Goal: Task Accomplishment & Management: Manage account settings

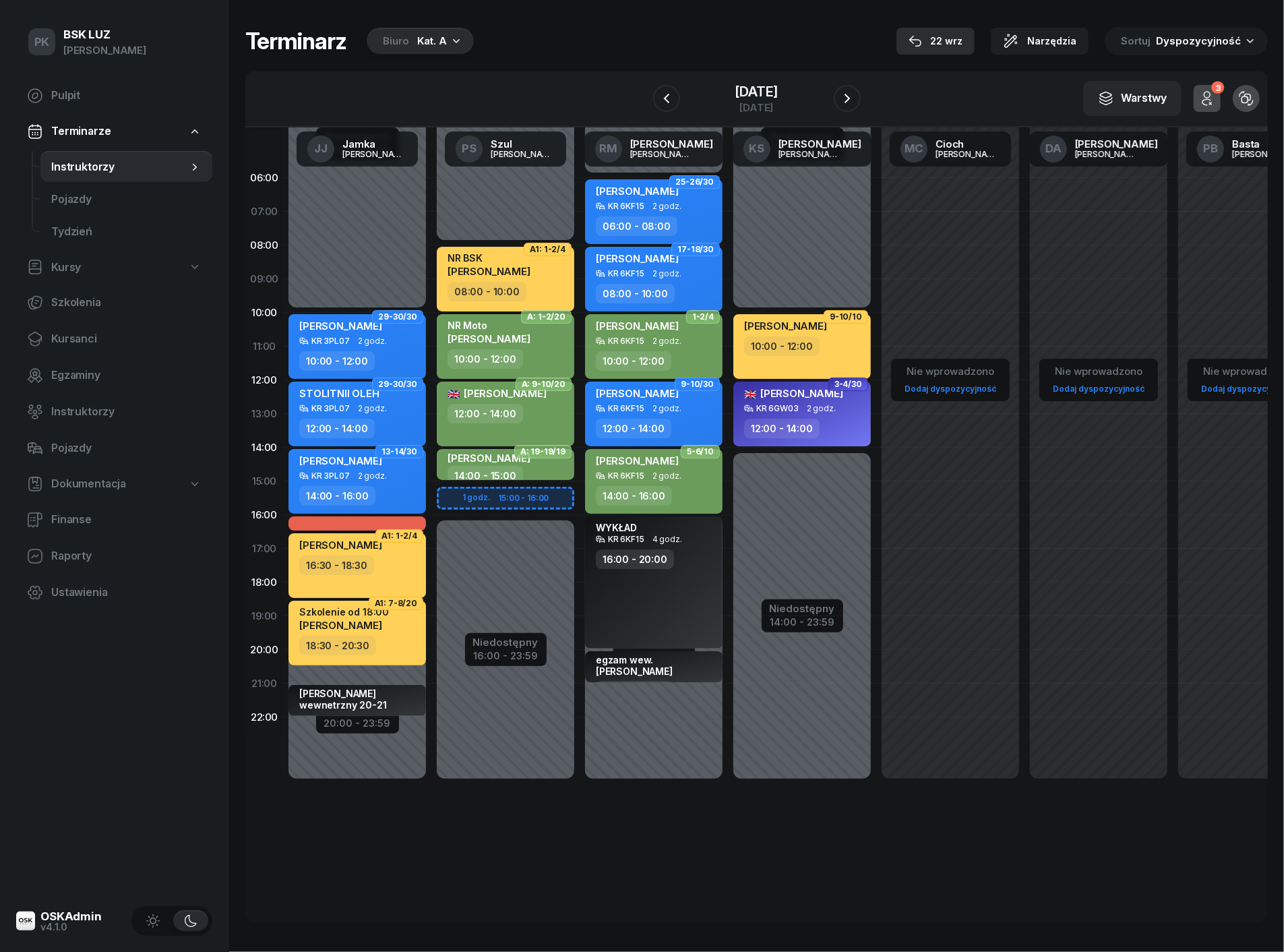
click at [963, 39] on div "22 wrz" at bounding box center [935, 41] width 54 height 16
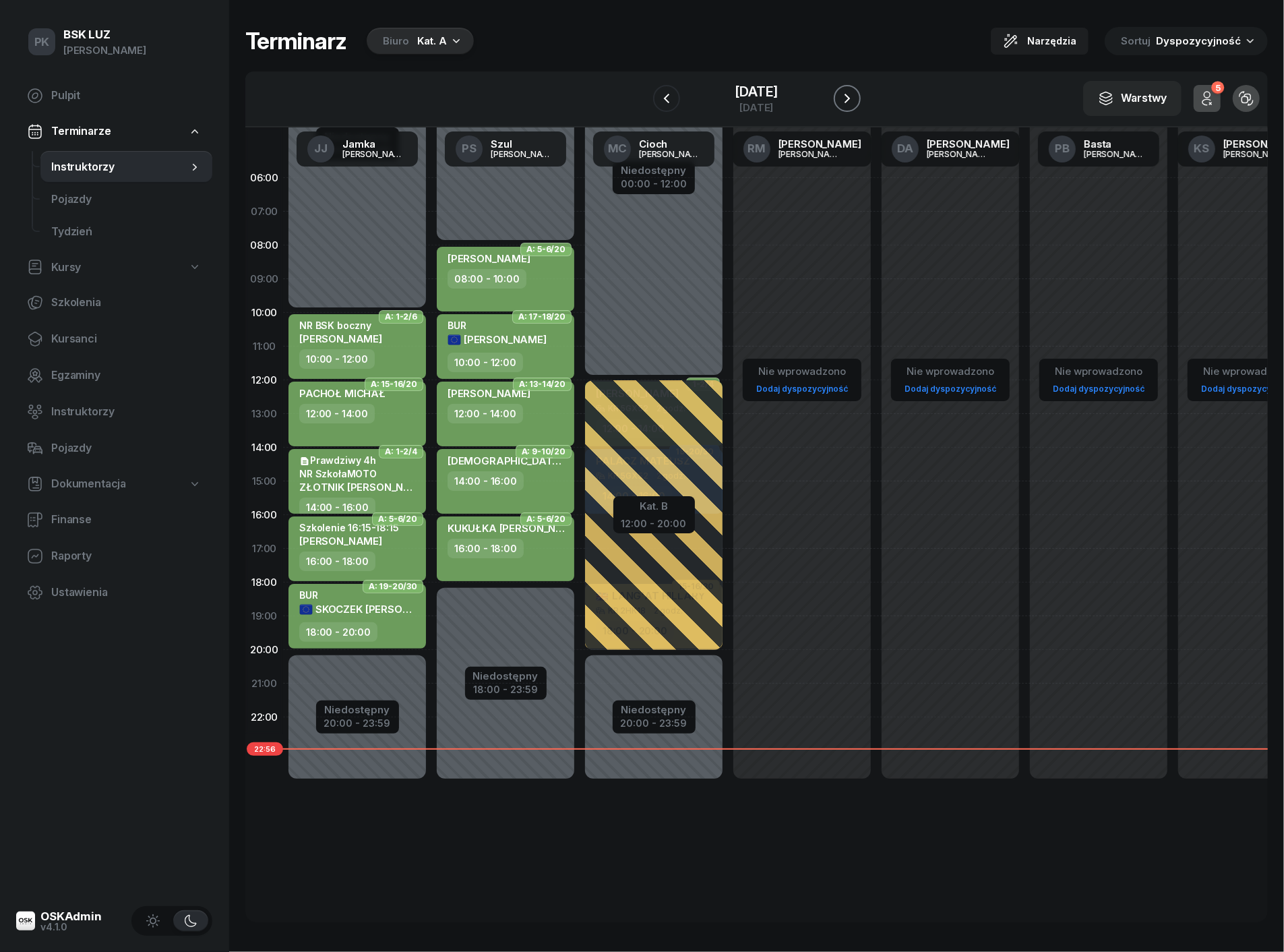
click at [852, 94] on icon "button" at bounding box center [848, 98] width 16 height 16
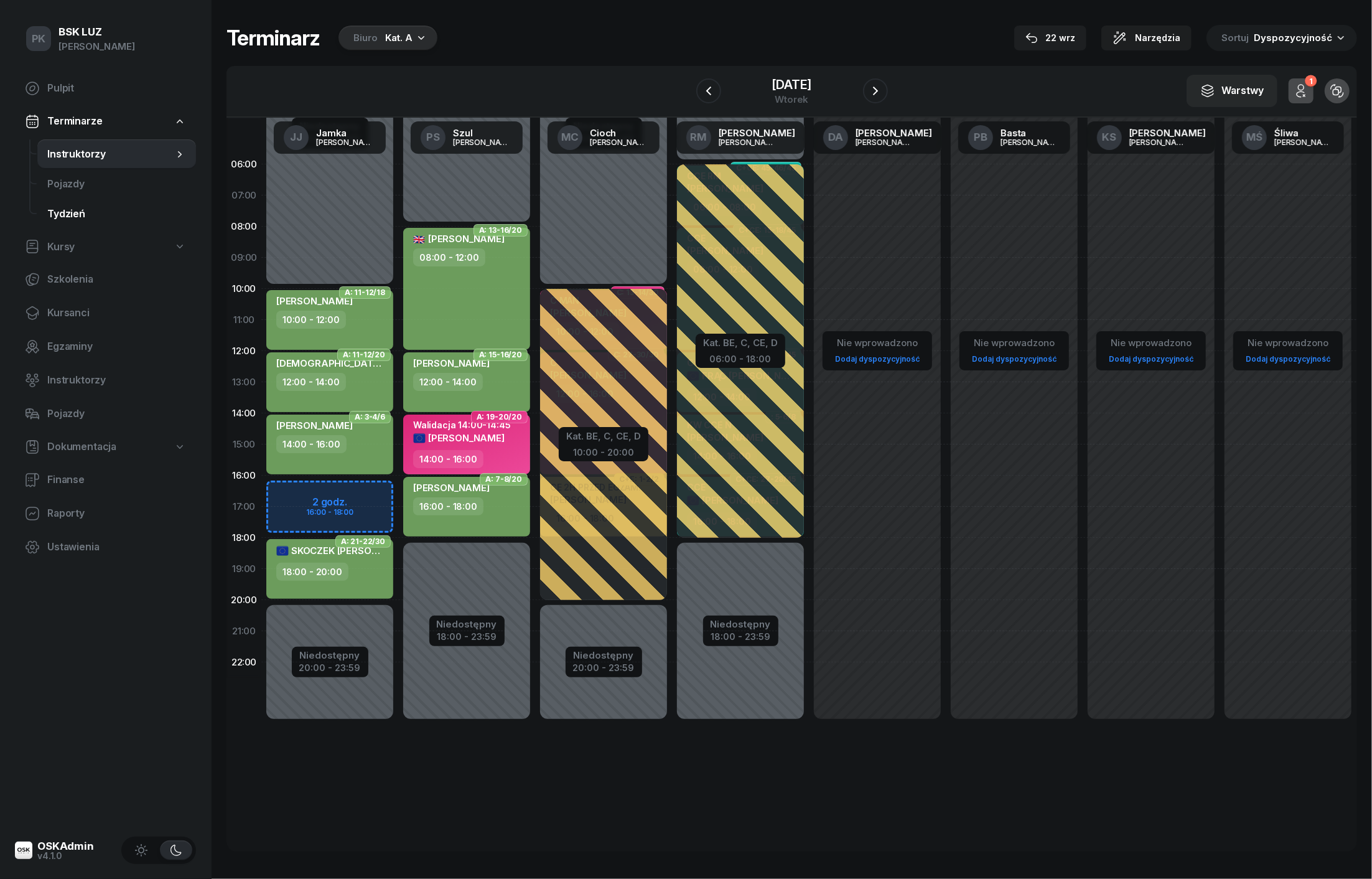
click at [155, 218] on span "Tydzień" at bounding box center [117, 214] width 139 height 16
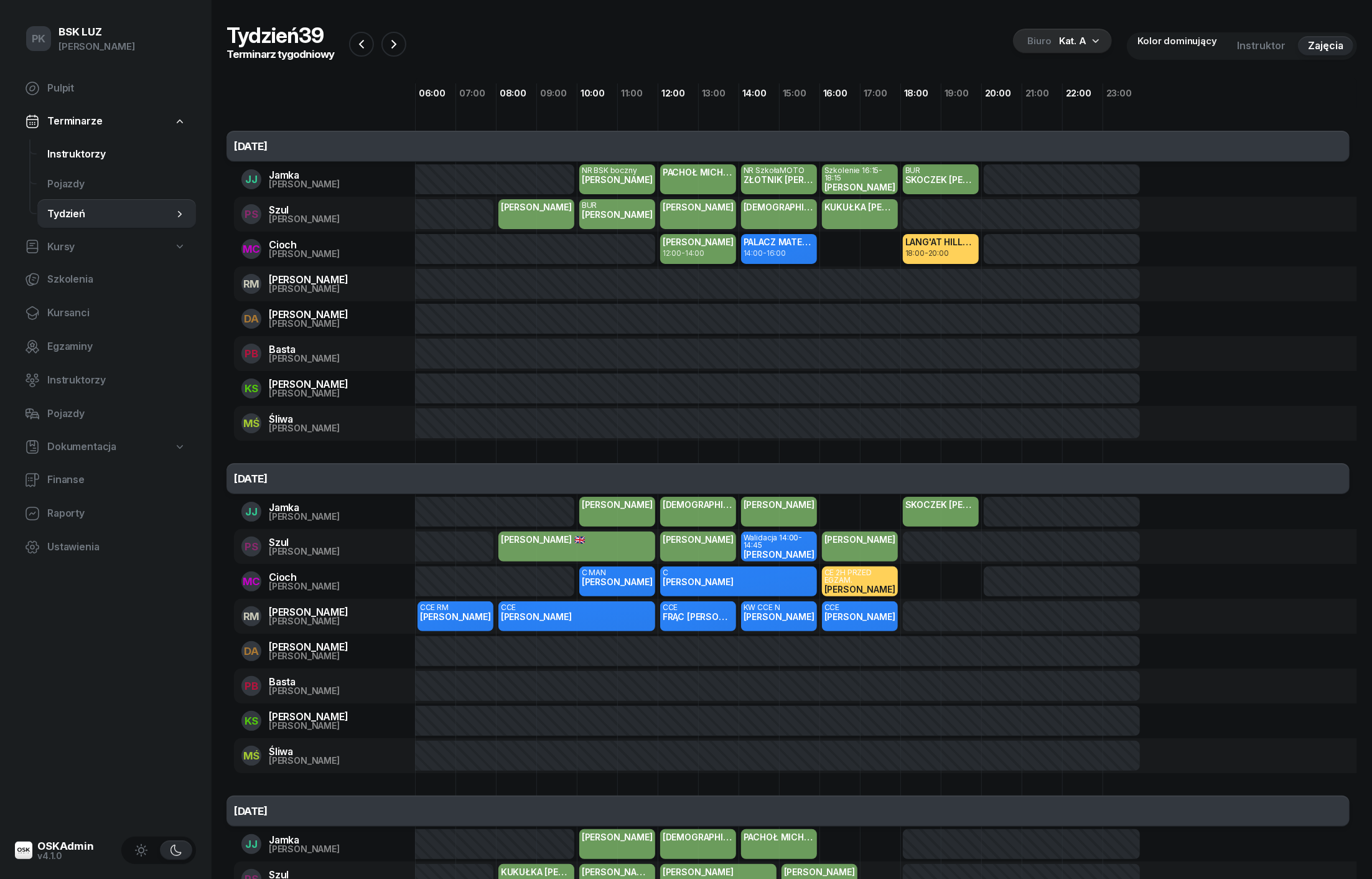
click at [86, 154] on span "Instruktorzy" at bounding box center [117, 154] width 139 height 16
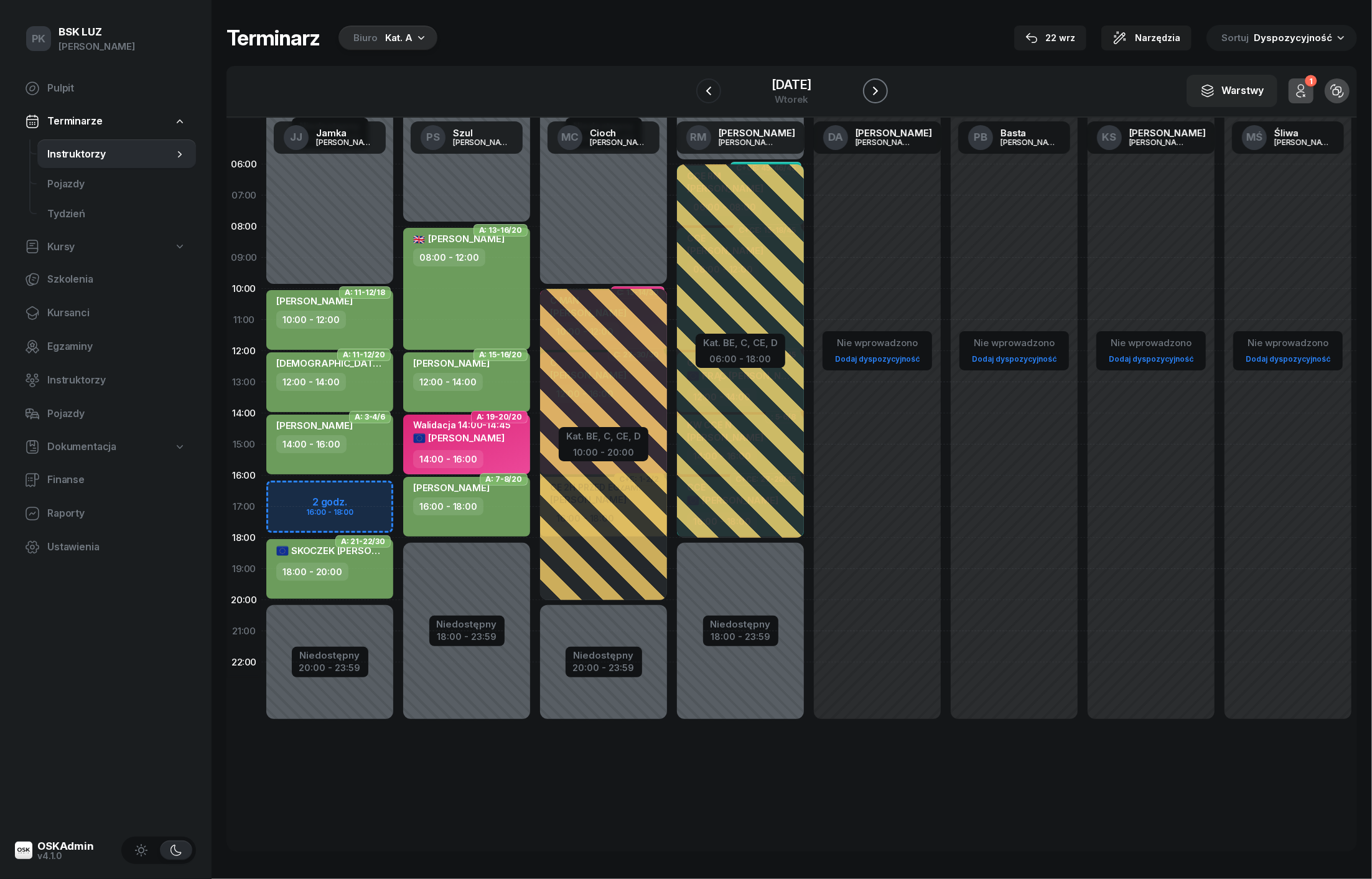
click at [874, 90] on icon "button" at bounding box center [875, 91] width 15 height 15
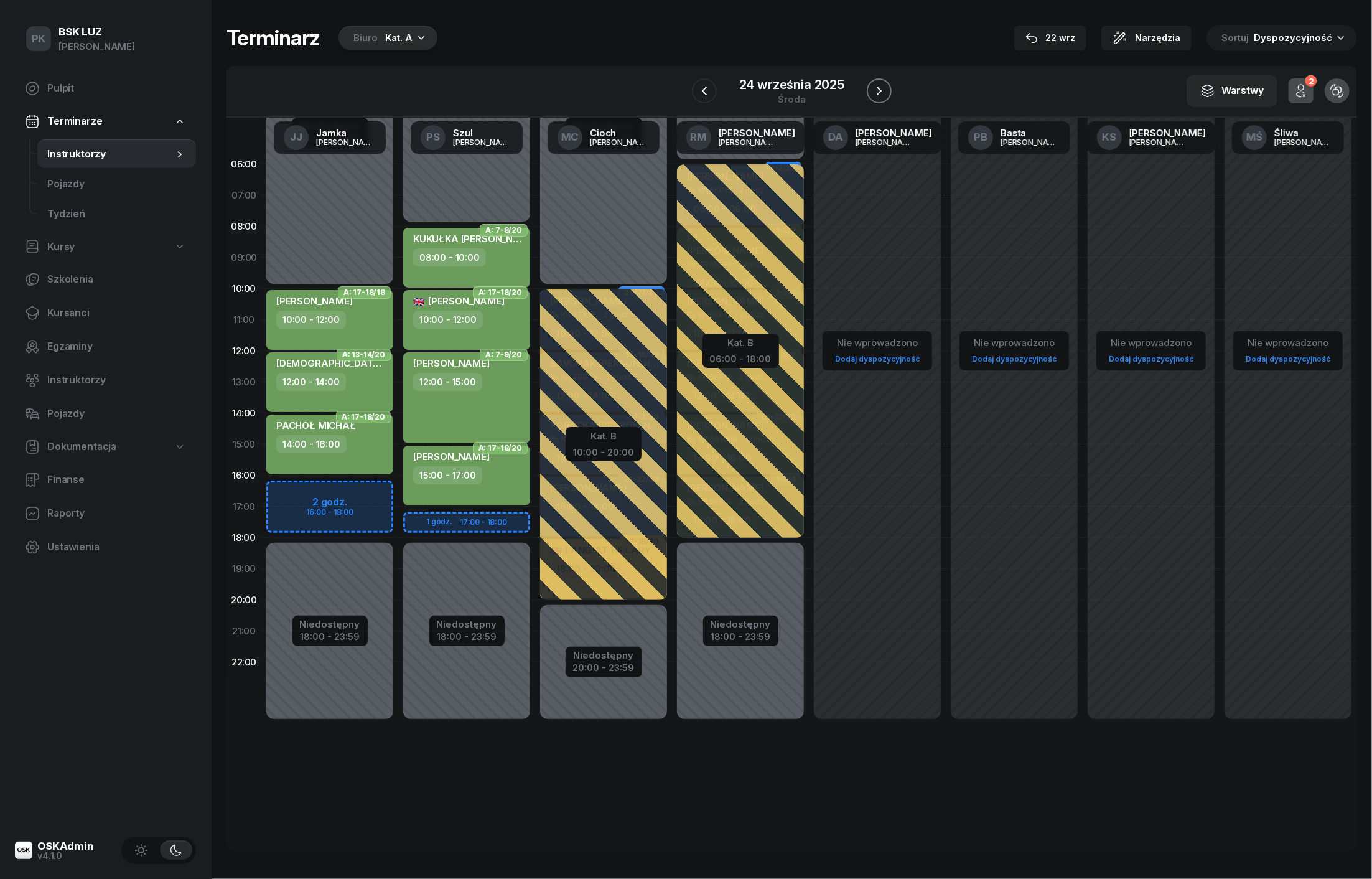
click at [874, 90] on icon "button" at bounding box center [879, 91] width 15 height 15
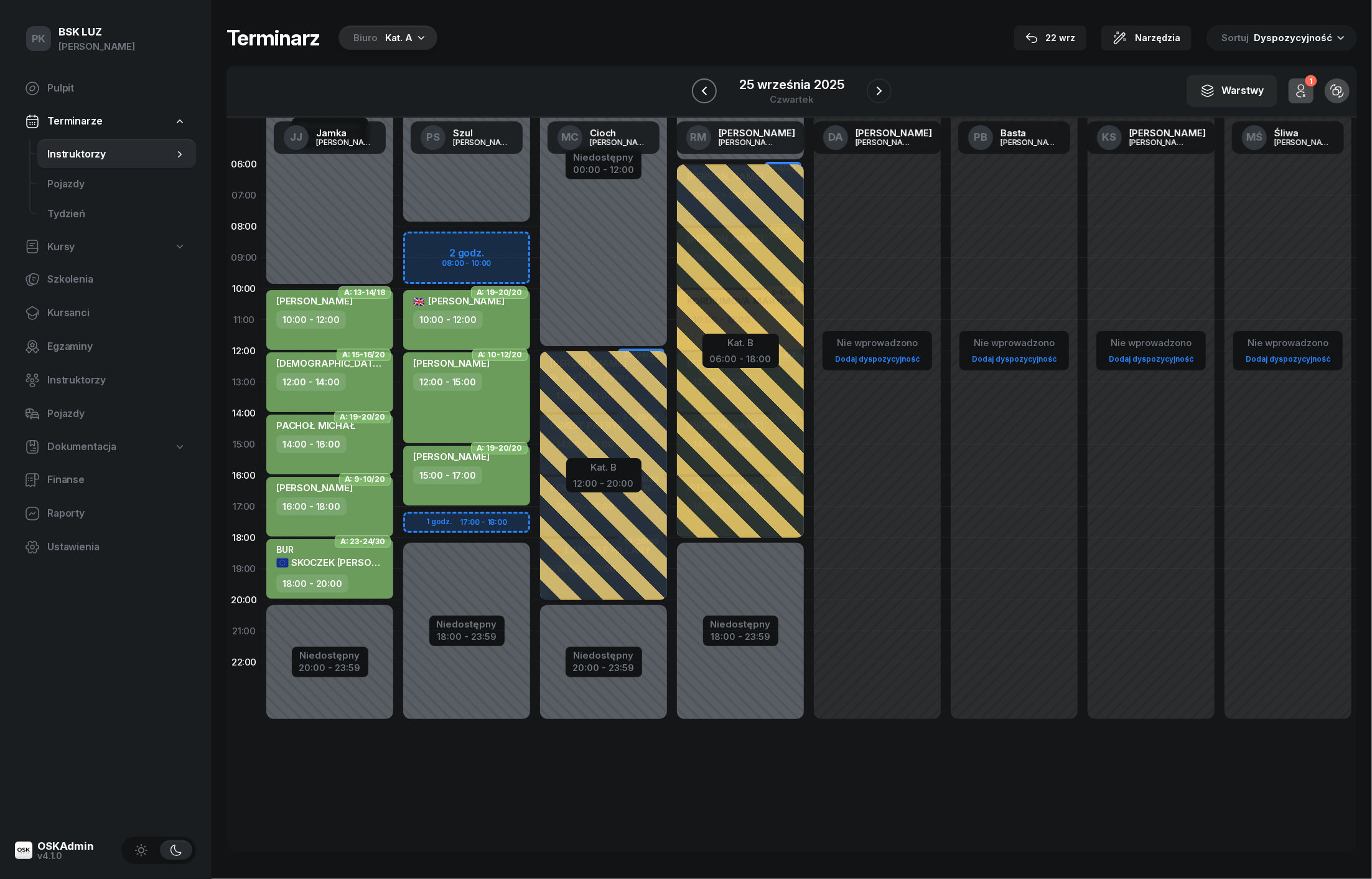
click at [705, 83] on icon "button" at bounding box center [704, 91] width 15 height 15
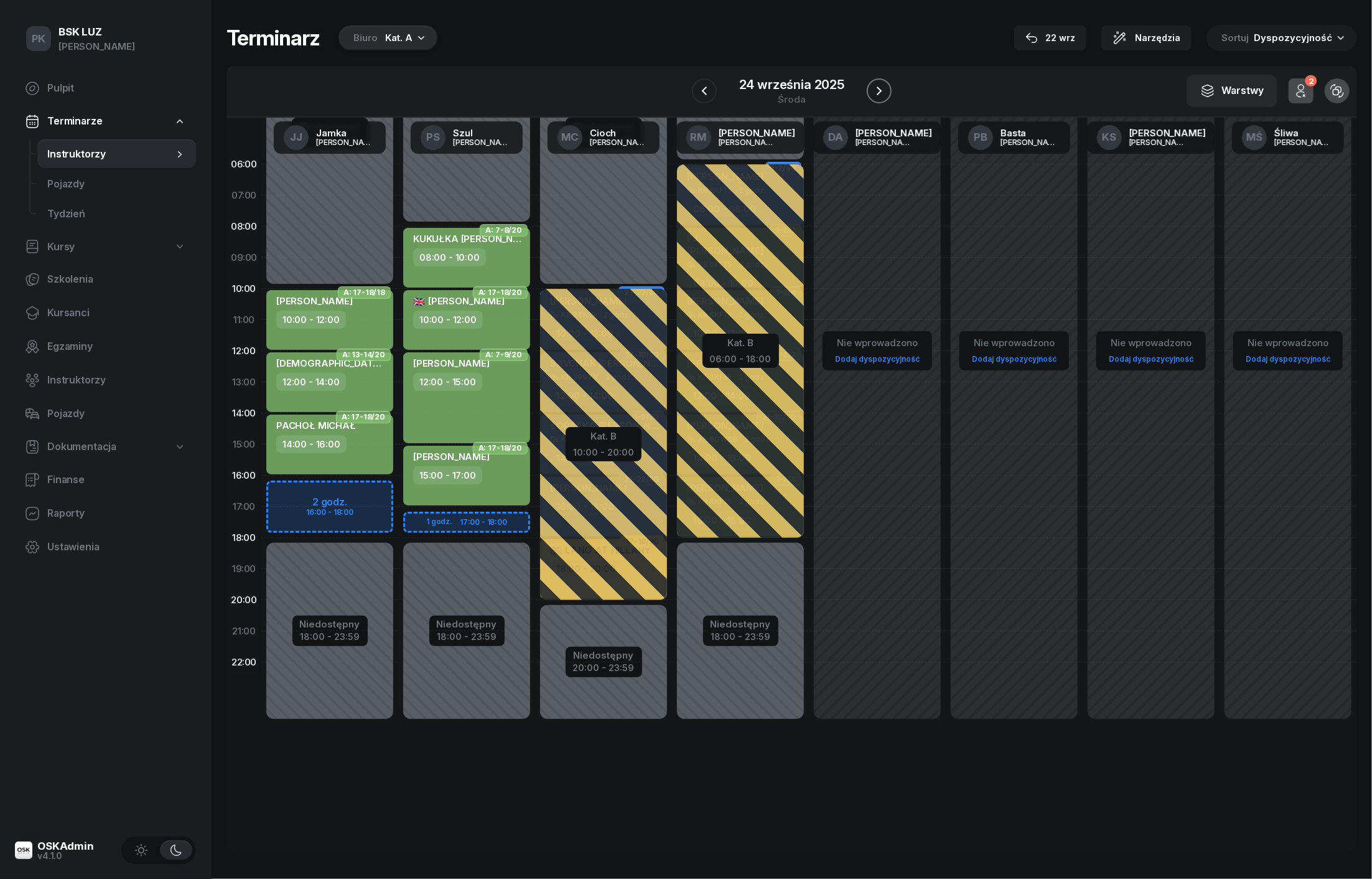
click at [876, 91] on icon "button" at bounding box center [879, 91] width 15 height 15
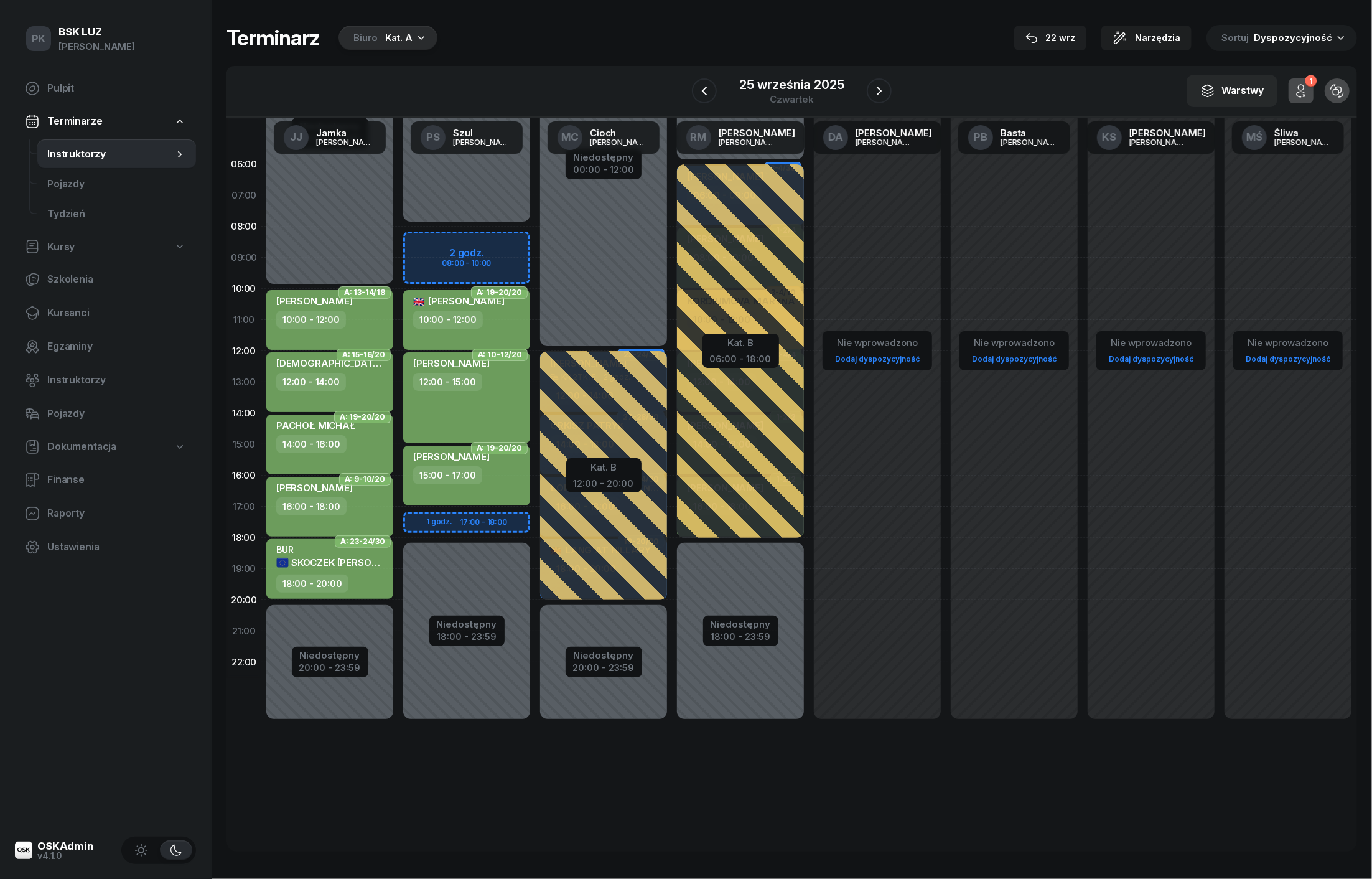
click at [342, 576] on div "18:00 - 20:00" at bounding box center [312, 583] width 72 height 18
select select "18"
select select "20"
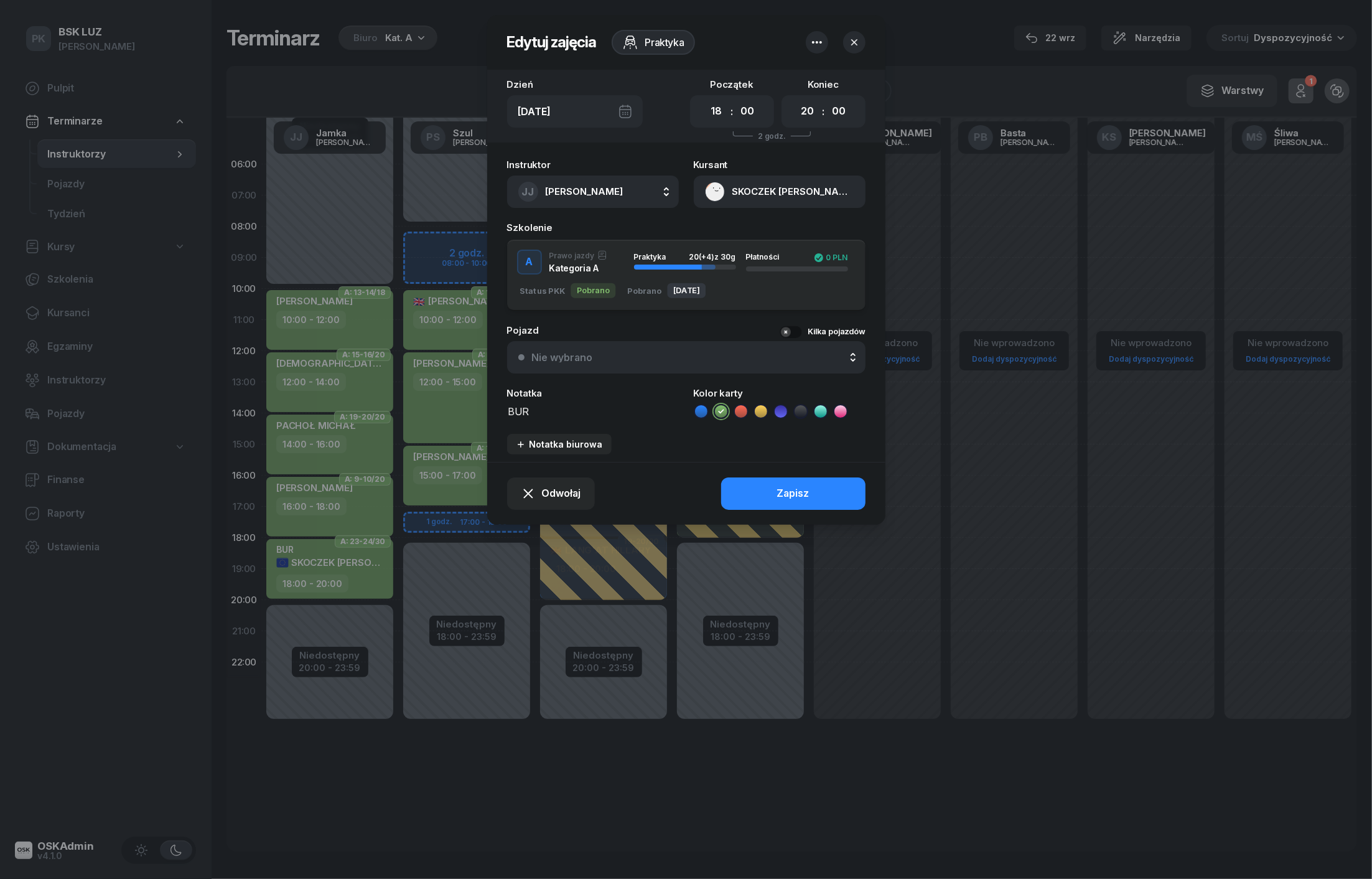
click at [841, 411] on icon at bounding box center [840, 411] width 13 height 13
click at [757, 489] on button "Zapisz" at bounding box center [793, 493] width 144 height 32
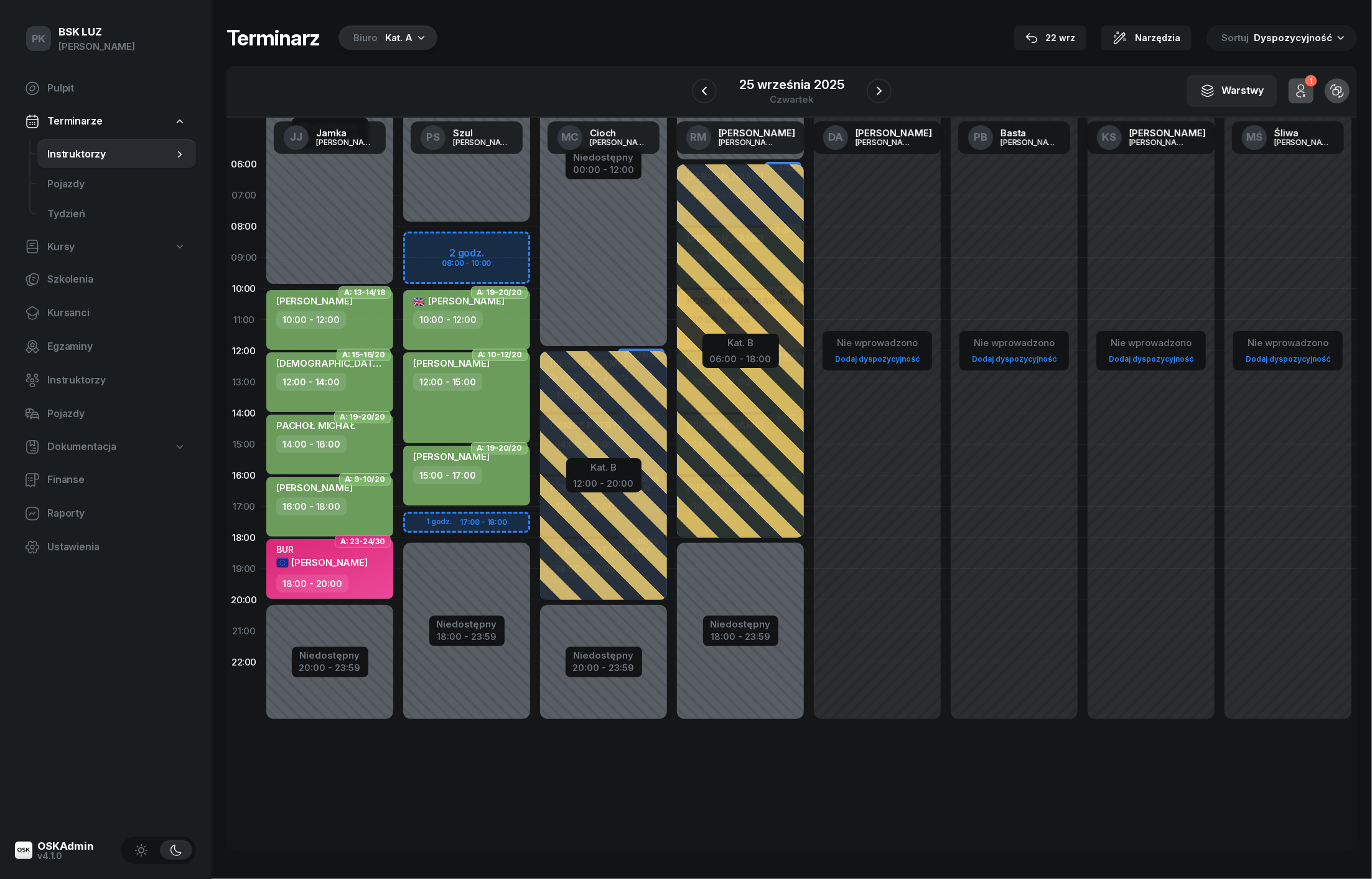
click at [376, 577] on div "18:00 - 20:00" at bounding box center [330, 583] width 109 height 18
select select "18"
select select "20"
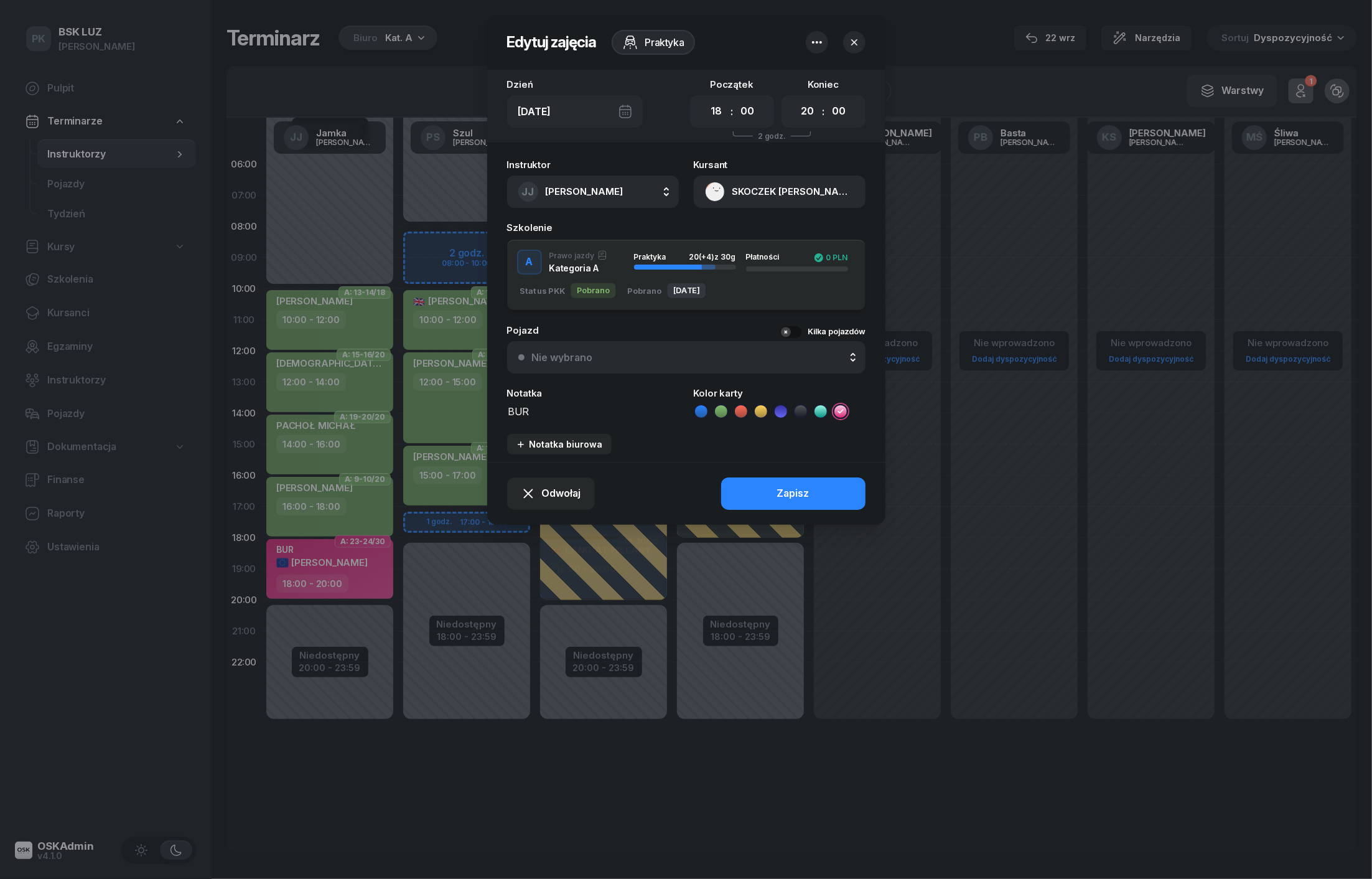
drag, startPoint x: 536, startPoint y: 414, endPoint x: 454, endPoint y: 409, distance: 82.2
click at [454, 409] on div "Edytuj zajęcia Praktyka Dzień Czw, 25 wrz Początek 00 01 02 03 04 05 06 07 08 0…" at bounding box center [686, 439] width 1372 height 879
type textarea "Walidacja"
click at [728, 487] on button "Zapisz" at bounding box center [793, 493] width 144 height 32
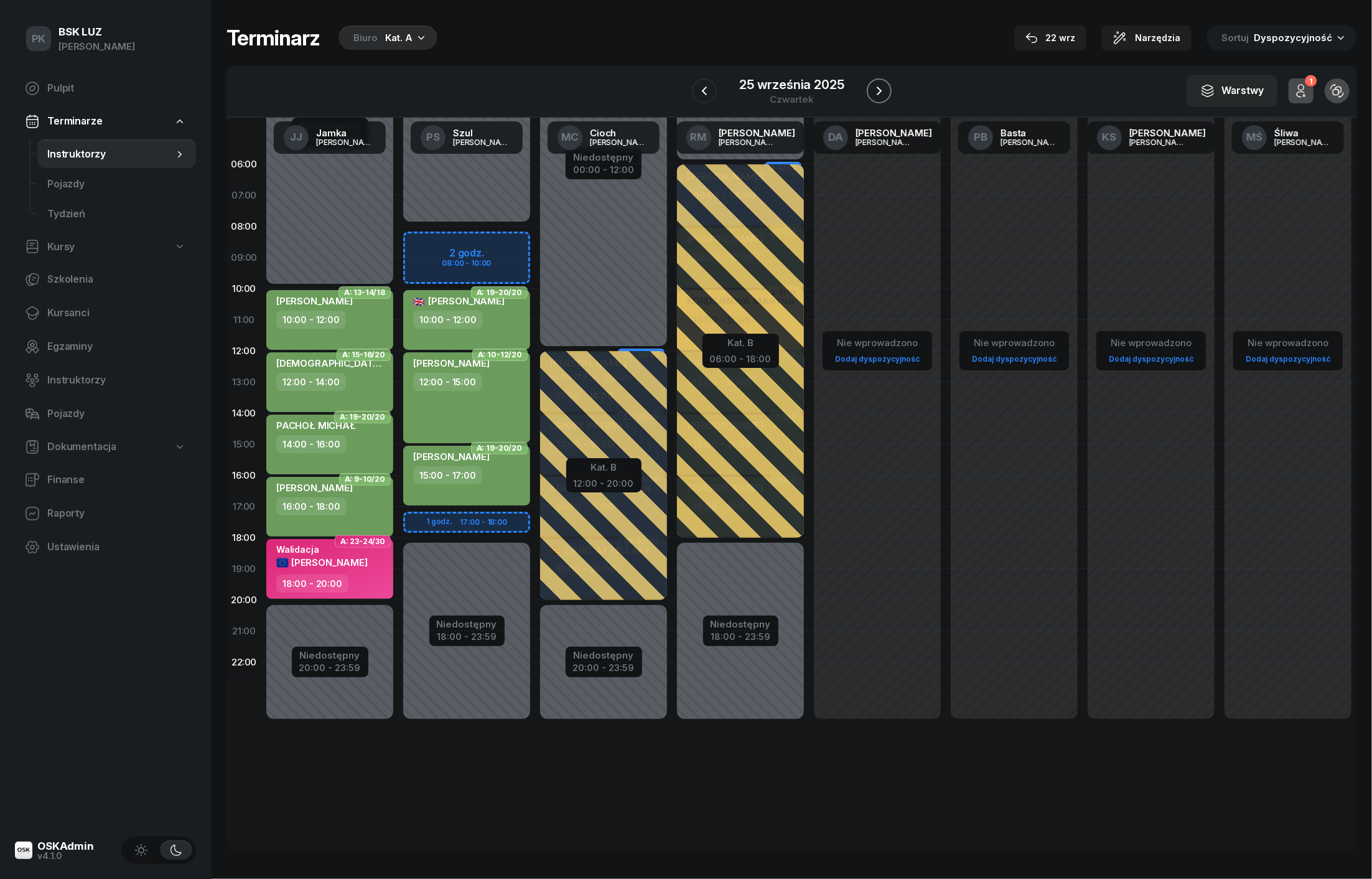
click at [876, 95] on icon "button" at bounding box center [879, 91] width 15 height 15
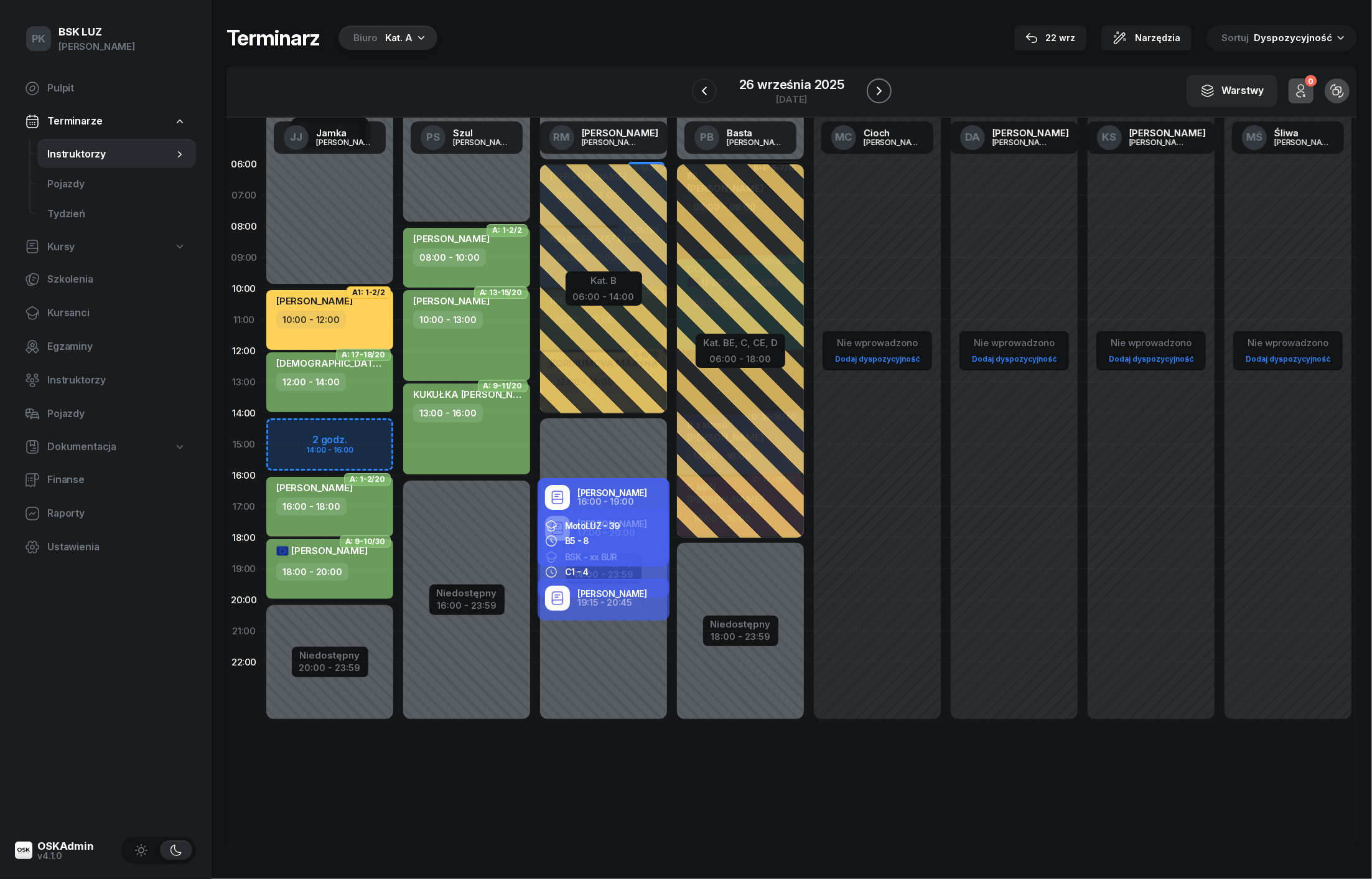
click at [876, 95] on icon "button" at bounding box center [879, 91] width 15 height 15
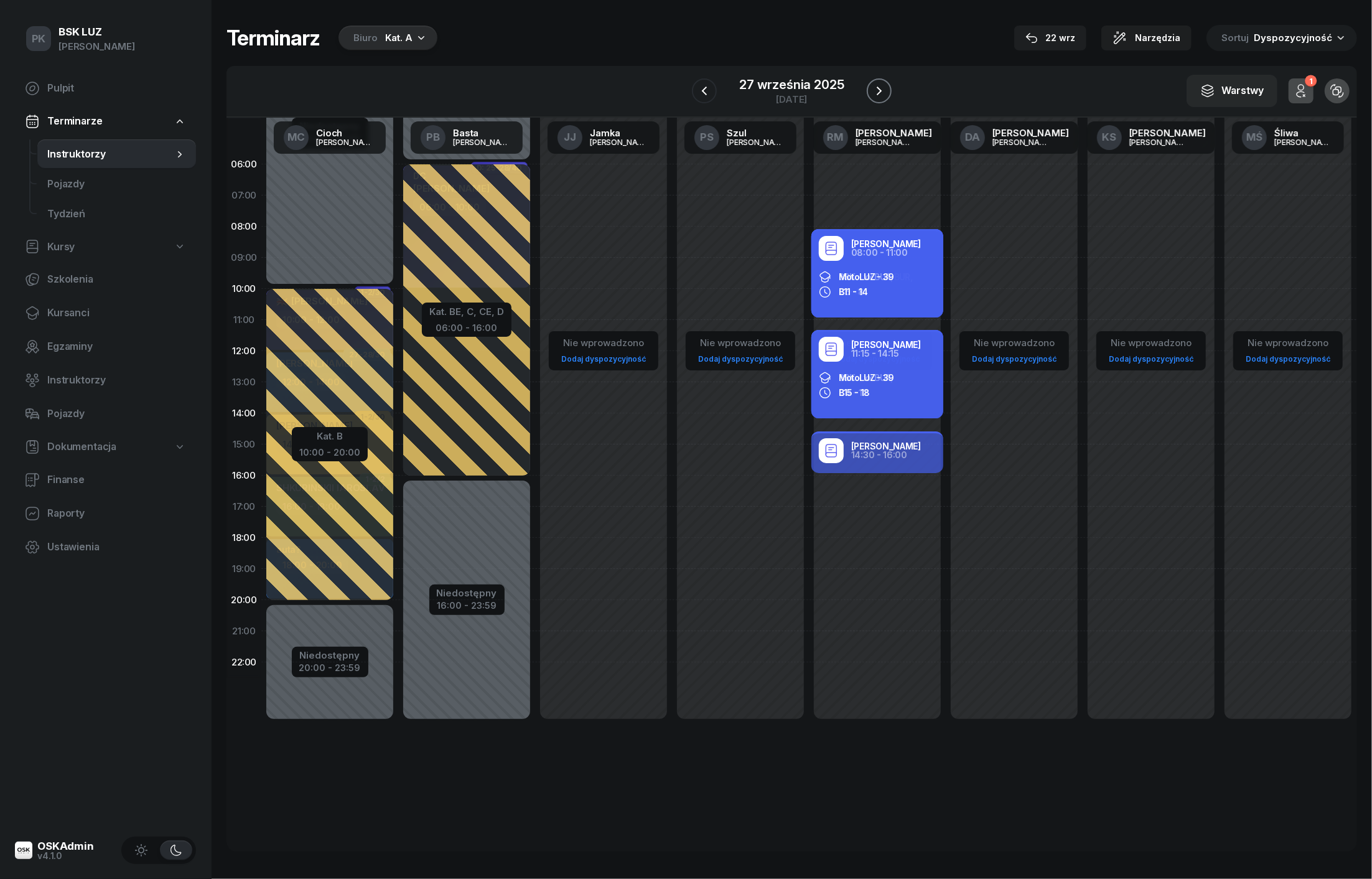
click at [876, 95] on icon "button" at bounding box center [879, 91] width 15 height 15
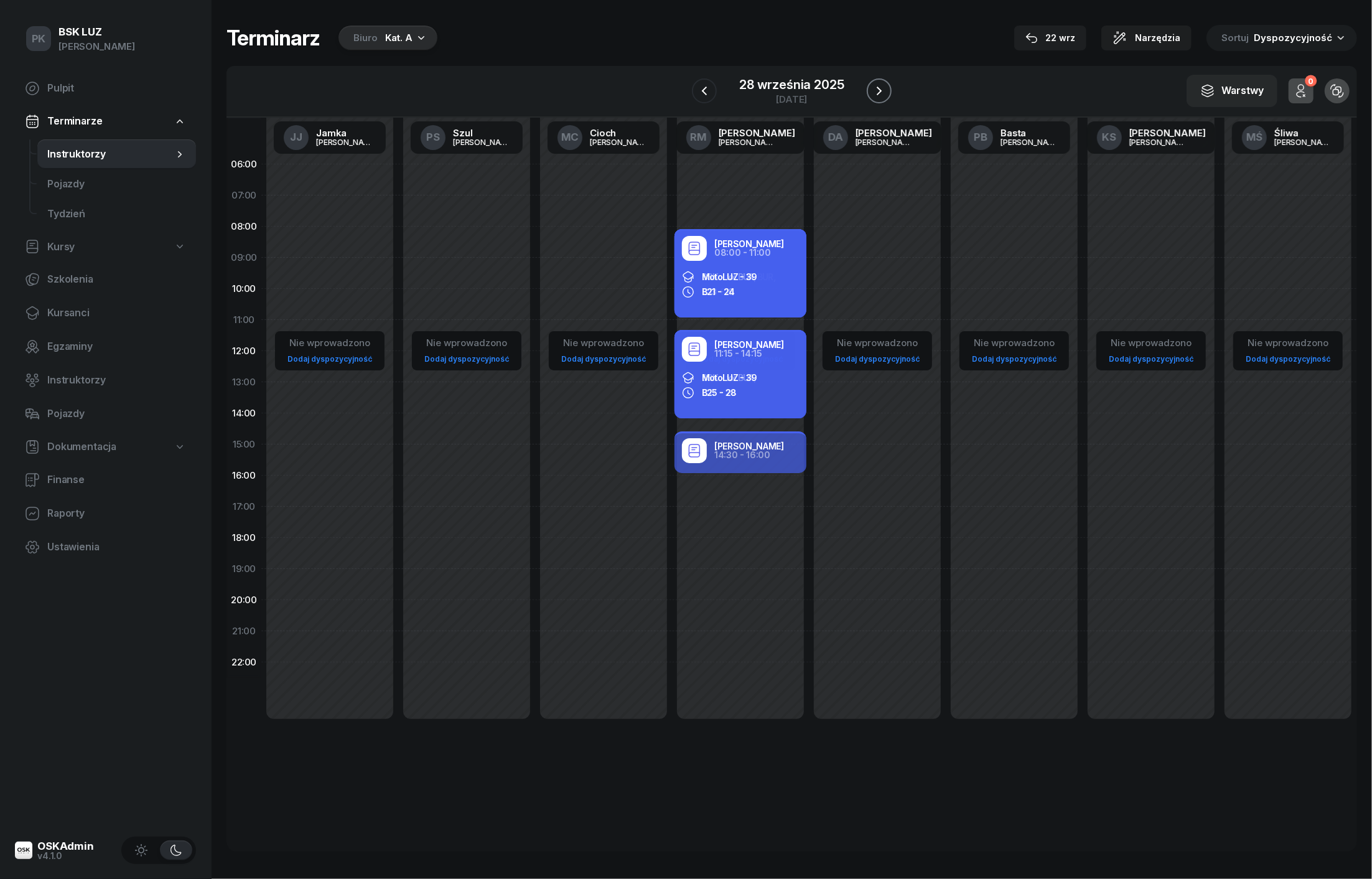
click at [876, 95] on icon "button" at bounding box center [879, 91] width 15 height 15
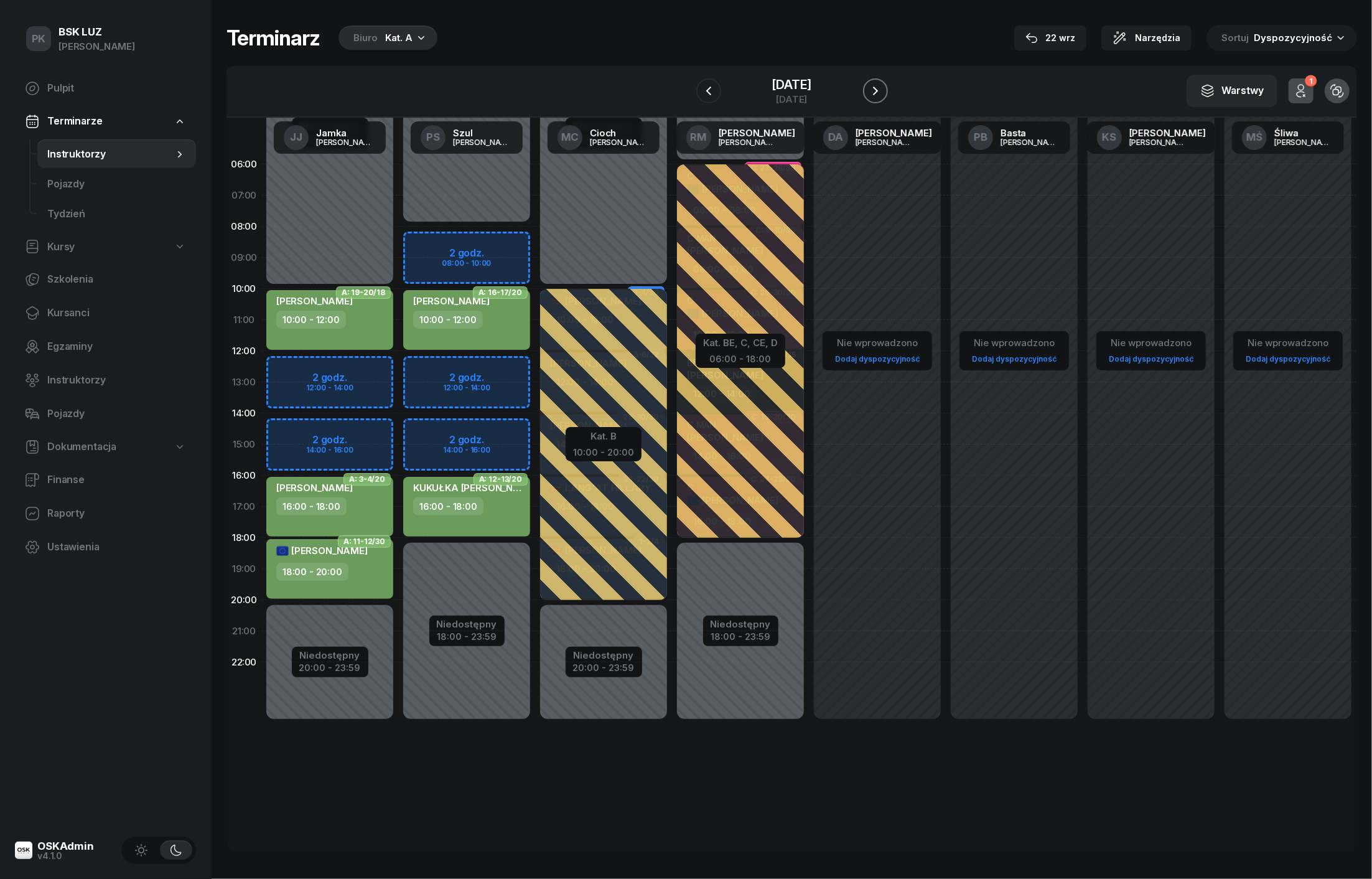
click at [876, 95] on icon "button" at bounding box center [875, 91] width 15 height 15
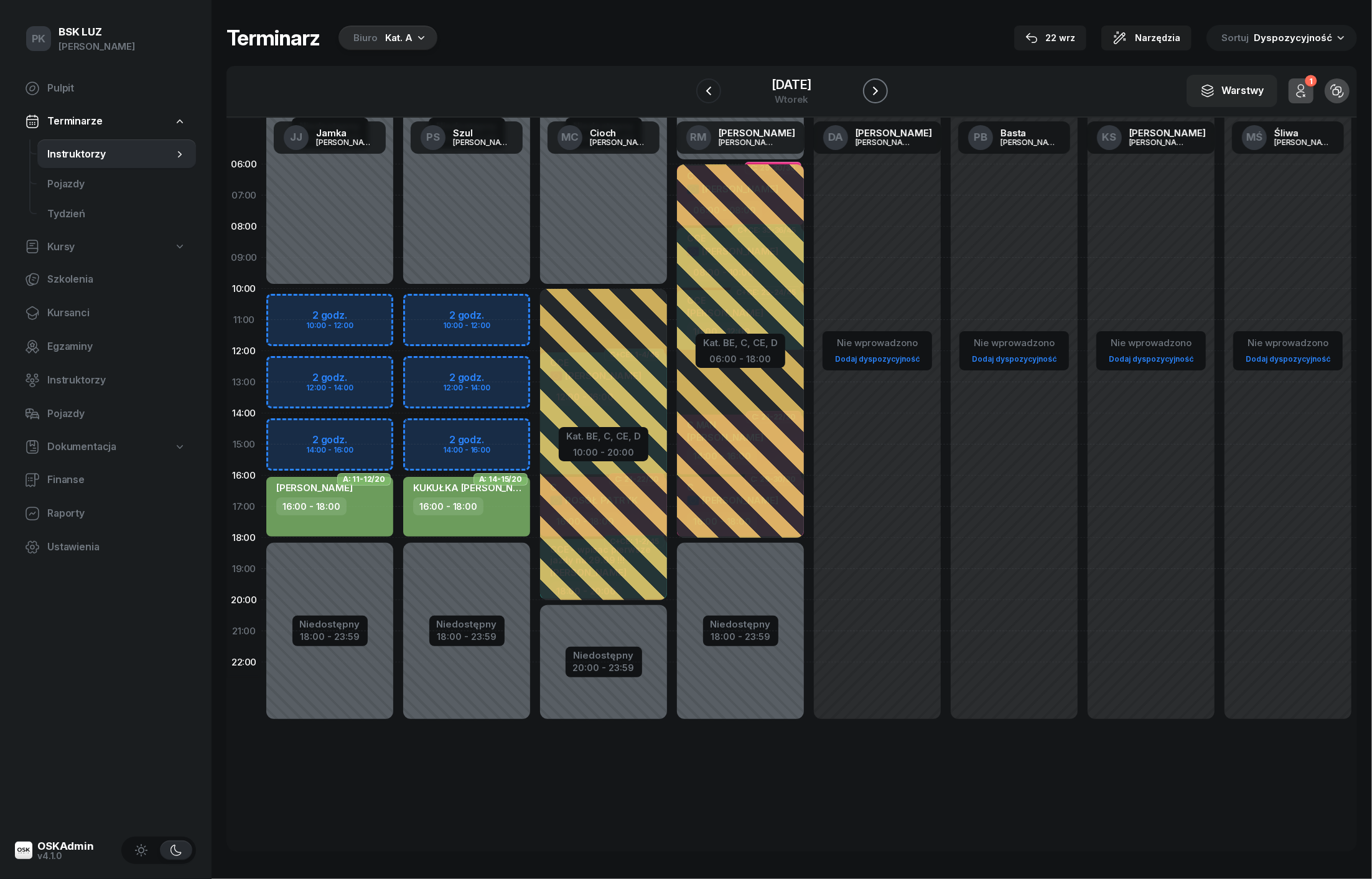
click at [876, 95] on icon "button" at bounding box center [875, 91] width 15 height 15
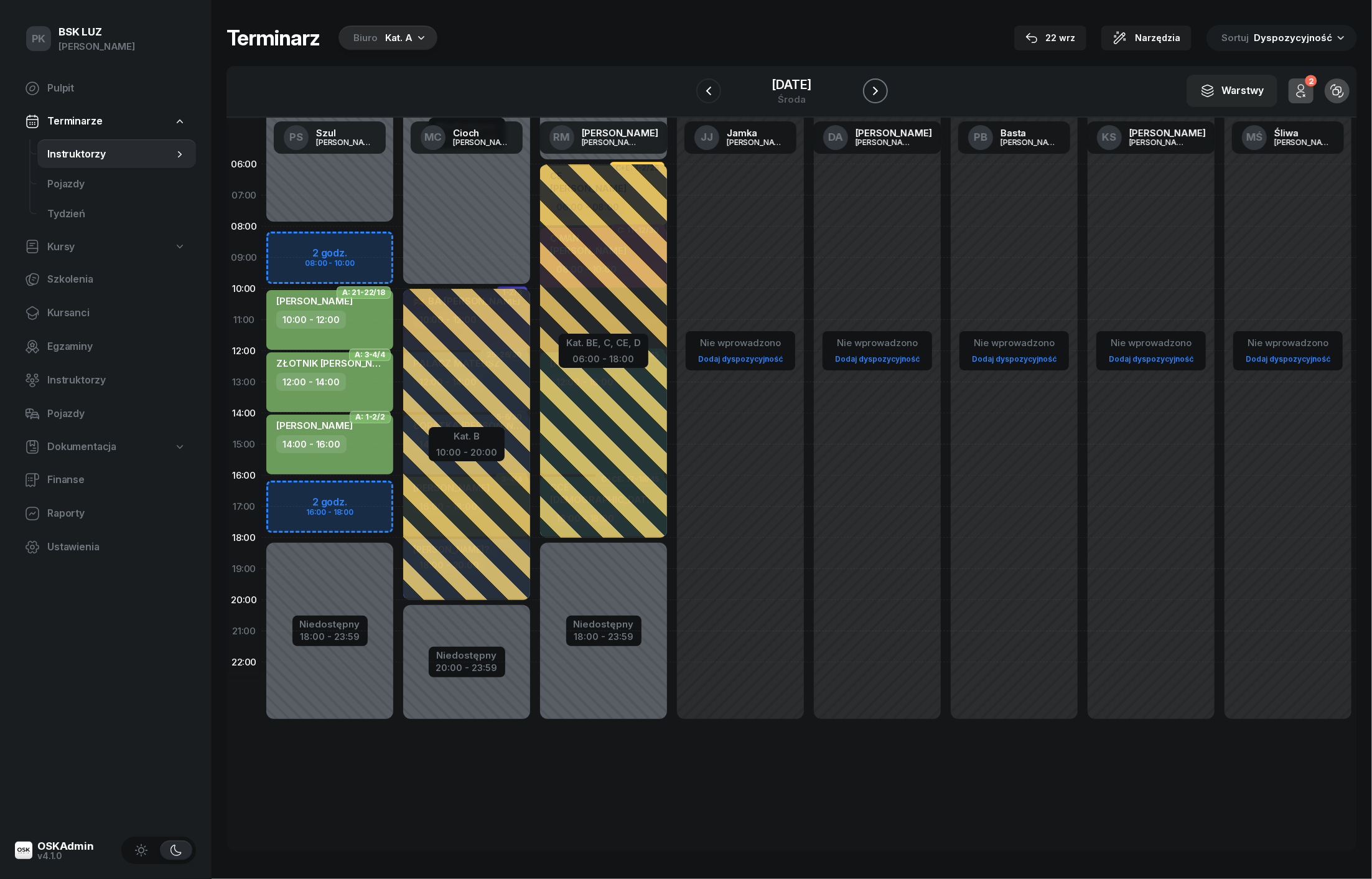
click at [876, 95] on button "button" at bounding box center [875, 91] width 25 height 25
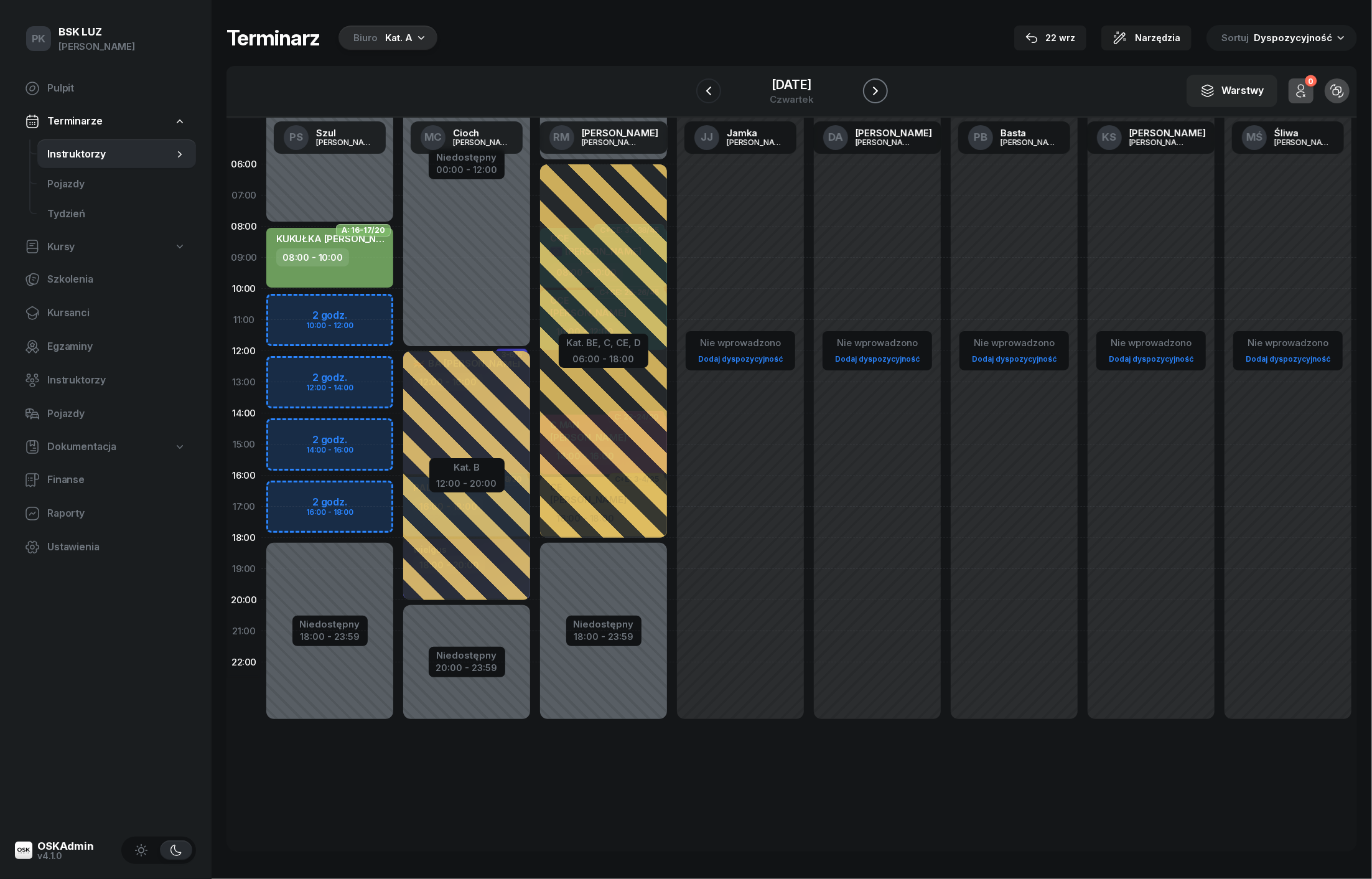
click at [876, 95] on button "button" at bounding box center [875, 91] width 25 height 25
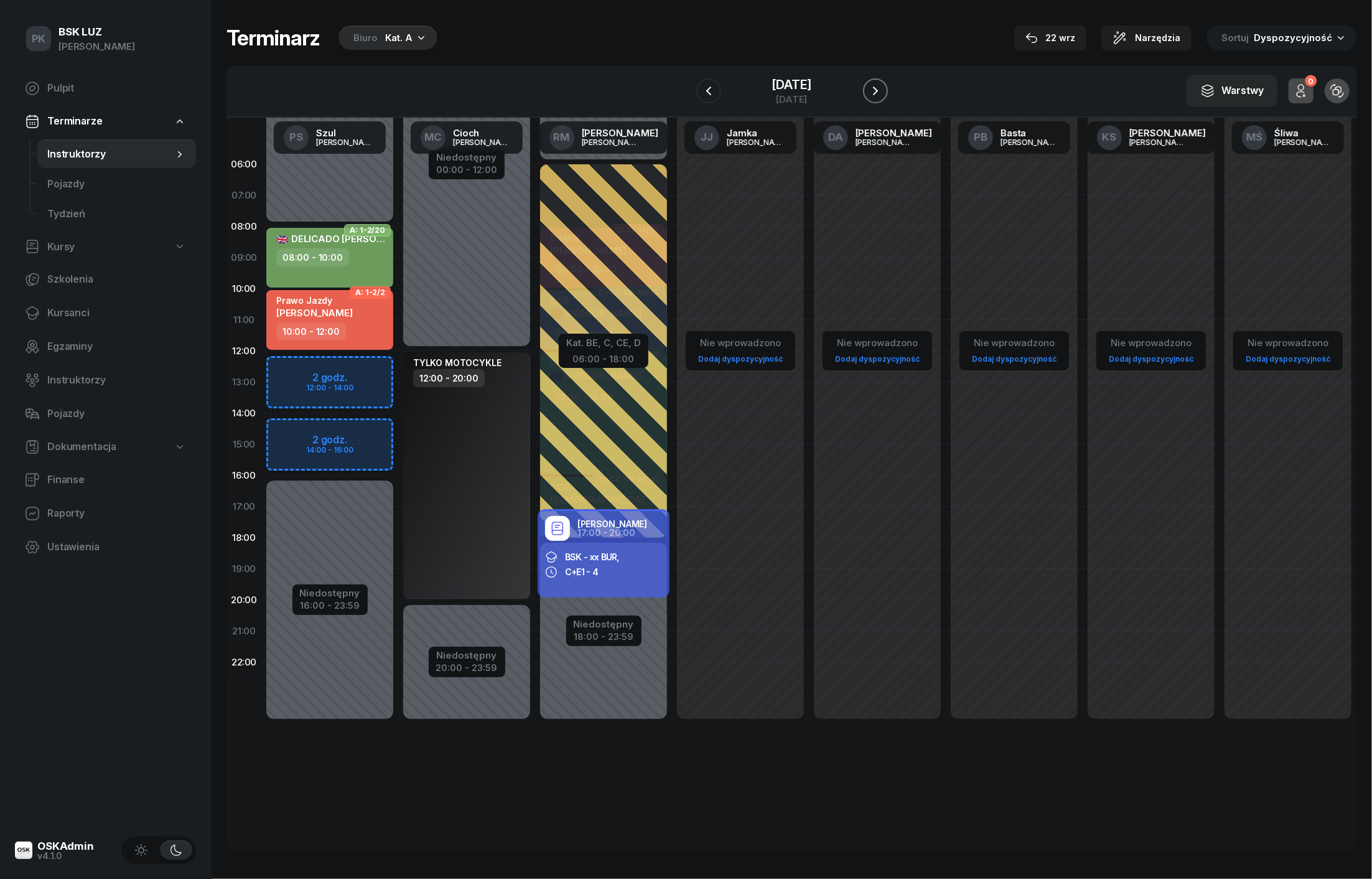
click at [876, 95] on button "button" at bounding box center [875, 91] width 25 height 25
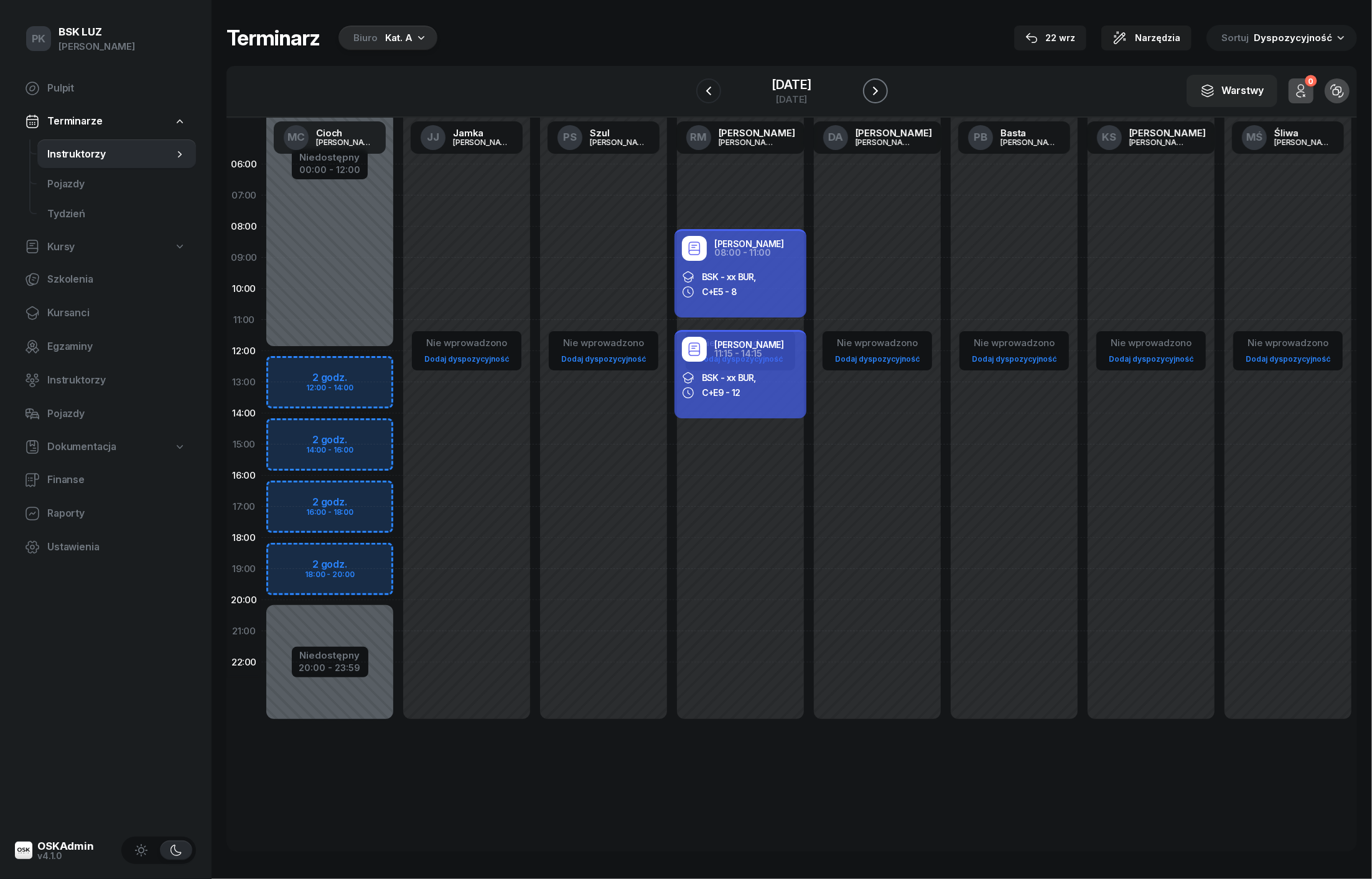
click at [876, 95] on button "button" at bounding box center [875, 91] width 25 height 25
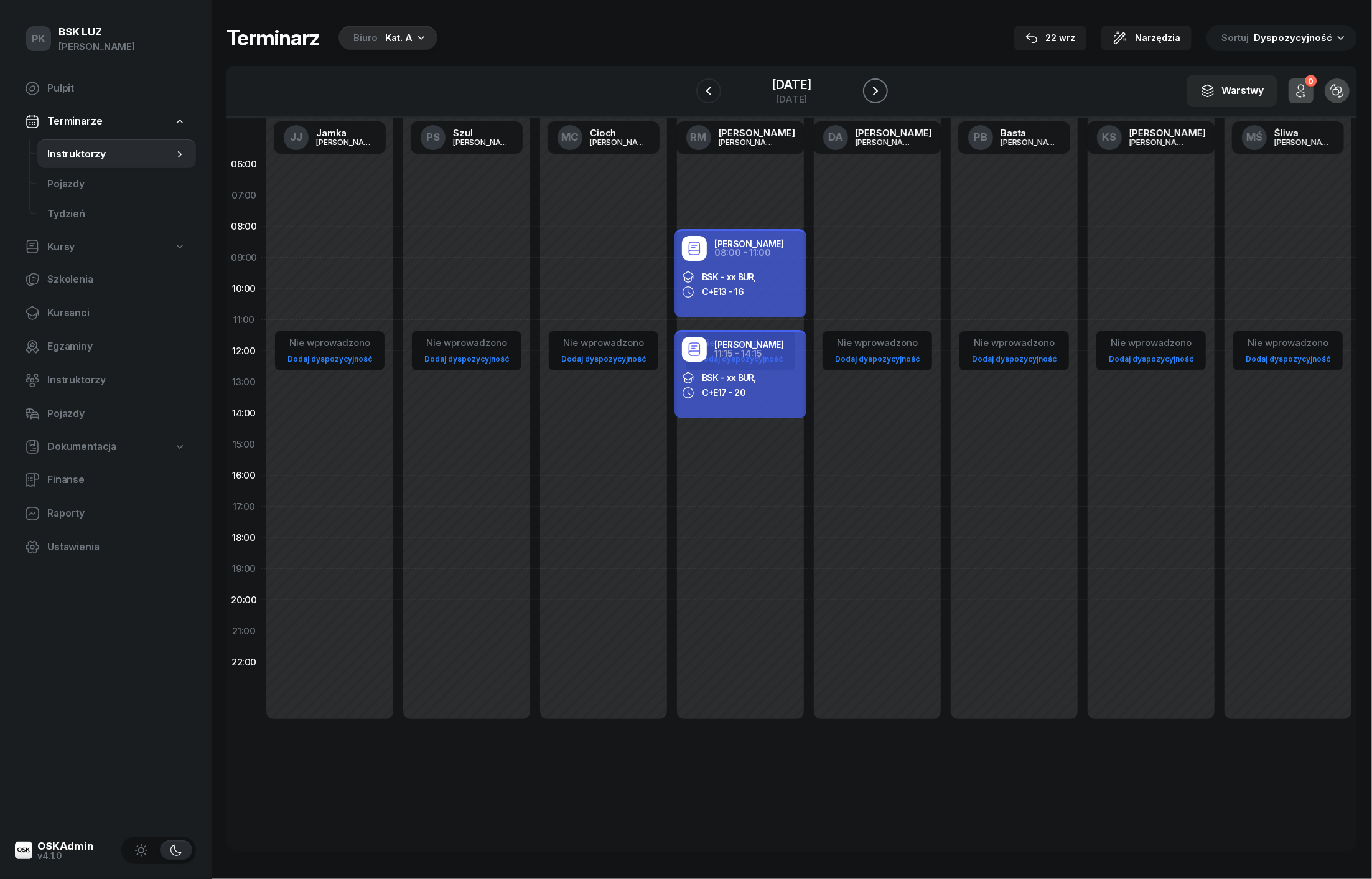
click at [876, 95] on button "button" at bounding box center [875, 91] width 25 height 25
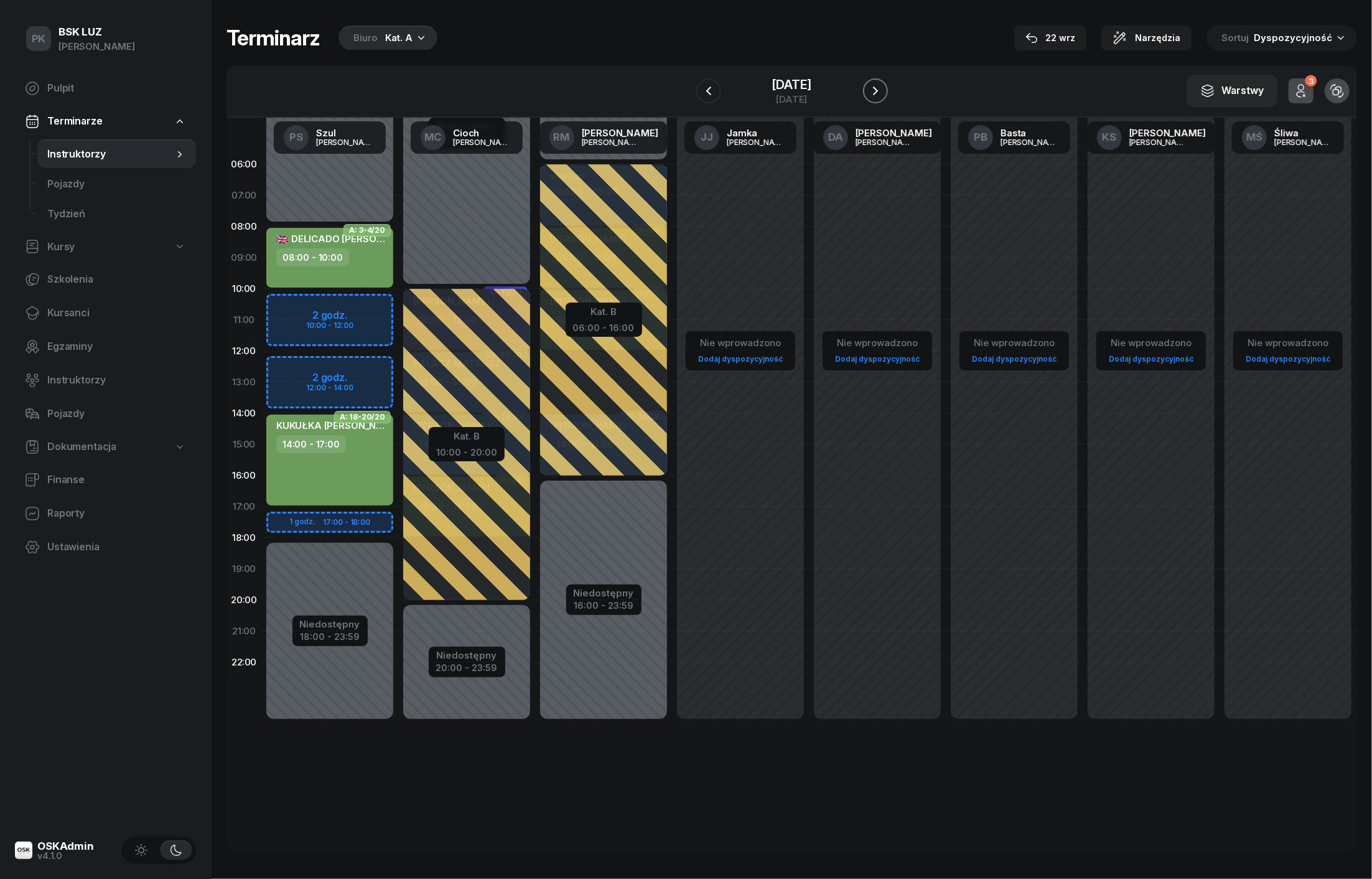
click at [883, 93] on icon "button" at bounding box center [875, 91] width 15 height 15
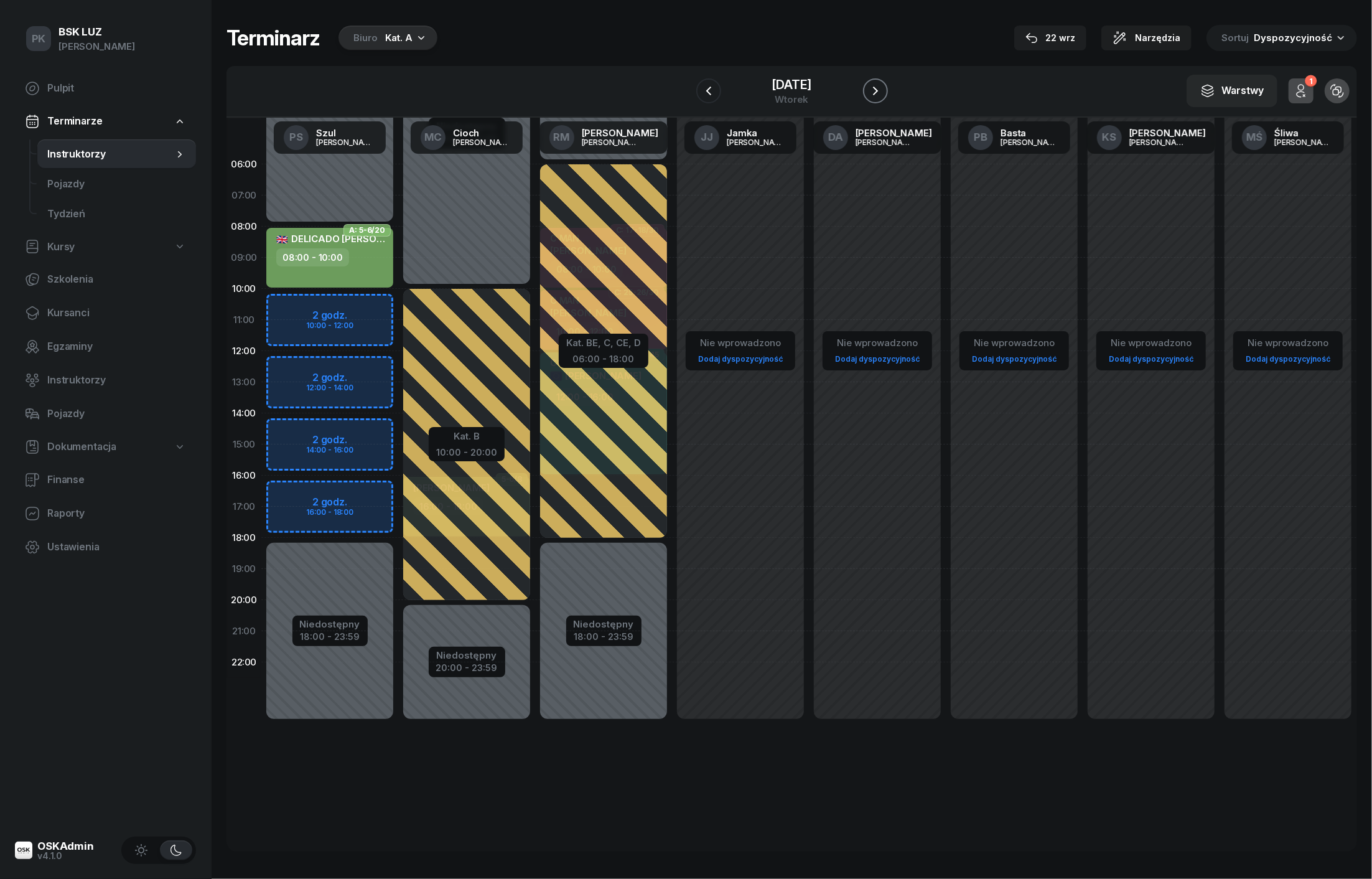
click at [883, 93] on icon "button" at bounding box center [875, 91] width 15 height 15
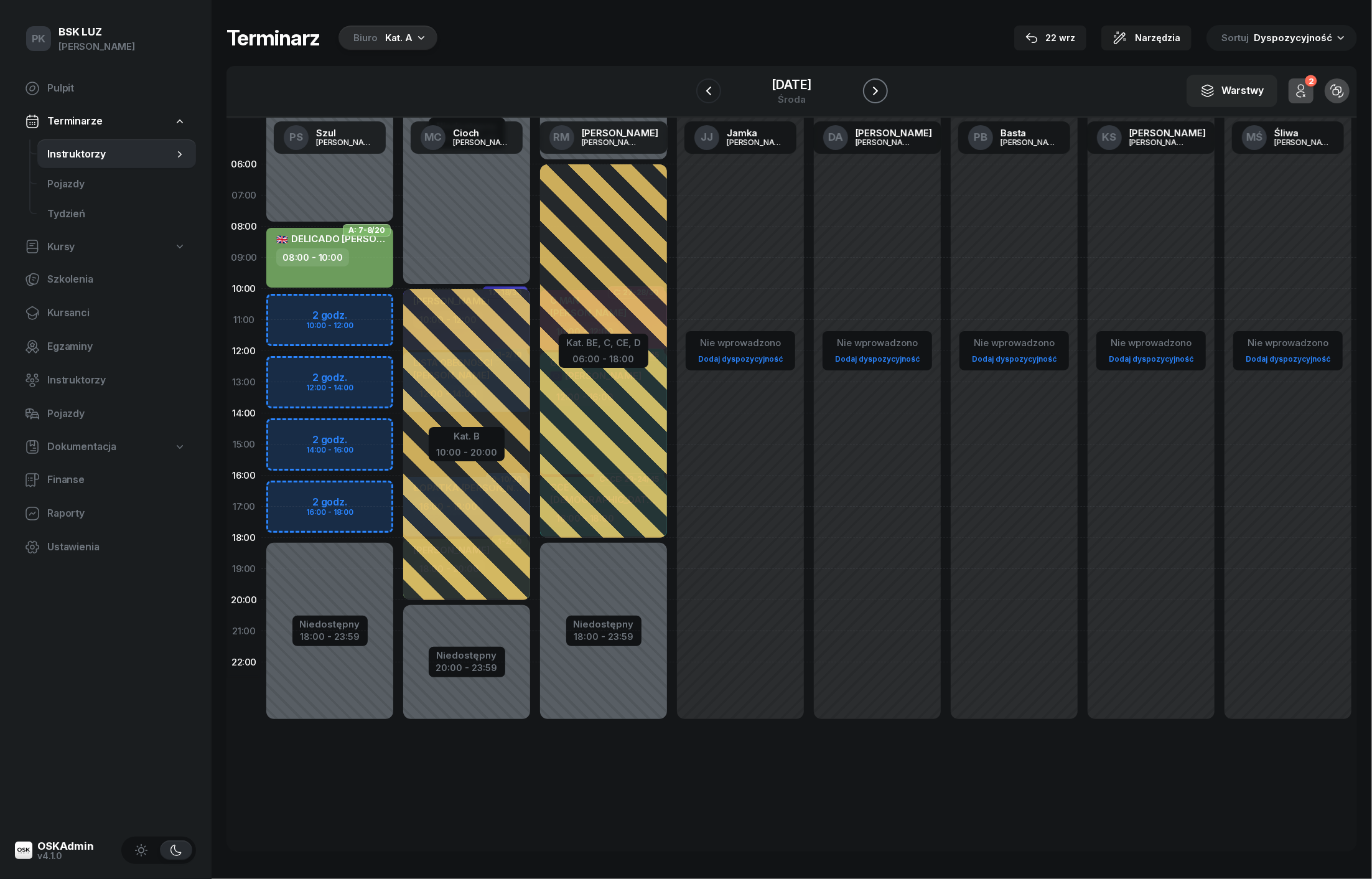
click at [883, 93] on icon "button" at bounding box center [875, 91] width 15 height 15
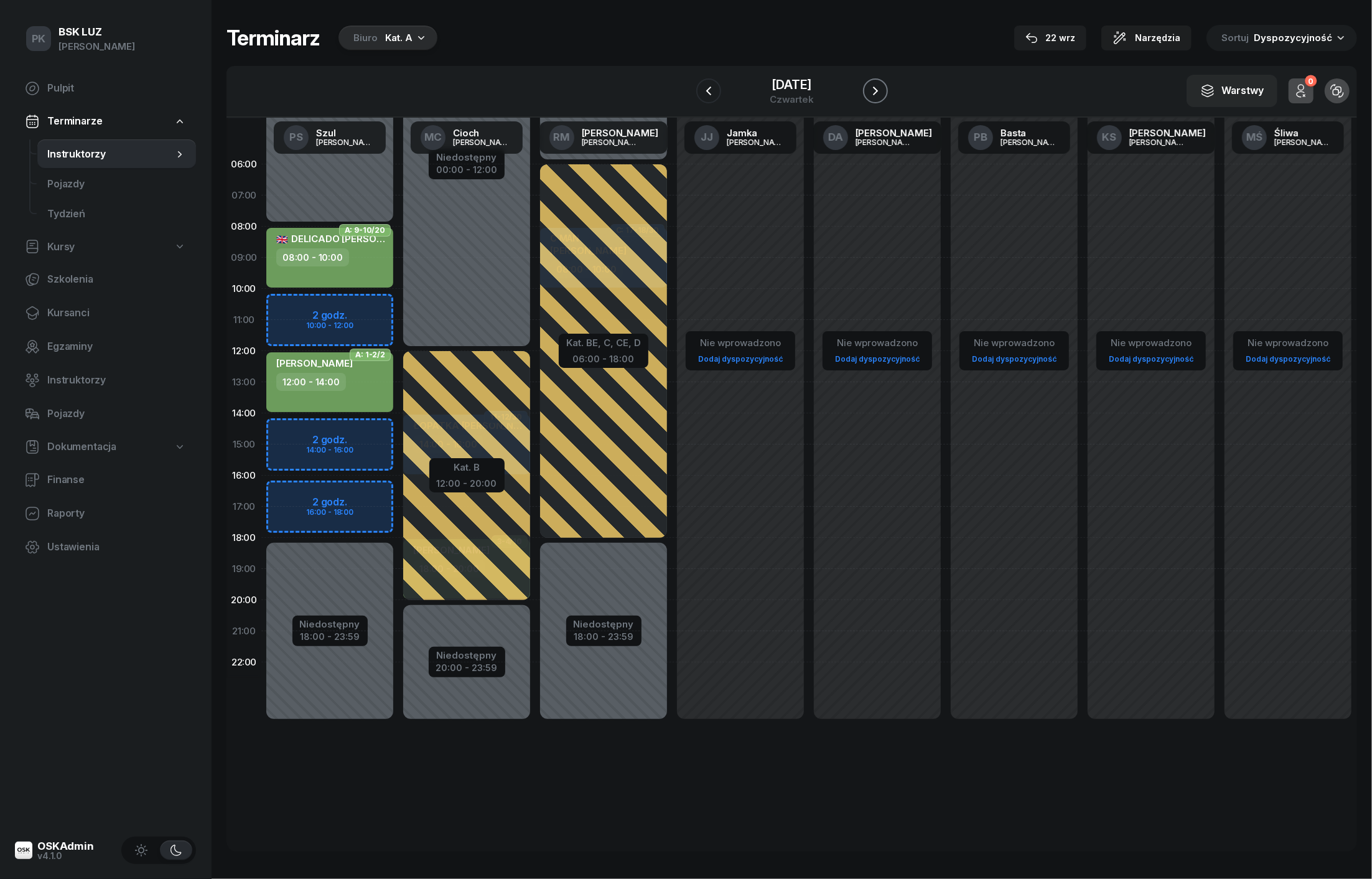
click at [883, 93] on icon "button" at bounding box center [875, 91] width 15 height 15
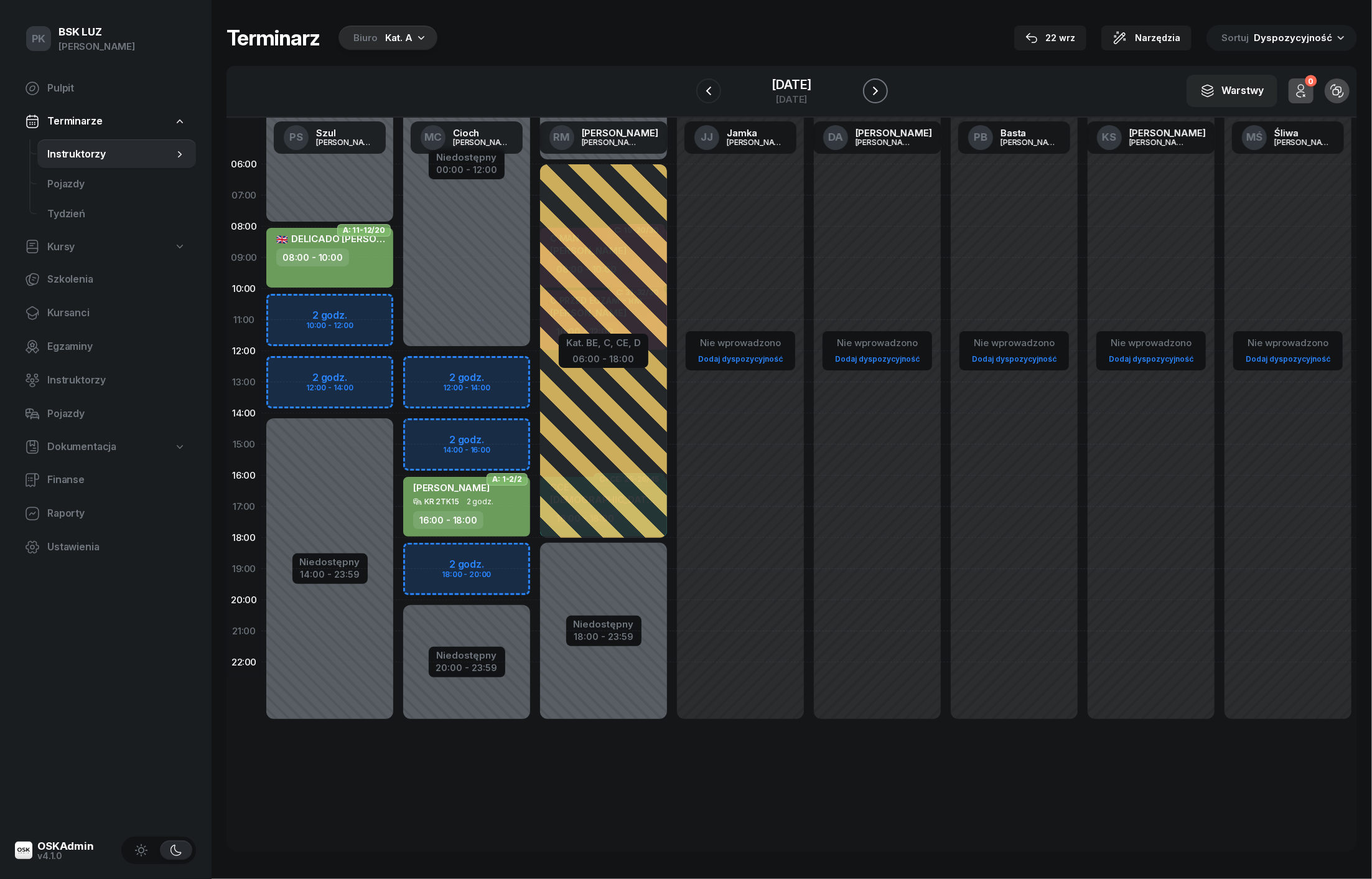
click at [883, 93] on icon "button" at bounding box center [875, 91] width 15 height 15
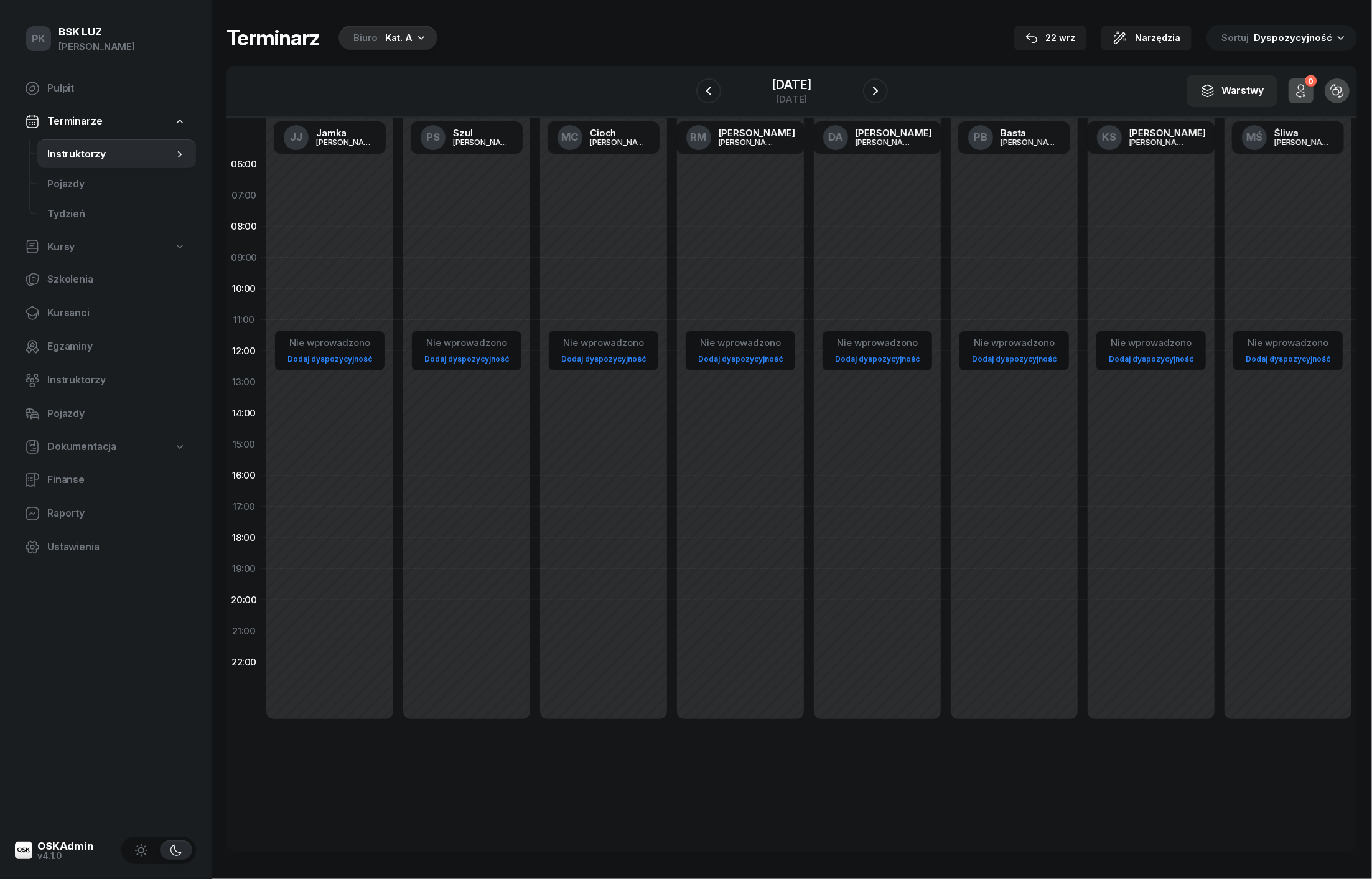
click at [703, 80] on div at bounding box center [708, 91] width 25 height 25
click at [701, 89] on icon "button" at bounding box center [708, 91] width 15 height 15
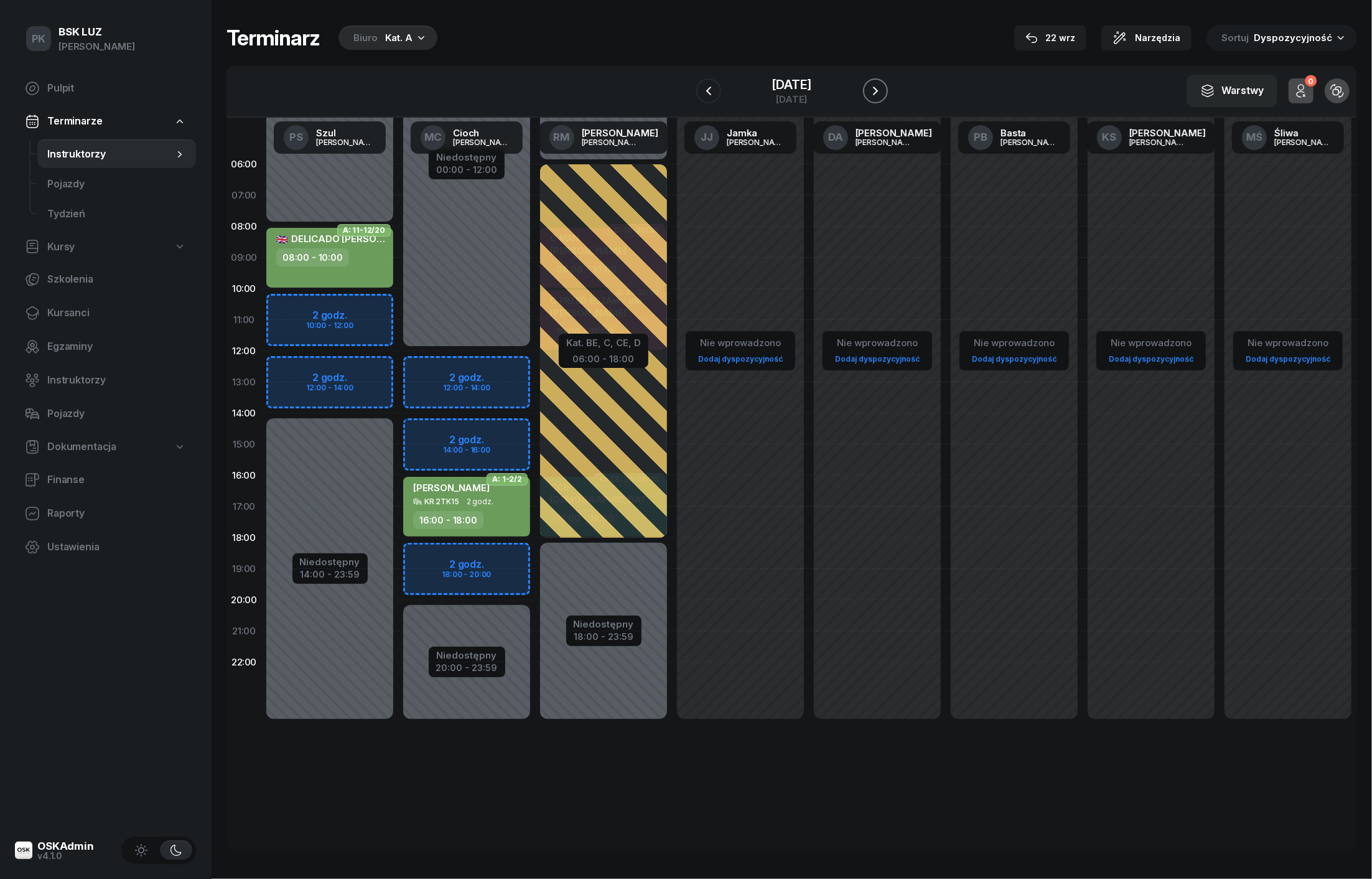
click at [878, 91] on icon "button" at bounding box center [875, 91] width 5 height 9
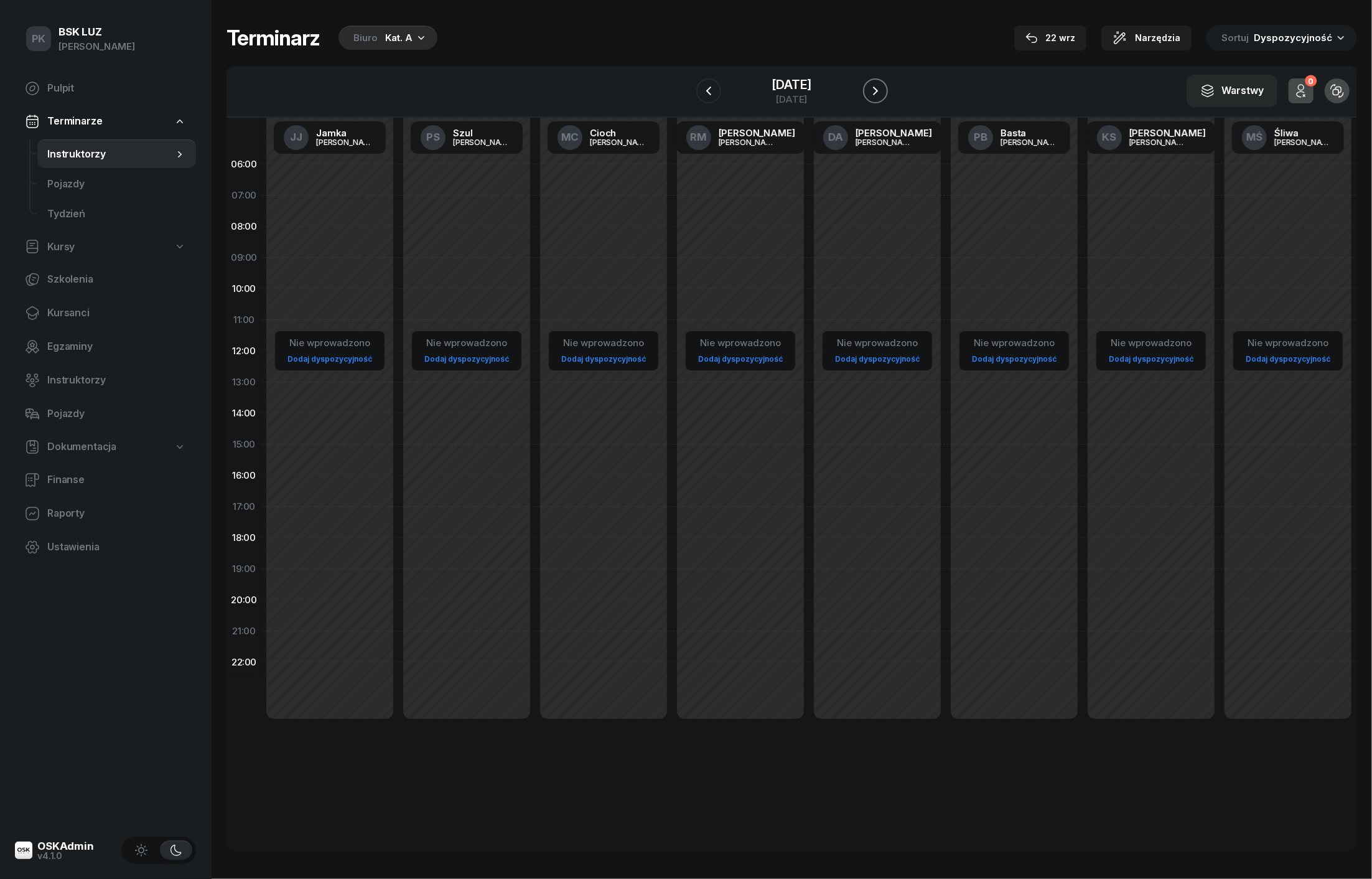
click at [883, 91] on icon "button" at bounding box center [875, 91] width 15 height 15
click at [701, 88] on icon "button" at bounding box center [708, 91] width 15 height 15
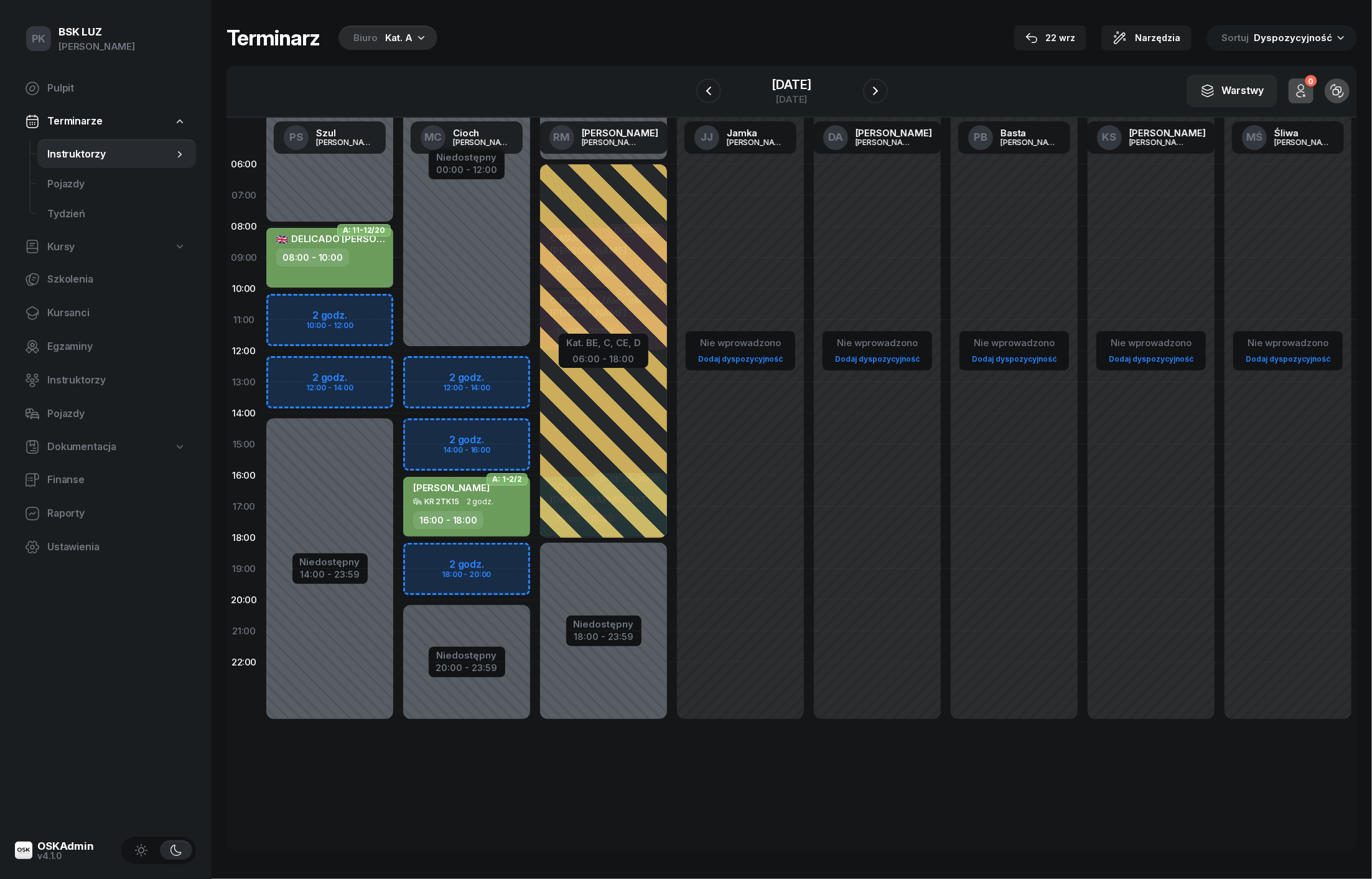
click at [395, 41] on div "Kat. A" at bounding box center [399, 38] width 27 height 15
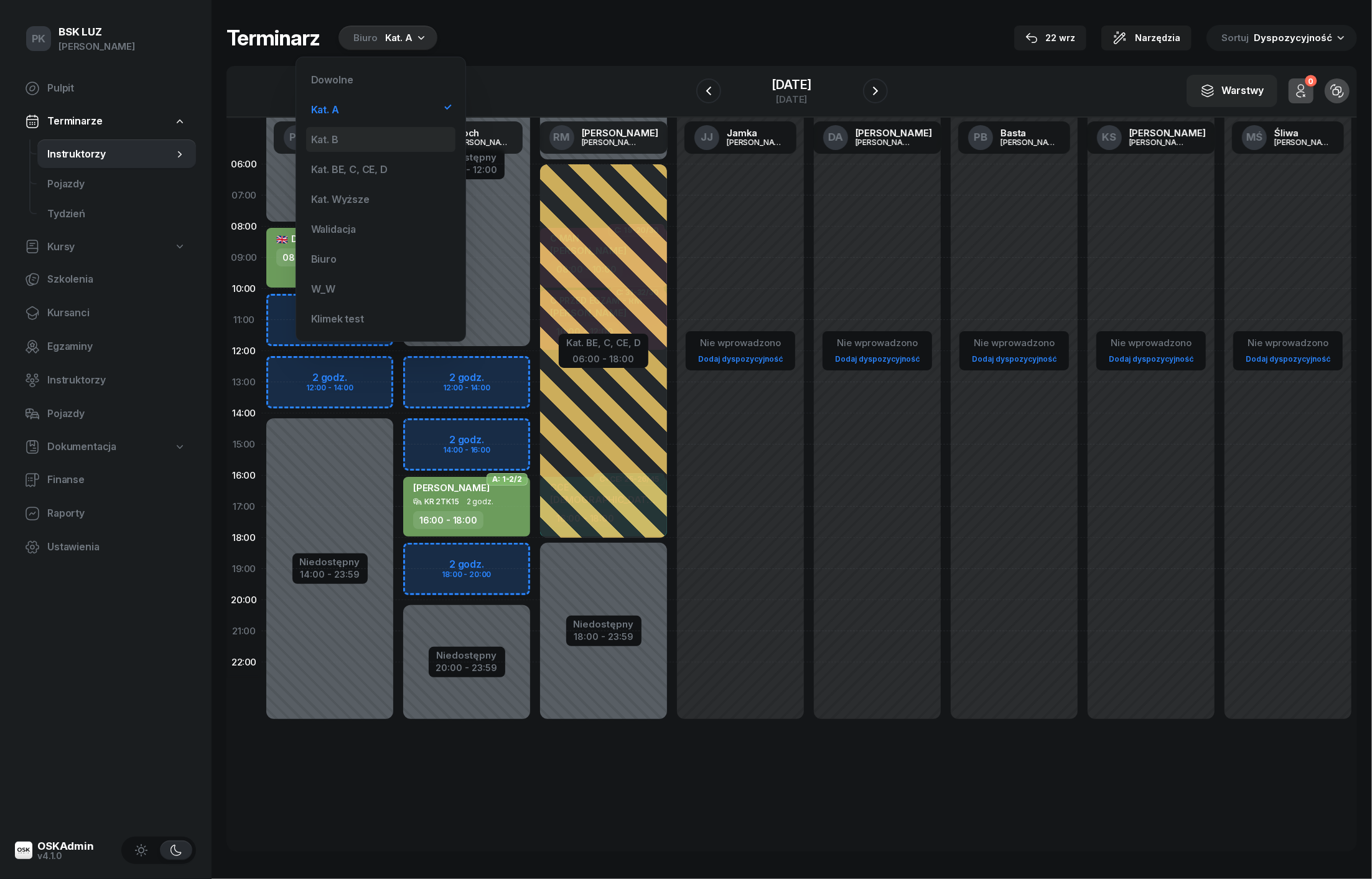
click at [344, 138] on div "Kat. B" at bounding box center [381, 139] width 149 height 25
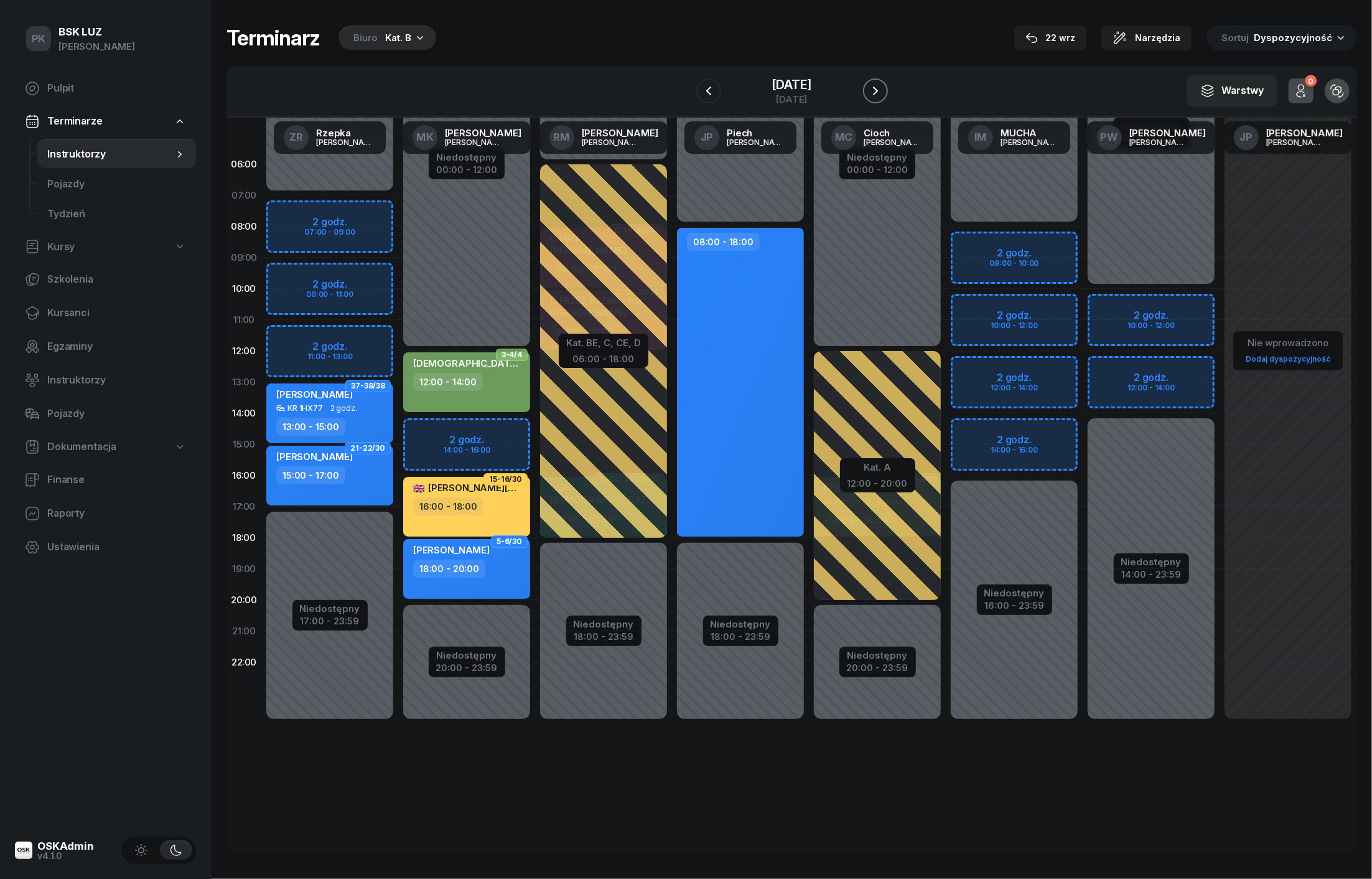
click at [878, 95] on icon "button" at bounding box center [875, 91] width 5 height 9
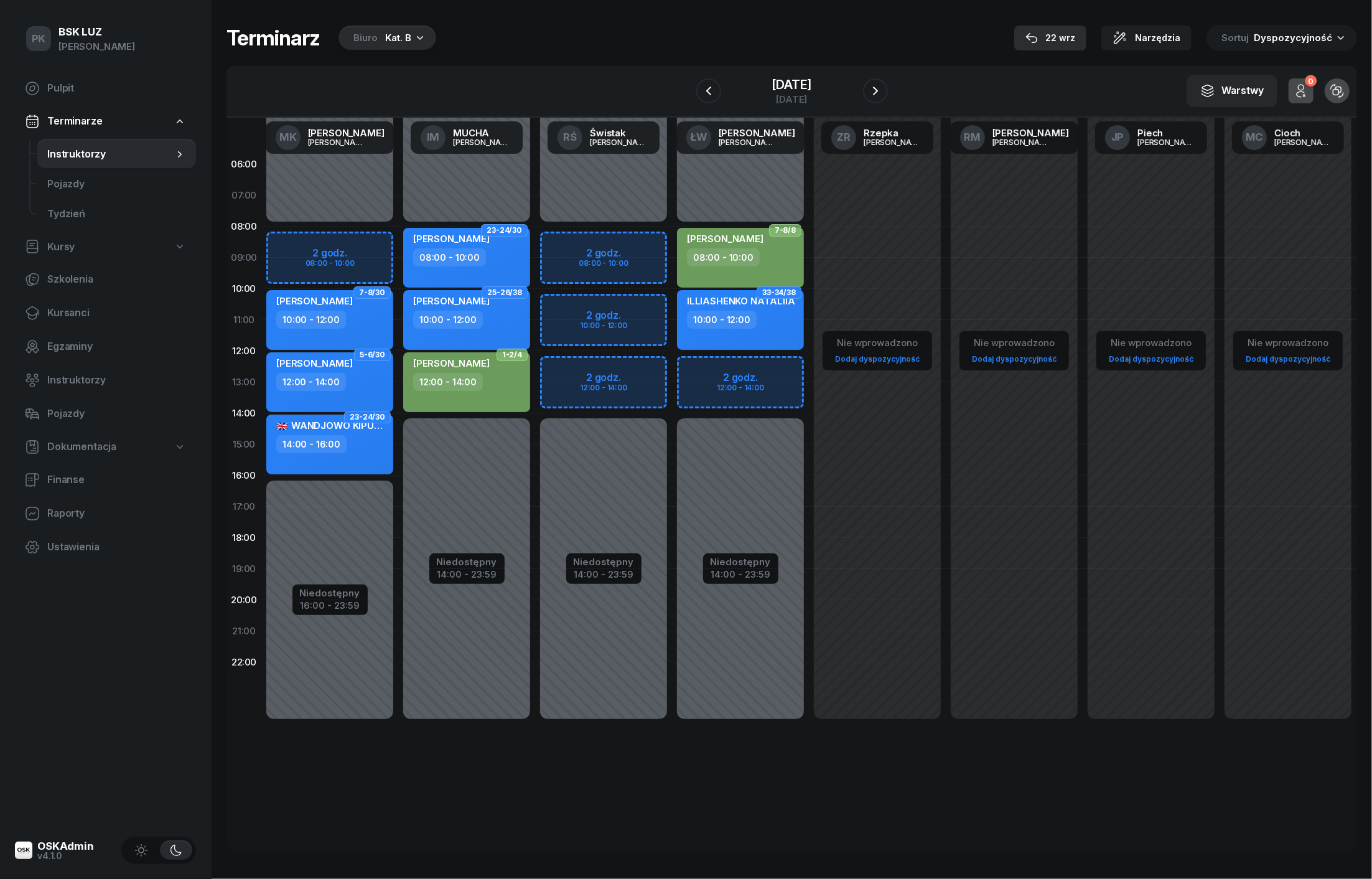
click at [1066, 33] on div "22 wrz" at bounding box center [1050, 38] width 50 height 15
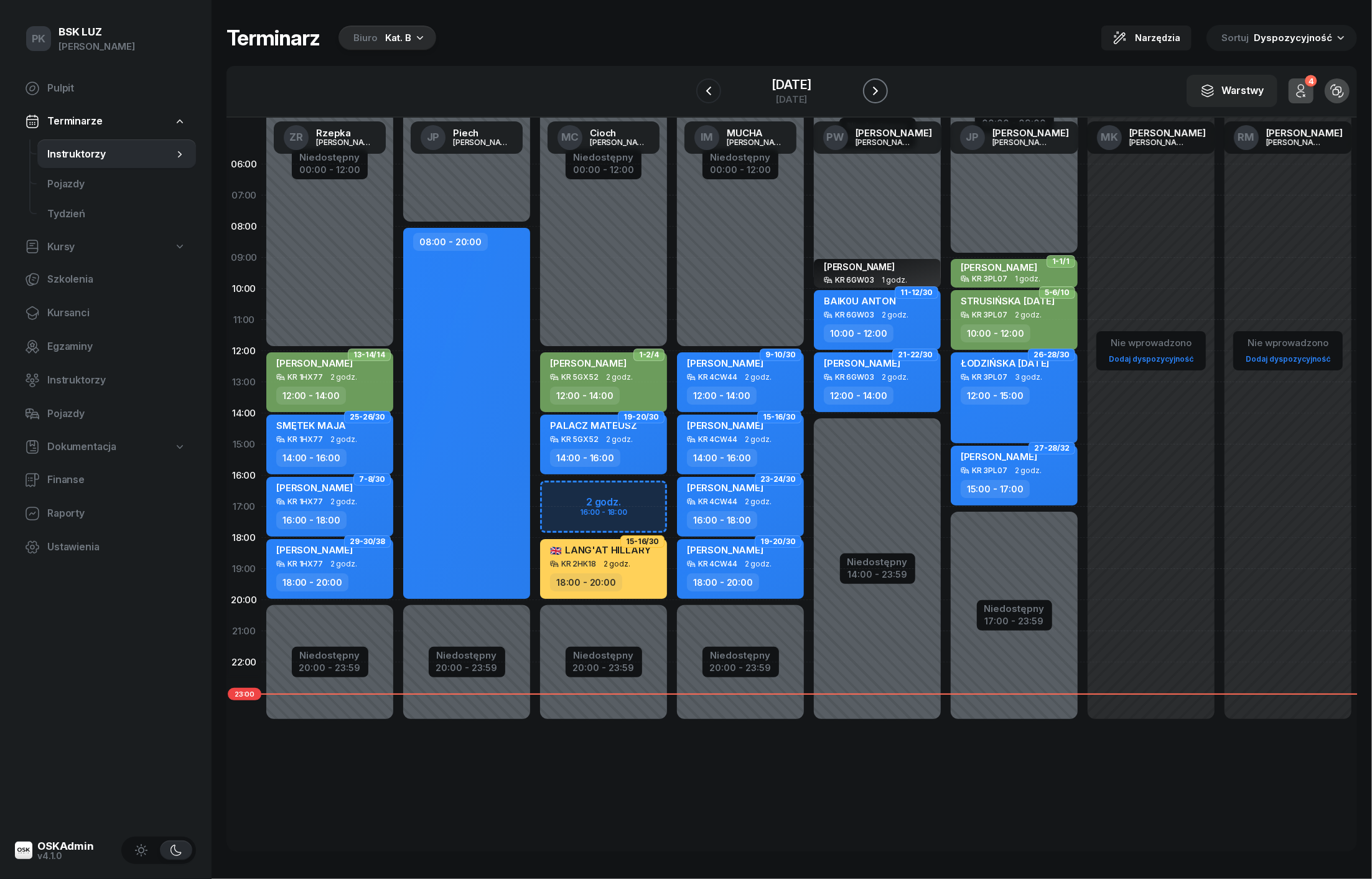
click at [879, 91] on icon "button" at bounding box center [875, 91] width 15 height 15
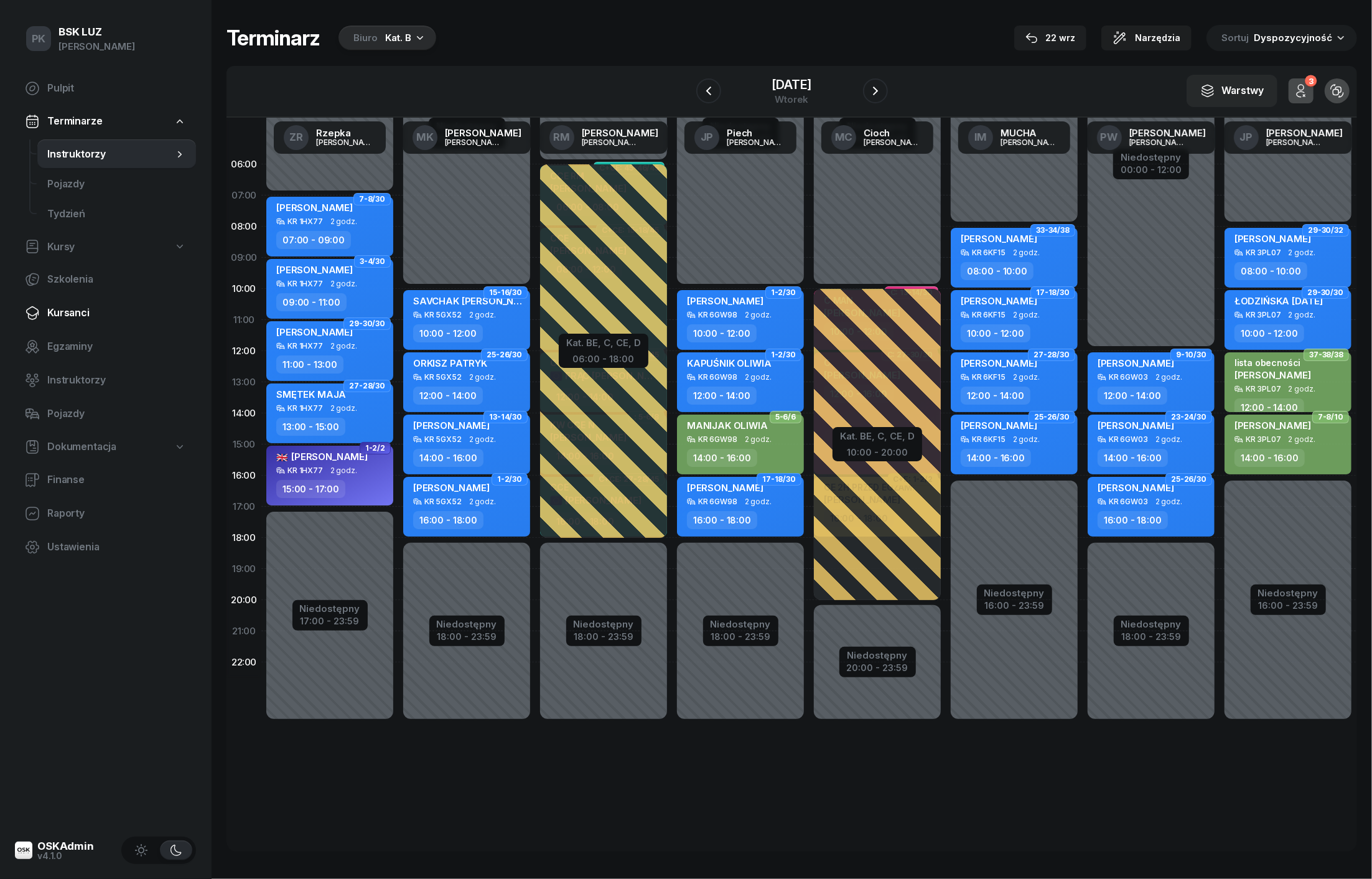
click at [77, 309] on span "Kursanci" at bounding box center [117, 313] width 139 height 16
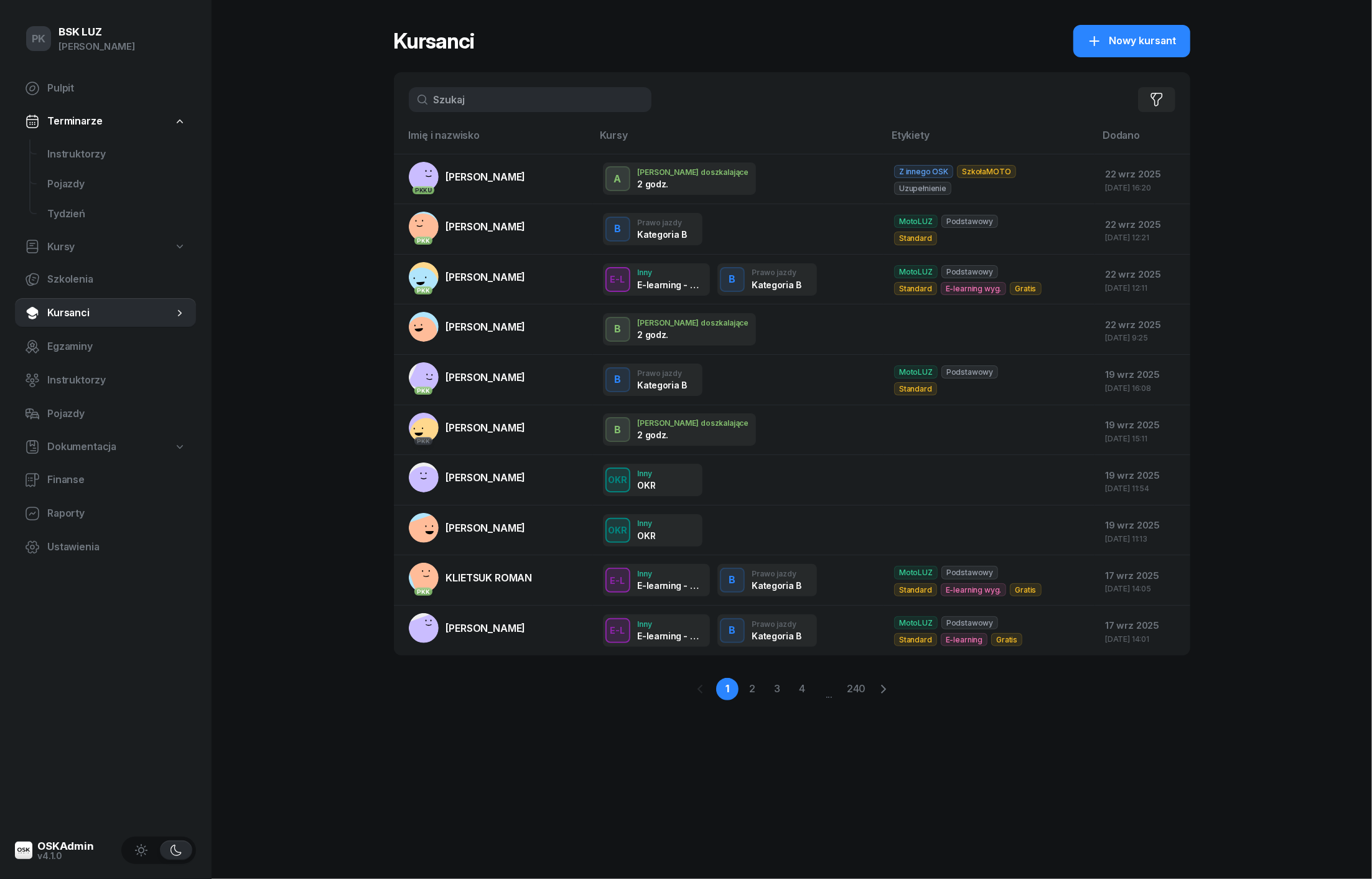
click at [488, 105] on input "text" at bounding box center [530, 99] width 243 height 25
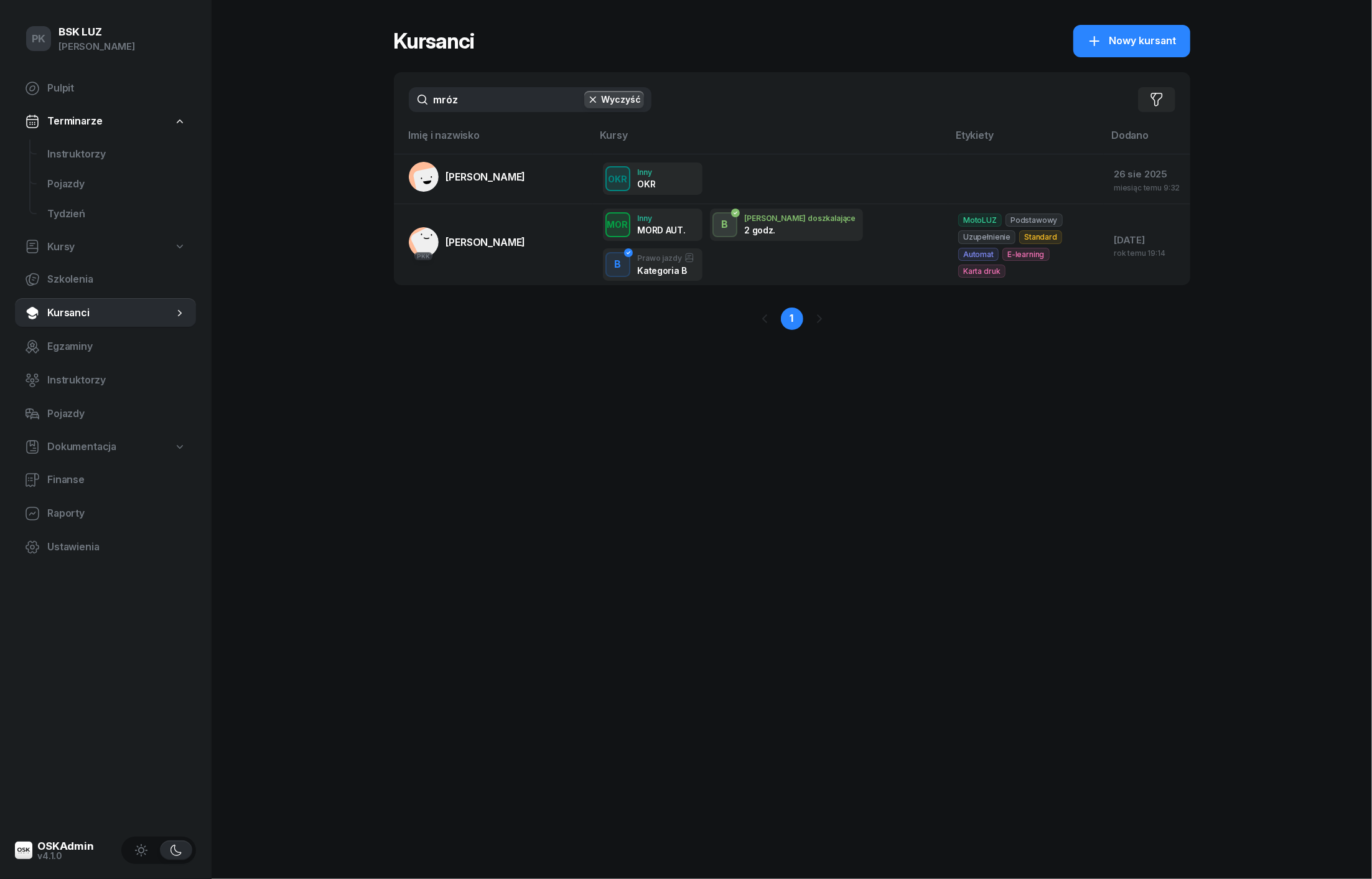
type input "mróz"
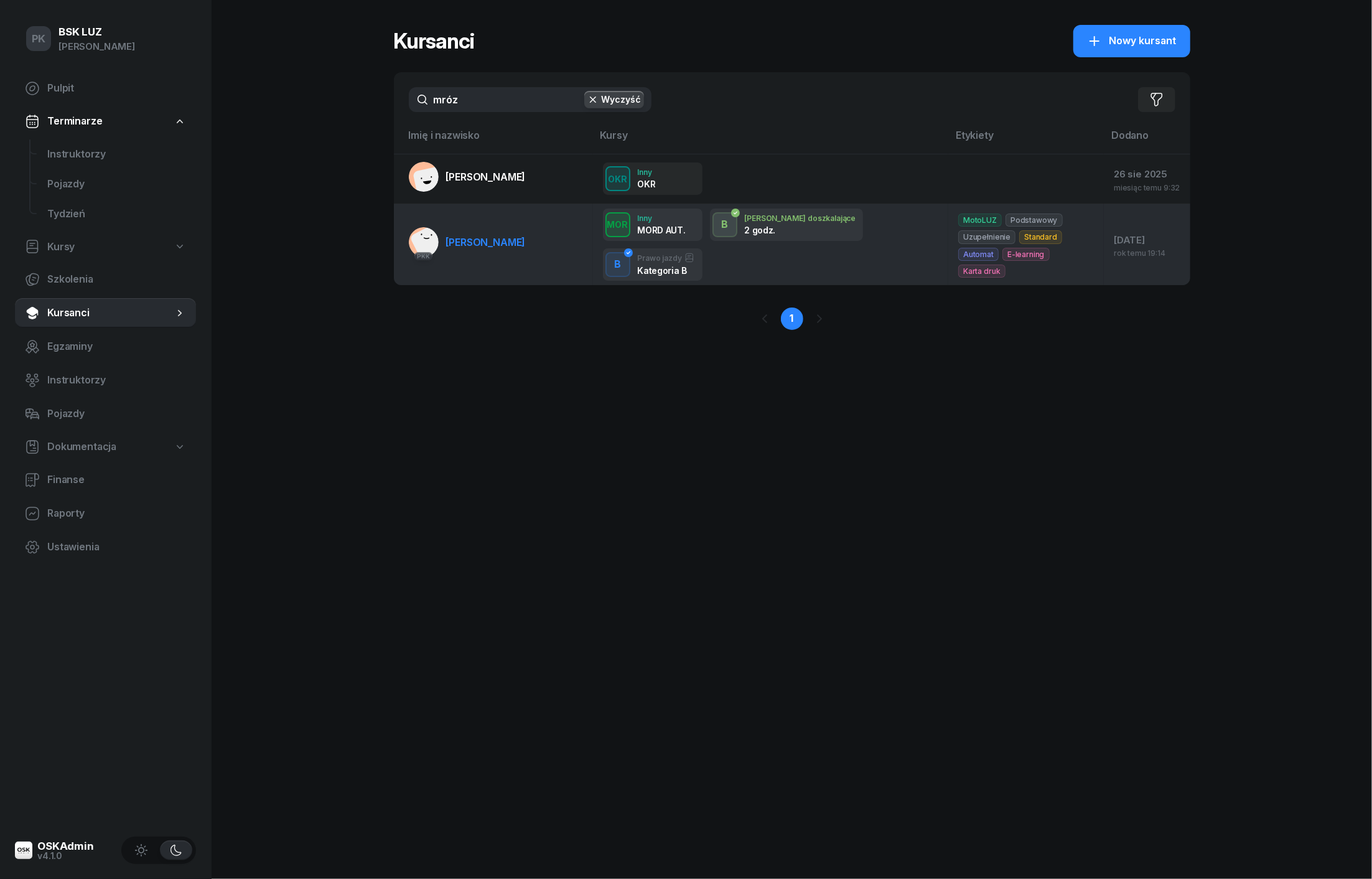
drag, startPoint x: 488, startPoint y: 105, endPoint x: 496, endPoint y: 244, distance: 139.2
click at [496, 244] on link "PKK MROZIAK BARTŁOMIEJ" at bounding box center [467, 242] width 117 height 30
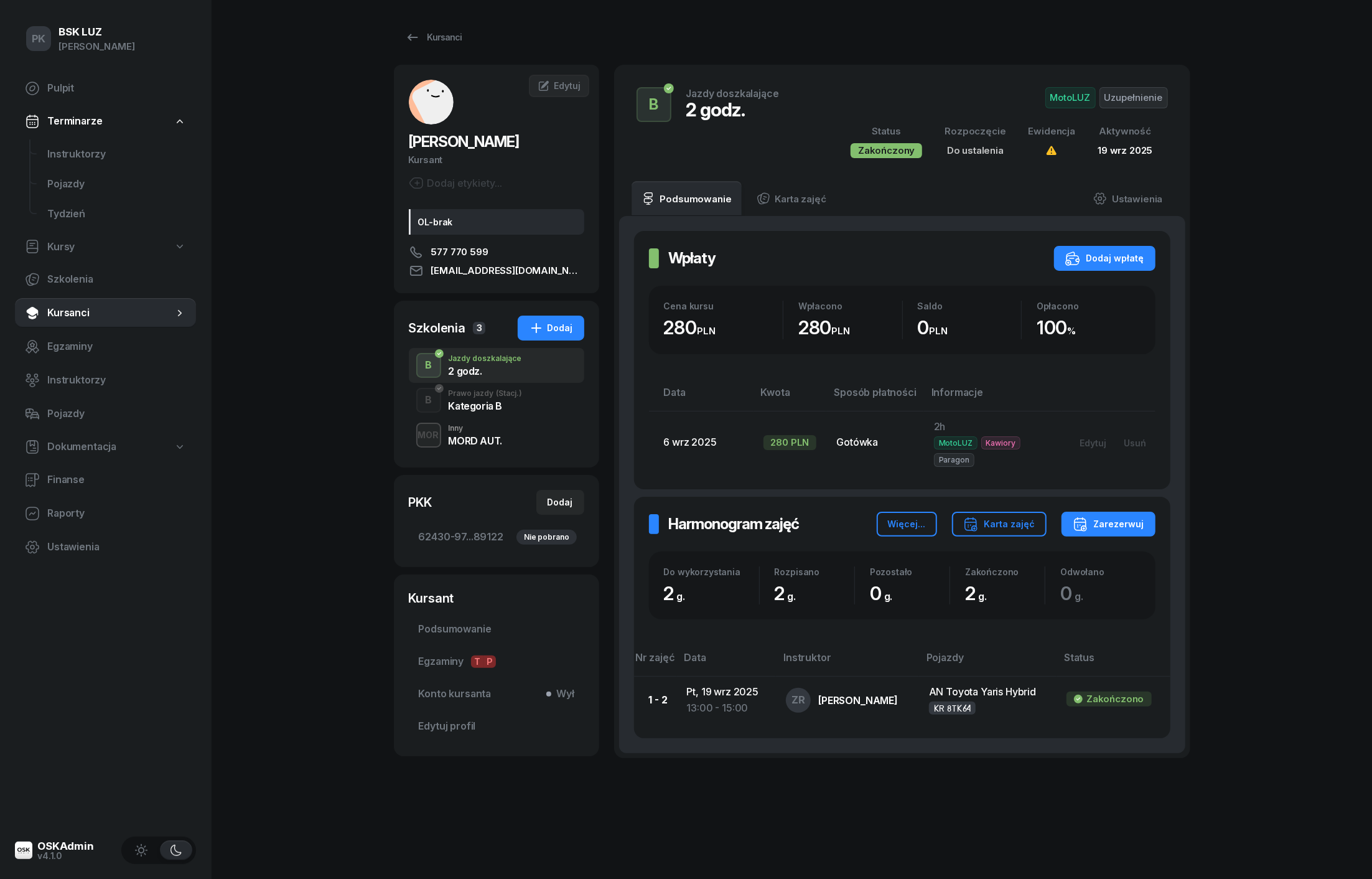
click at [458, 447] on div "MOR Inny MORD AUT." at bounding box center [497, 435] width 176 height 35
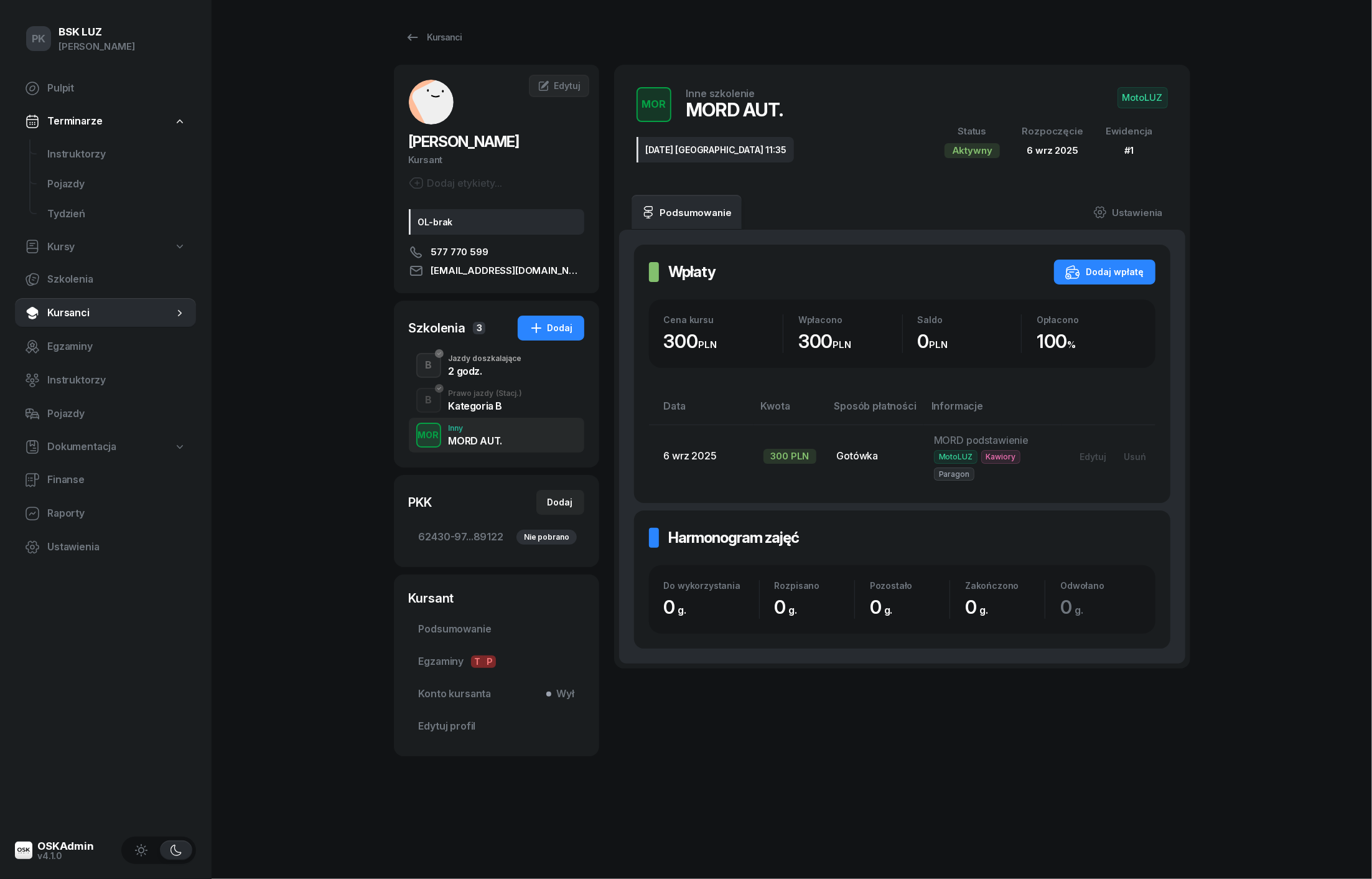
click at [498, 396] on span "(Stacj.)" at bounding box center [509, 393] width 26 height 7
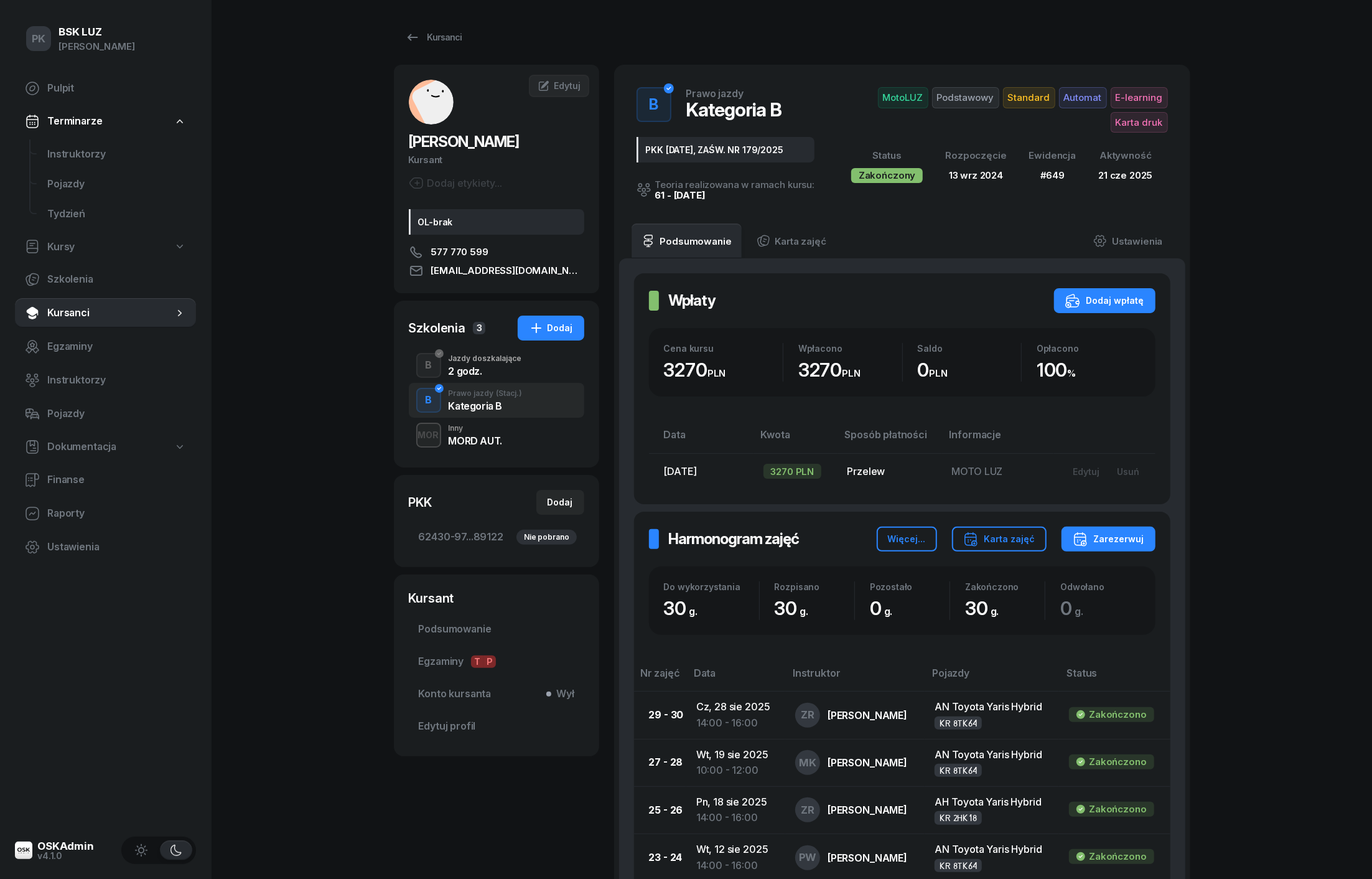
click at [473, 369] on div "2 godz." at bounding box center [485, 371] width 74 height 10
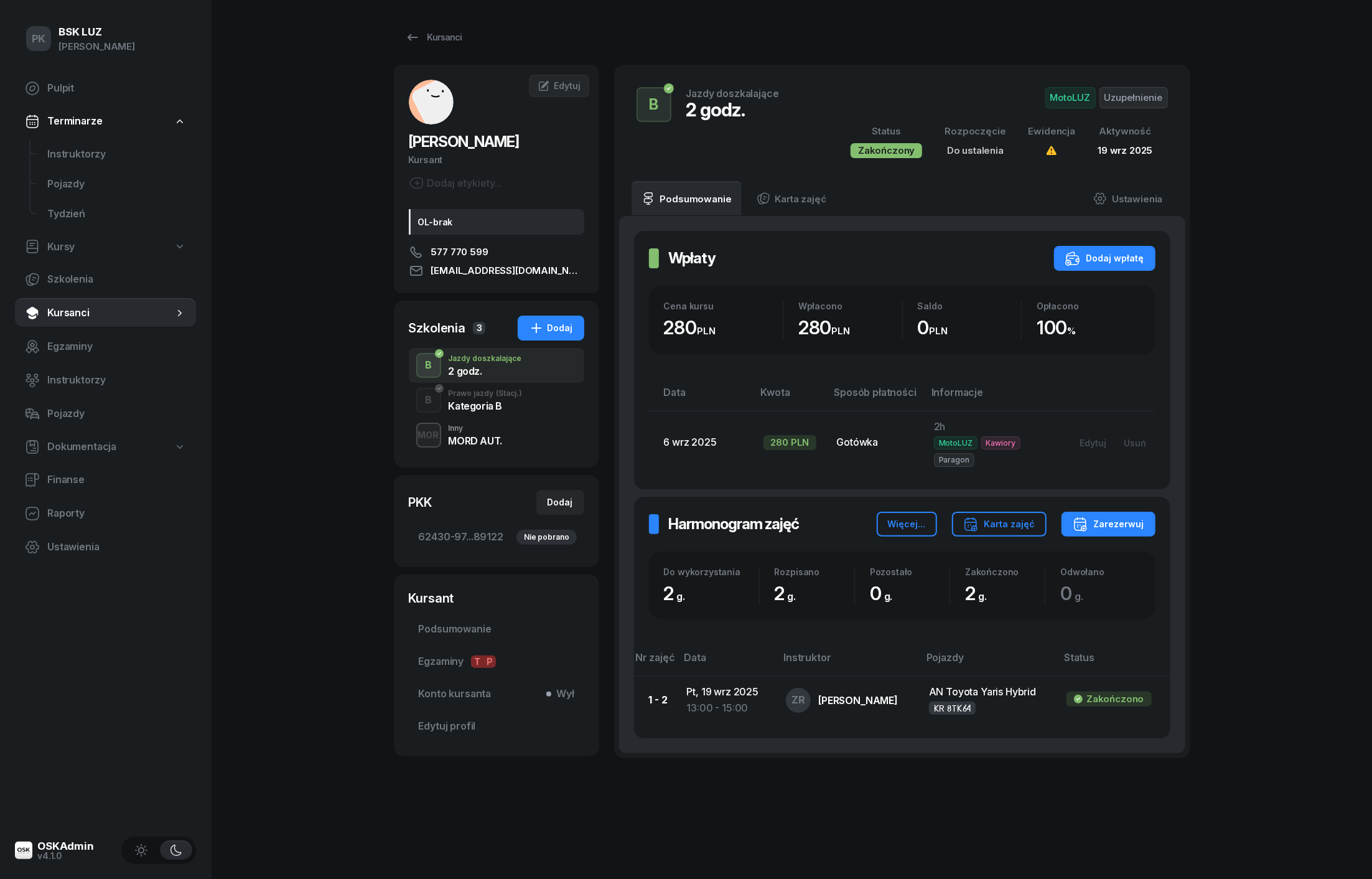
click at [478, 436] on div "MORD AUT." at bounding box center [475, 441] width 54 height 10
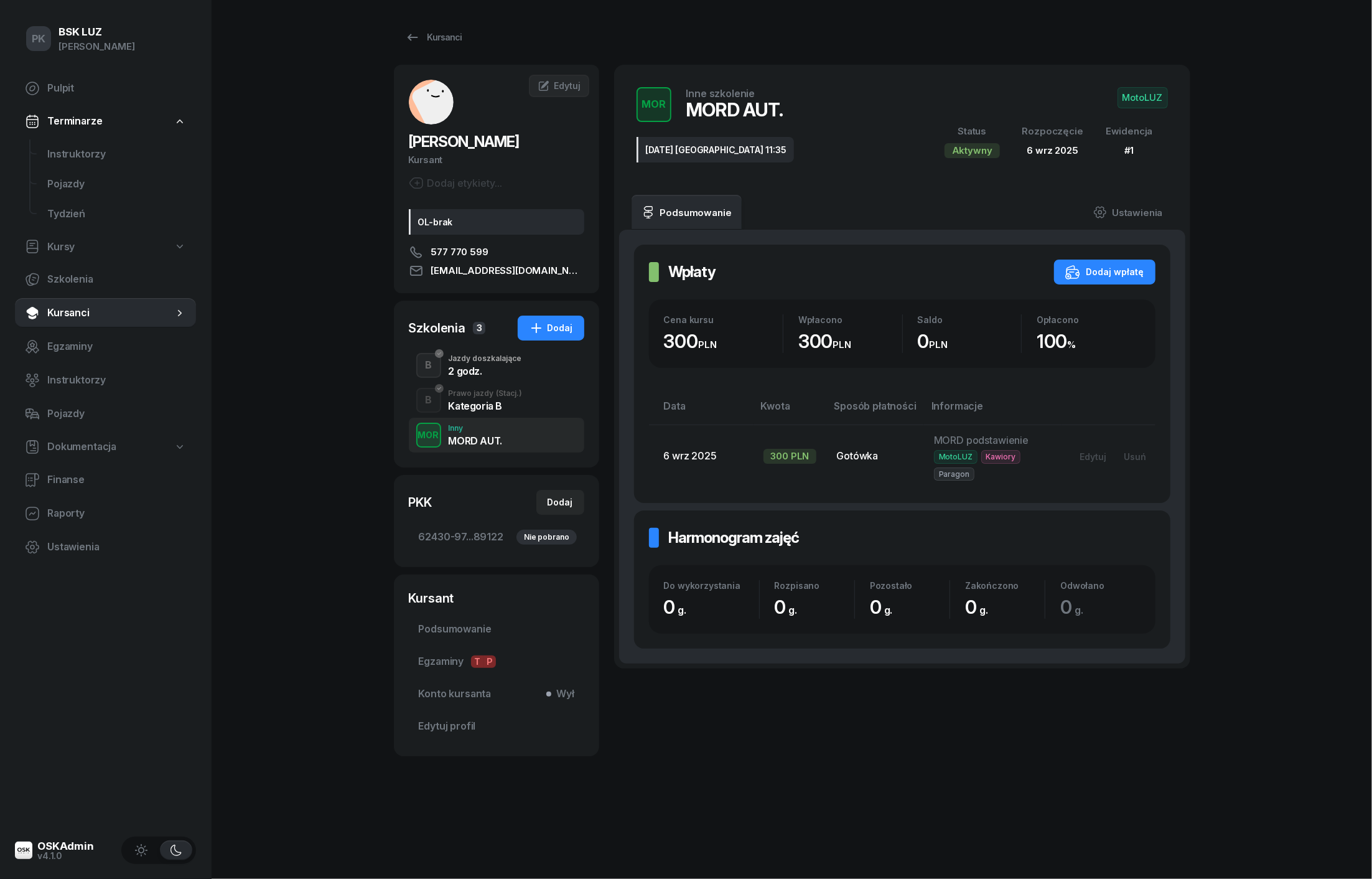
click at [487, 404] on div "Kategoria B" at bounding box center [485, 406] width 74 height 10
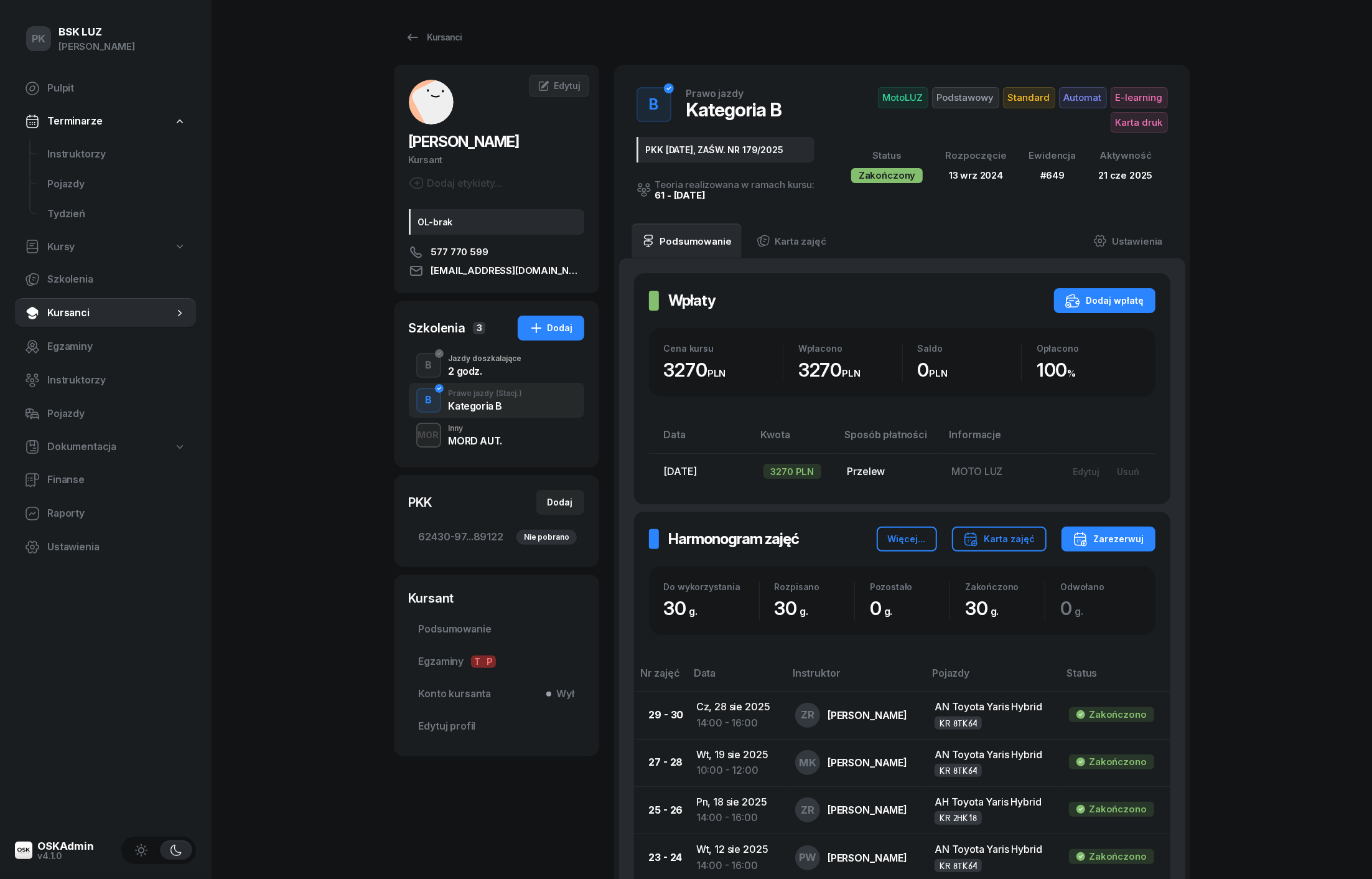
click at [481, 375] on div "2 godz." at bounding box center [485, 371] width 74 height 10
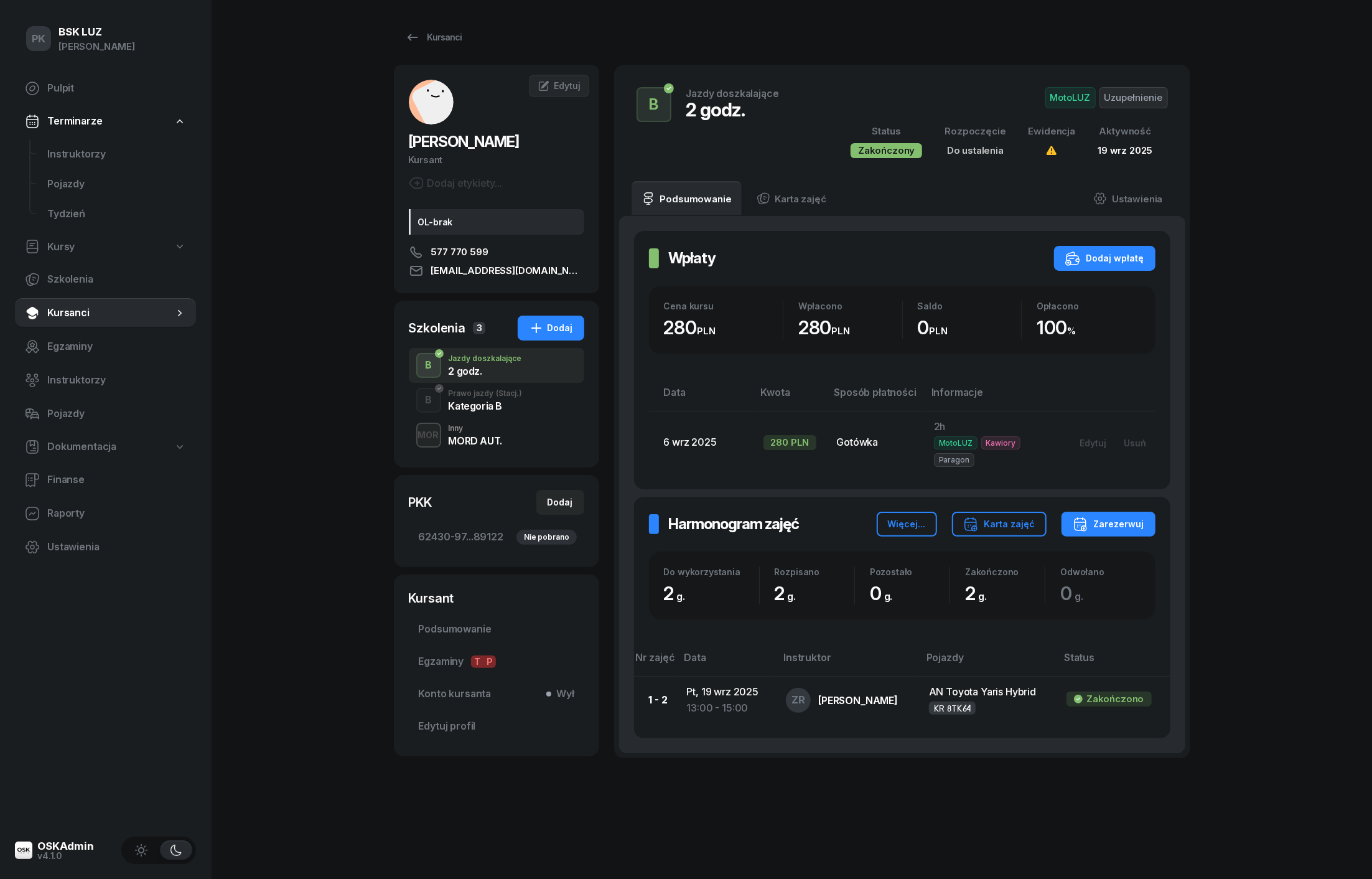
click at [475, 441] on div "MORD AUT." at bounding box center [475, 441] width 54 height 10
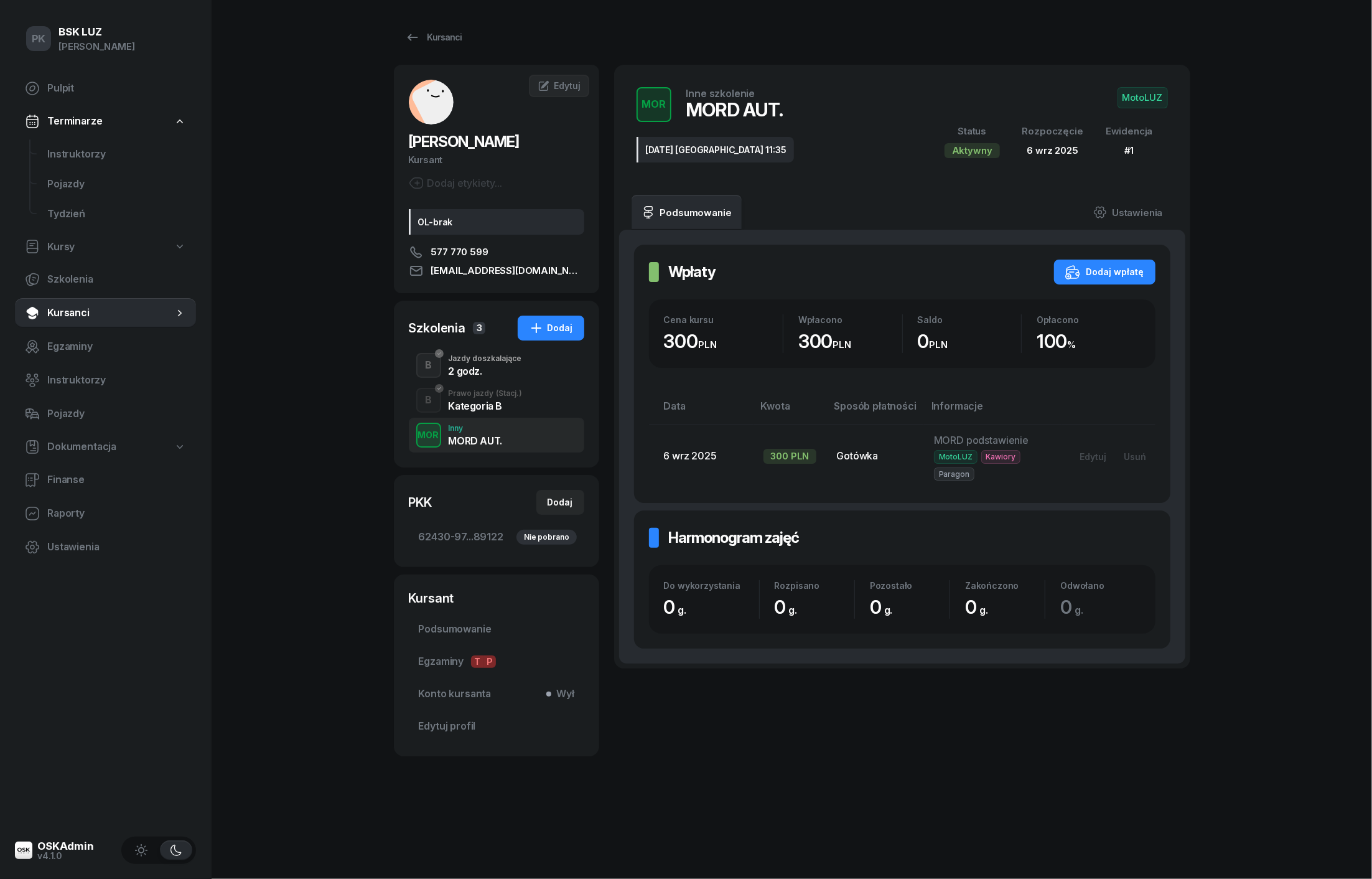
click at [469, 408] on div "Kategoria B" at bounding box center [485, 406] width 74 height 10
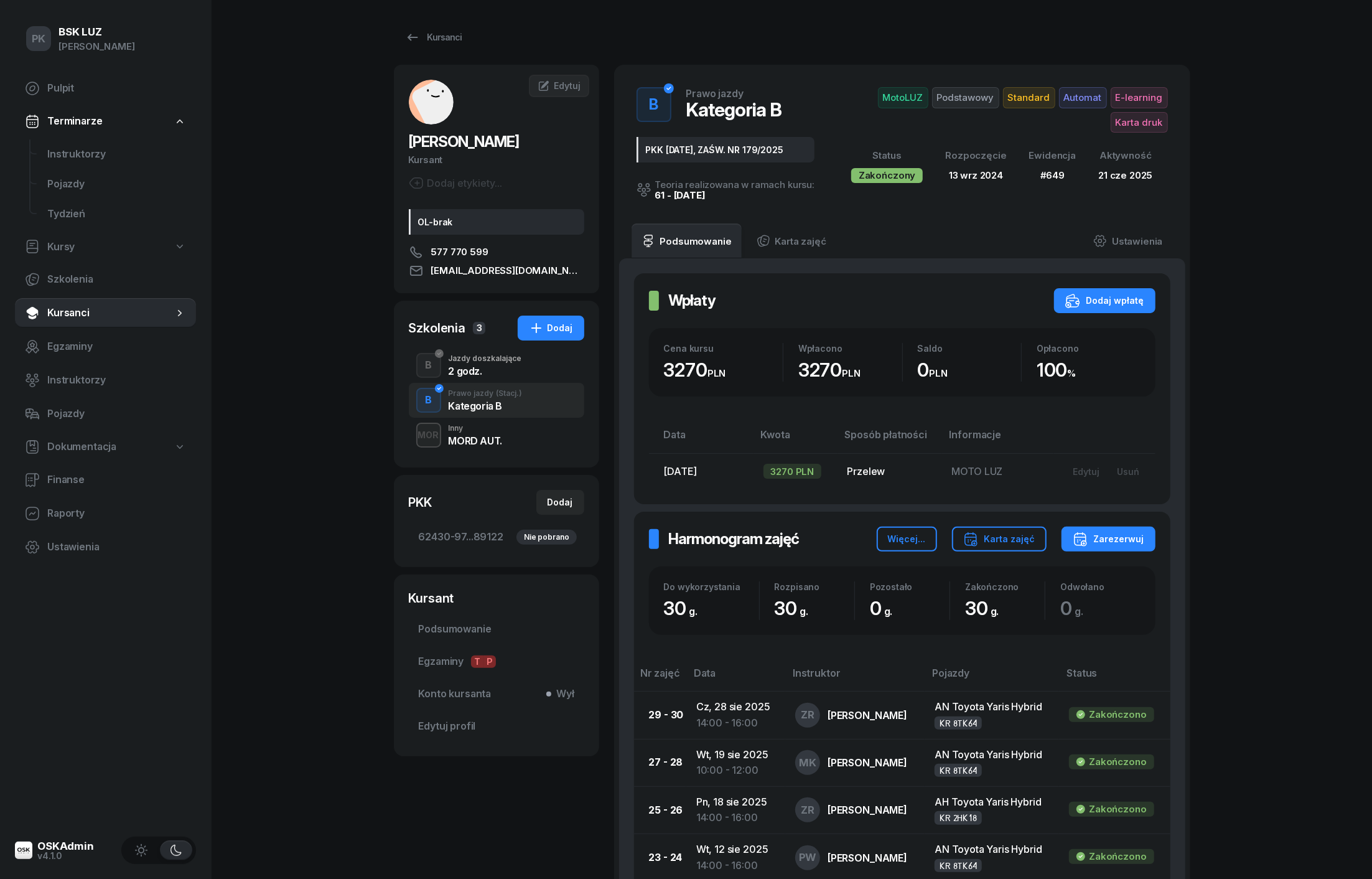
click at [466, 369] on div "2 godz." at bounding box center [485, 371] width 74 height 10
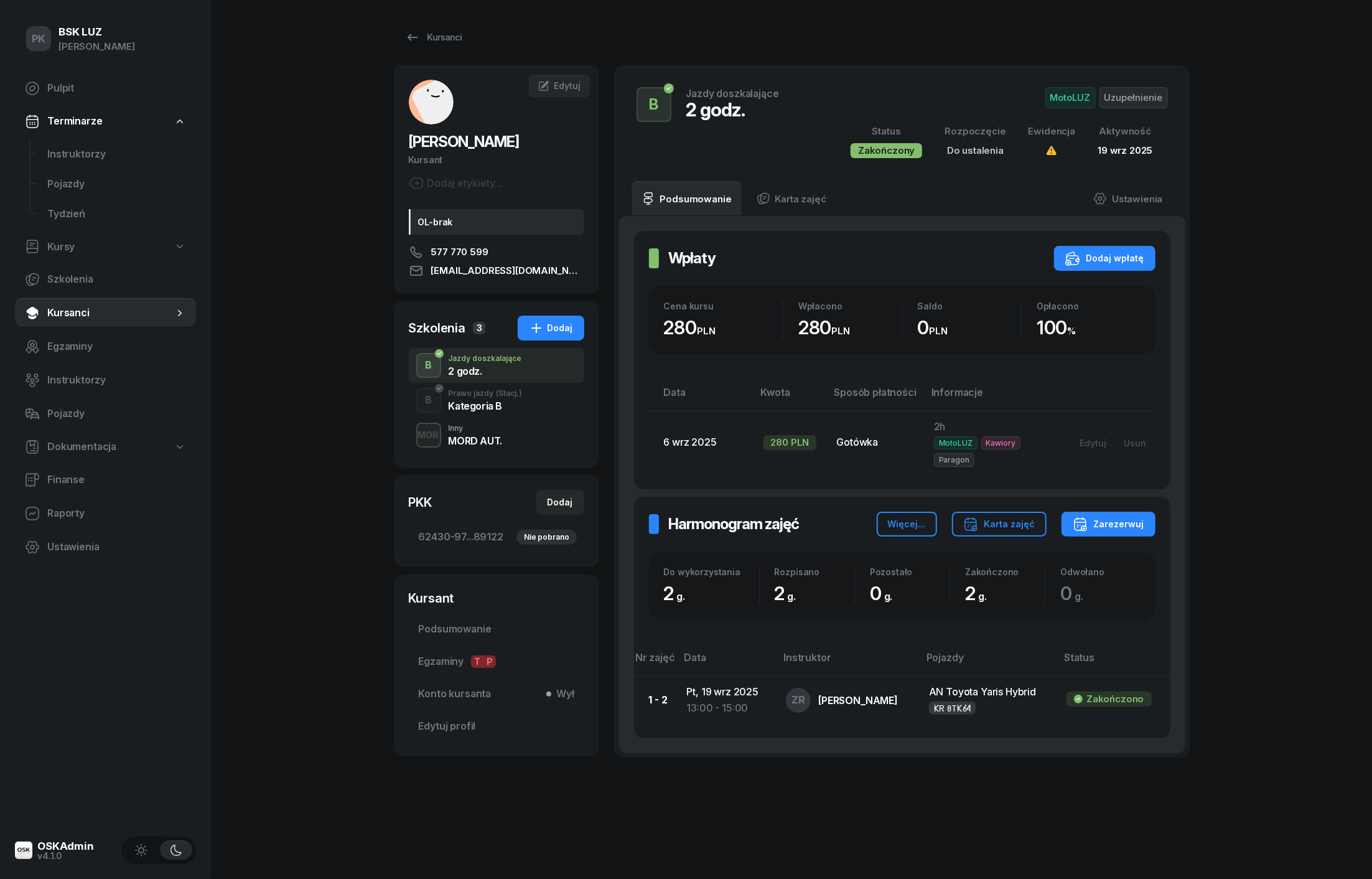
click at [472, 436] on div "MORD AUT." at bounding box center [475, 441] width 54 height 10
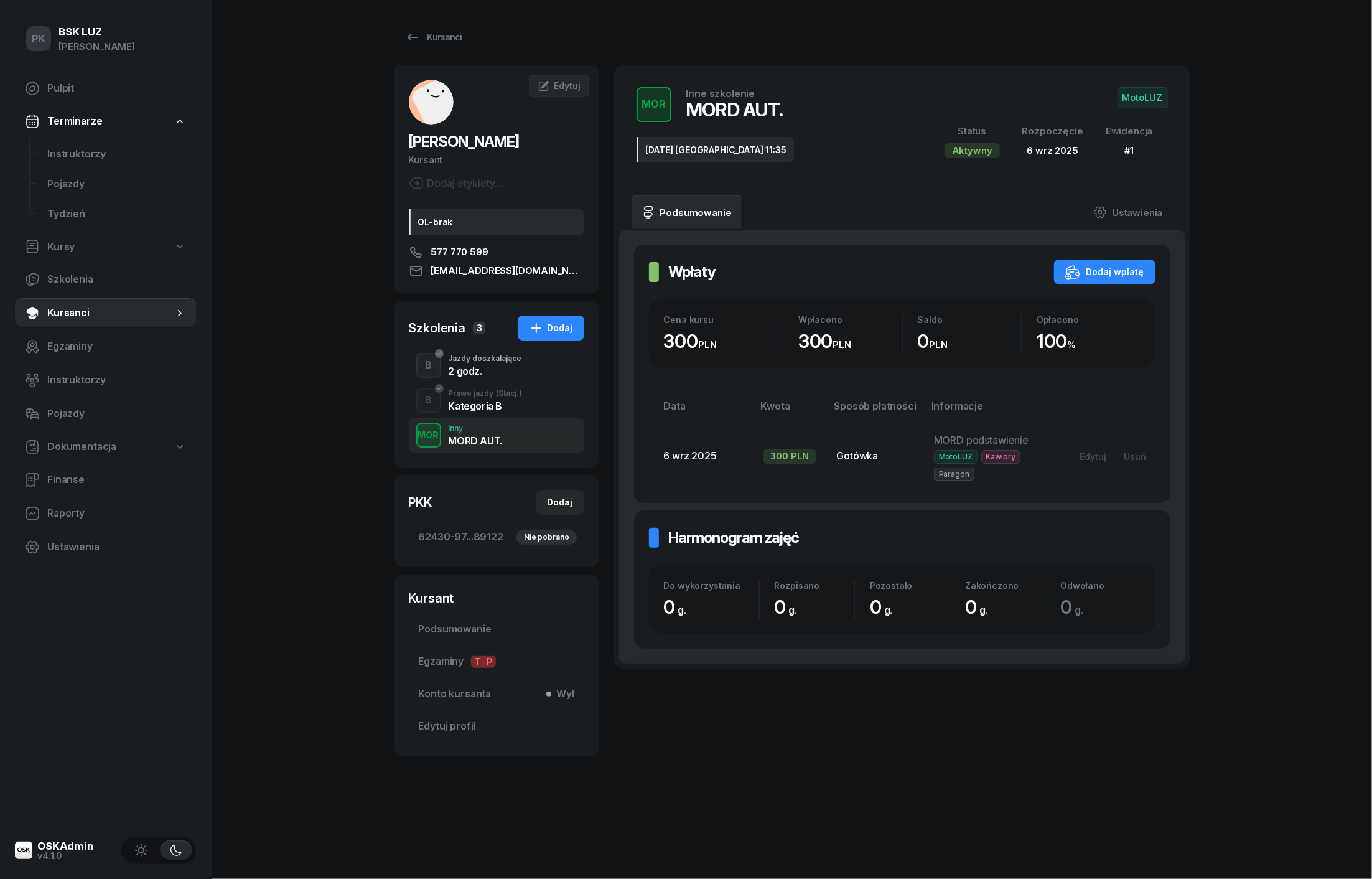
click at [471, 412] on div "B Prawo jazdy (Stacj.) Kategoria B" at bounding box center [497, 400] width 176 height 35
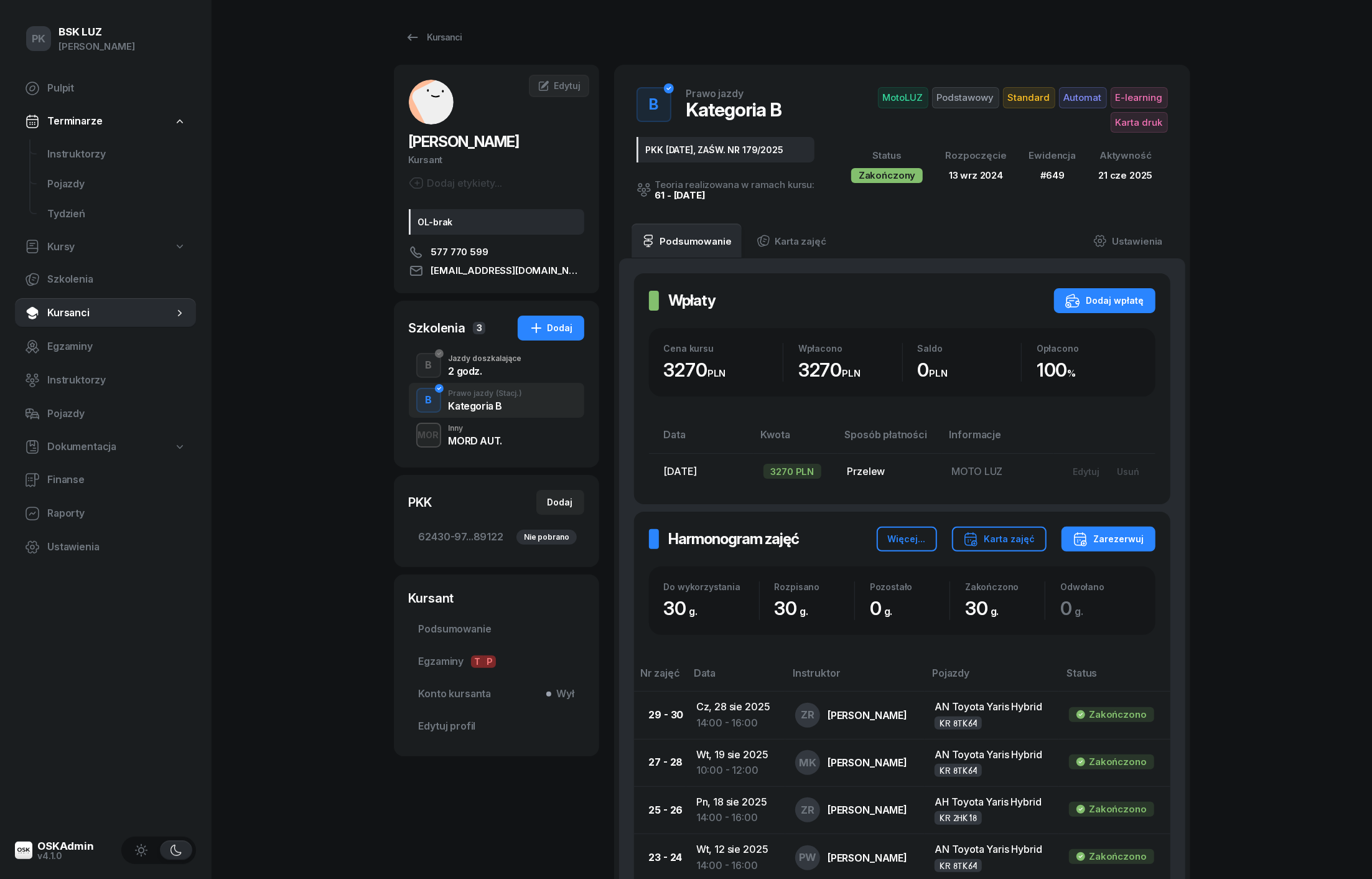
click at [466, 443] on div "MORD AUT." at bounding box center [475, 441] width 54 height 10
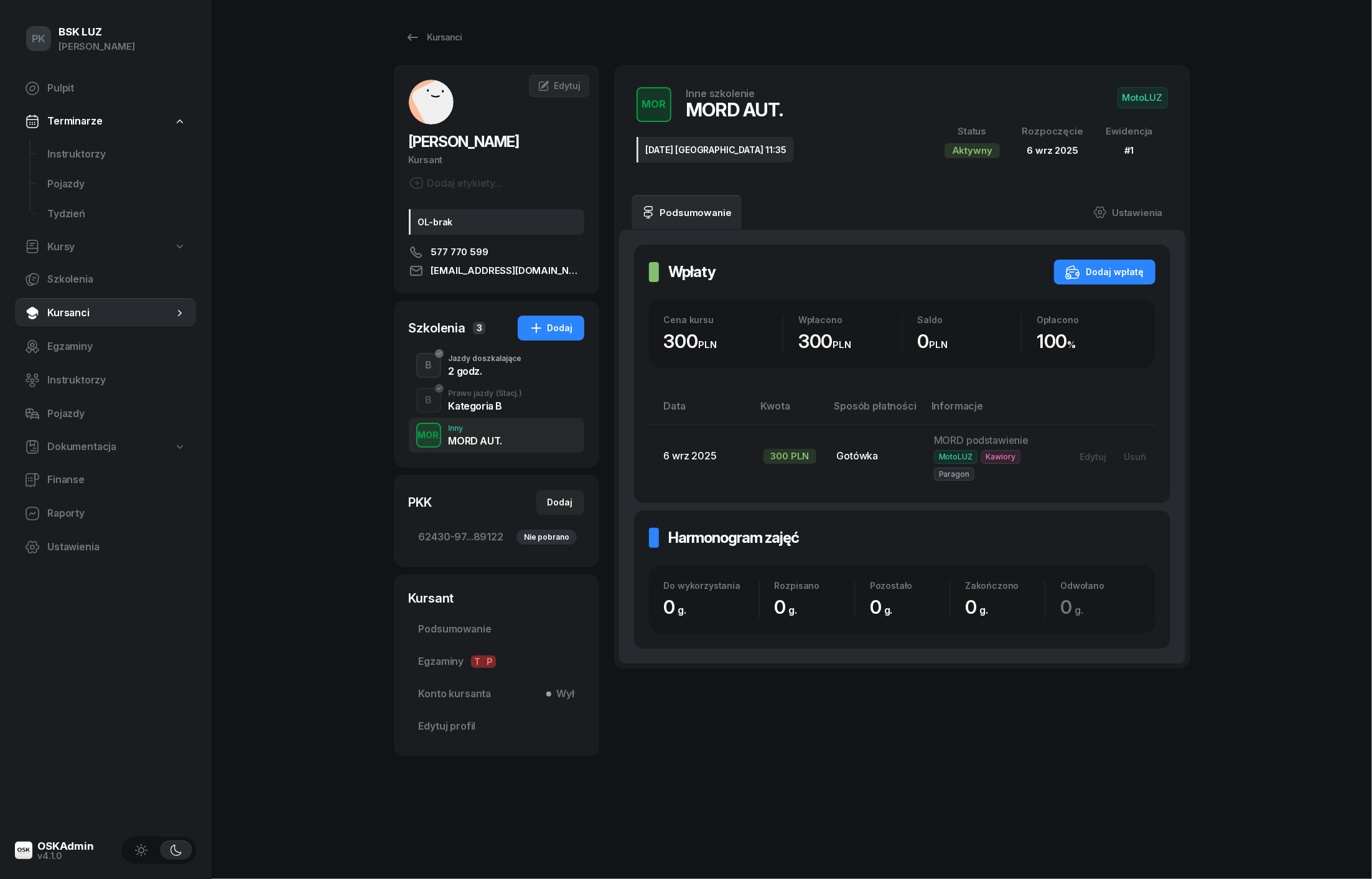
click at [466, 418] on div "MOR Inny MORD AUT." at bounding box center [497, 435] width 176 height 35
click at [471, 377] on div "B Jazdy doszkalające 2 godz." at bounding box center [497, 365] width 176 height 35
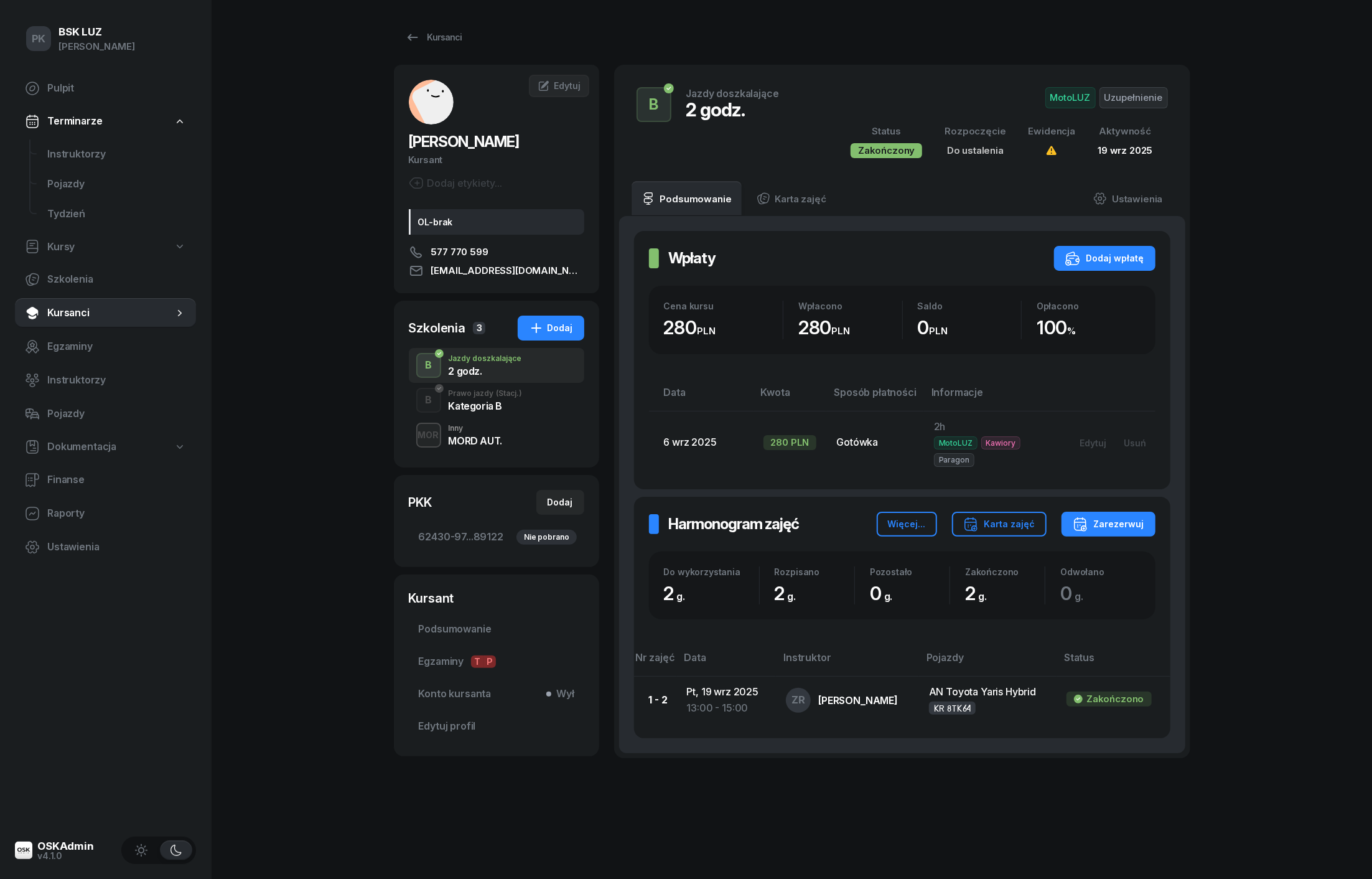
click at [472, 401] on div "Kategoria B" at bounding box center [485, 406] width 74 height 10
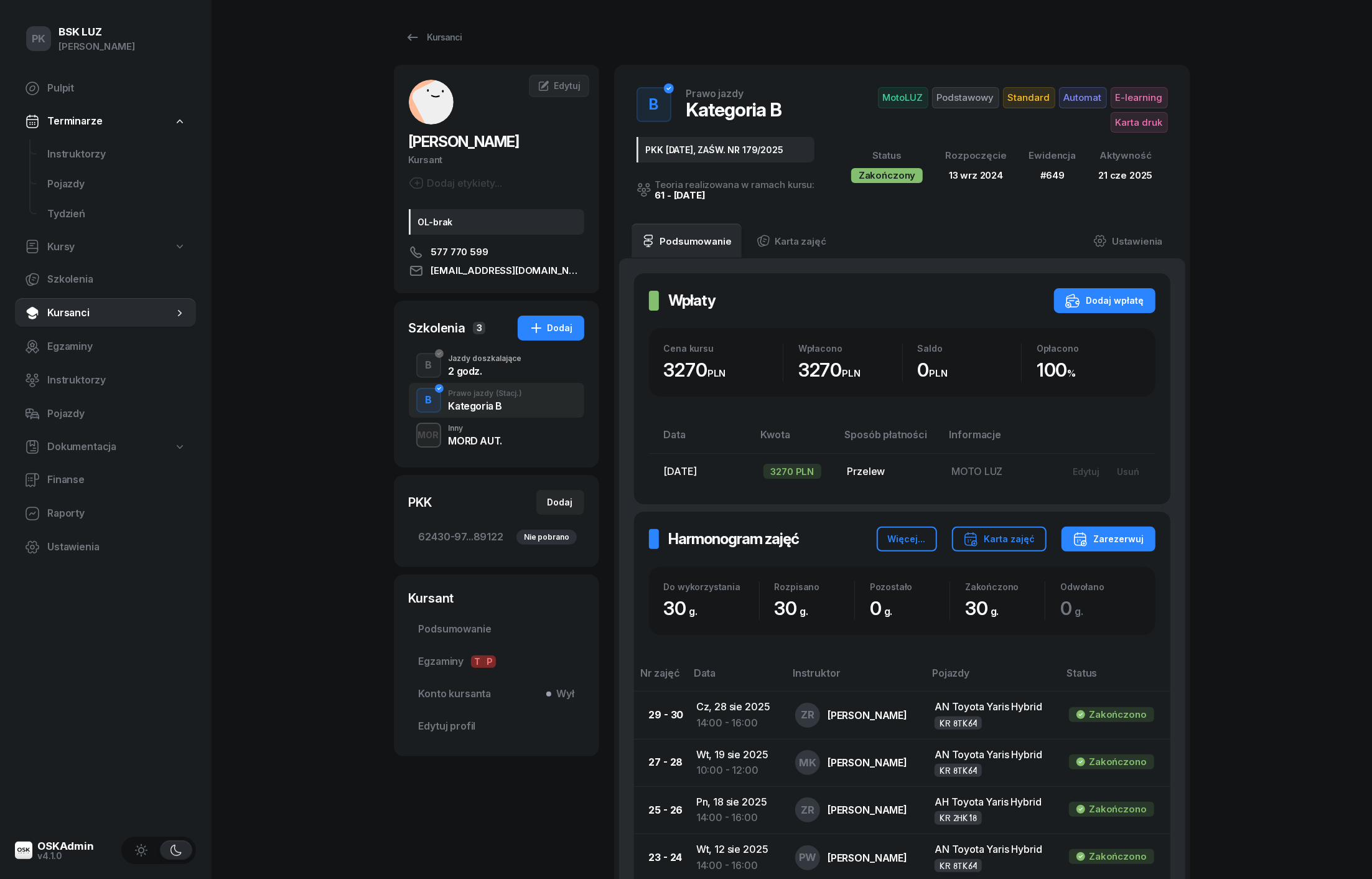
click at [473, 432] on div "MORD AUT." at bounding box center [475, 438] width 54 height 13
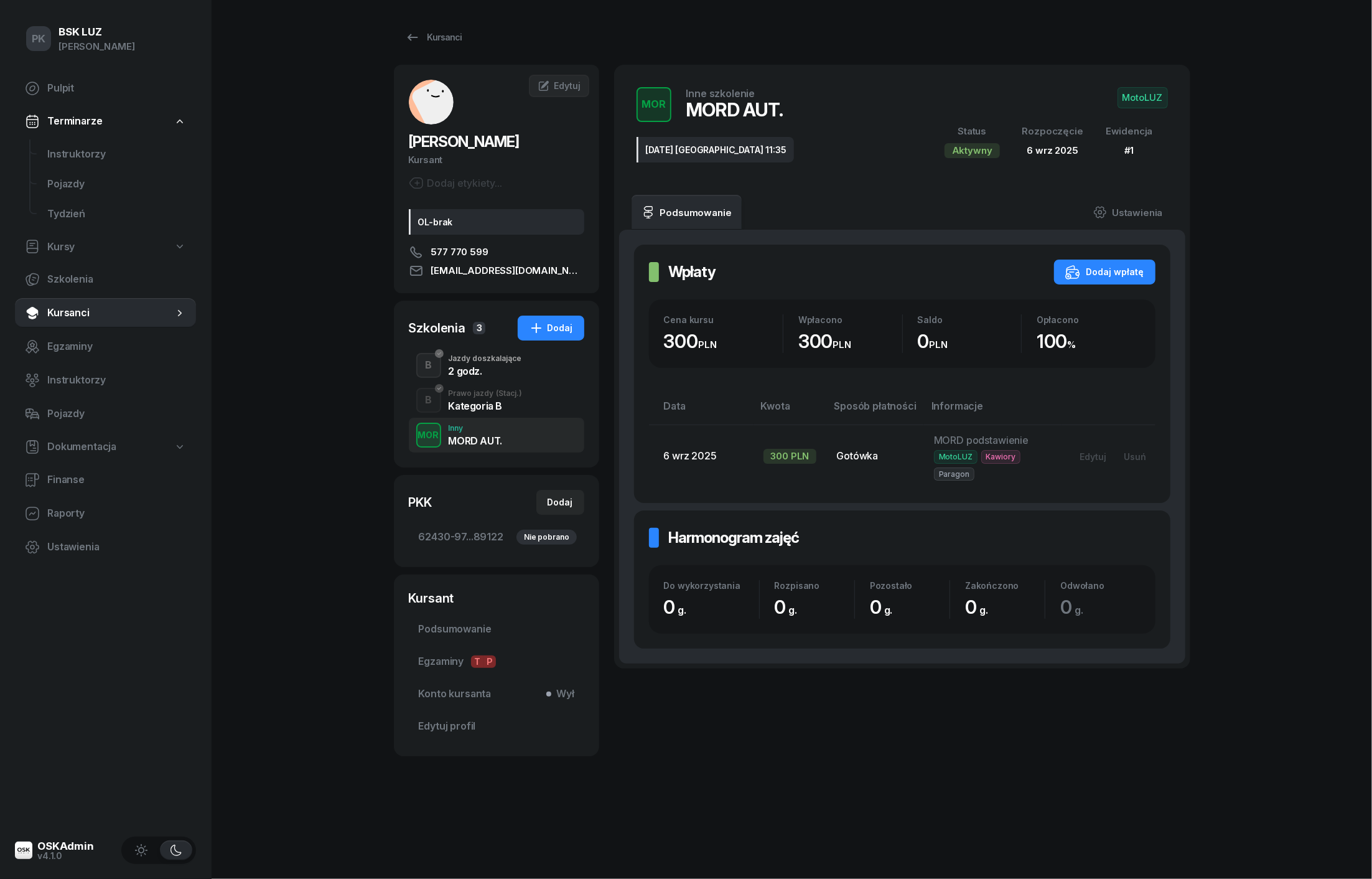
click at [472, 390] on div "Prawo jazdy (Stacj.)" at bounding box center [485, 393] width 74 height 7
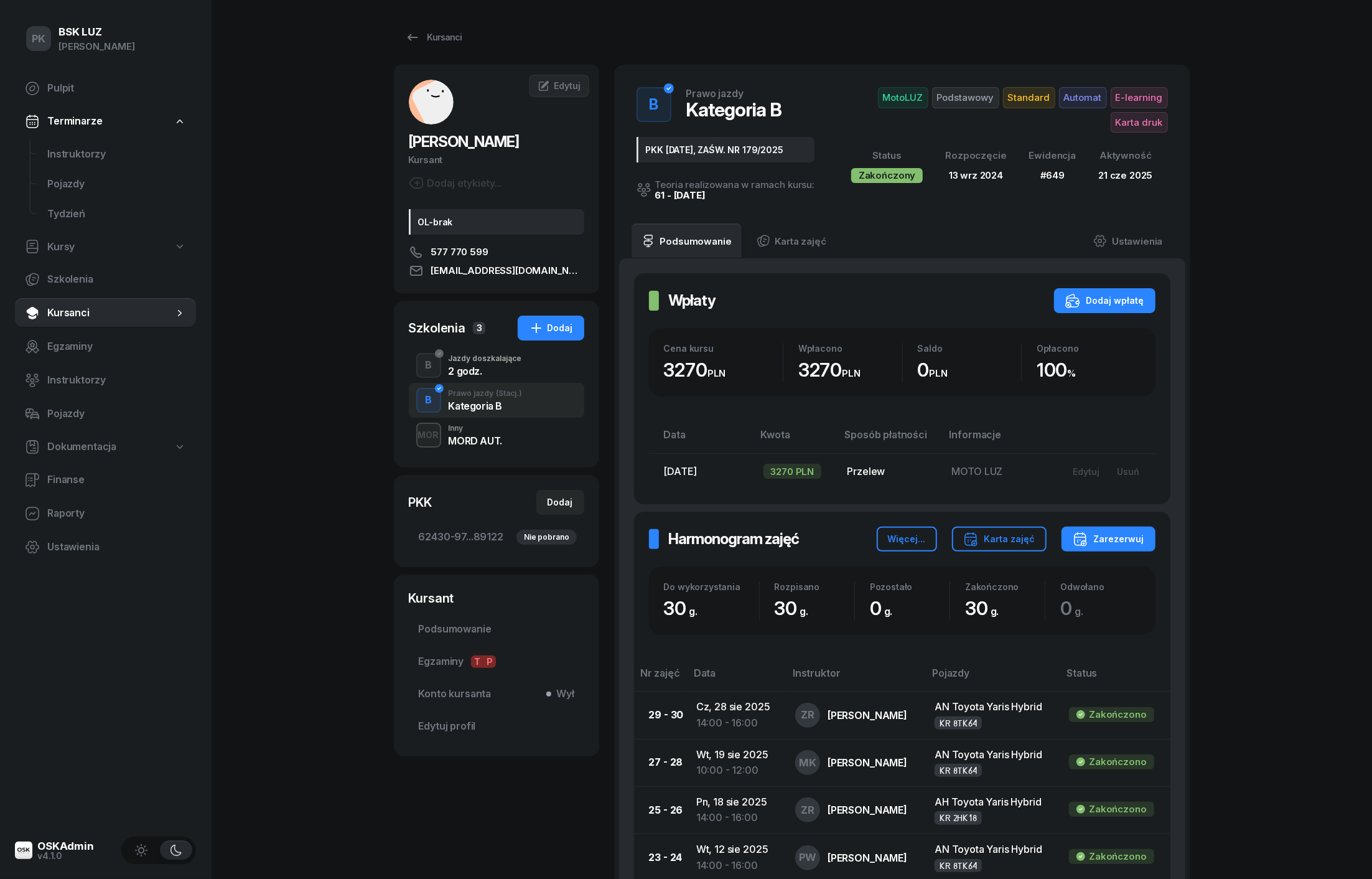
click at [471, 367] on div "2 godz." at bounding box center [485, 371] width 74 height 10
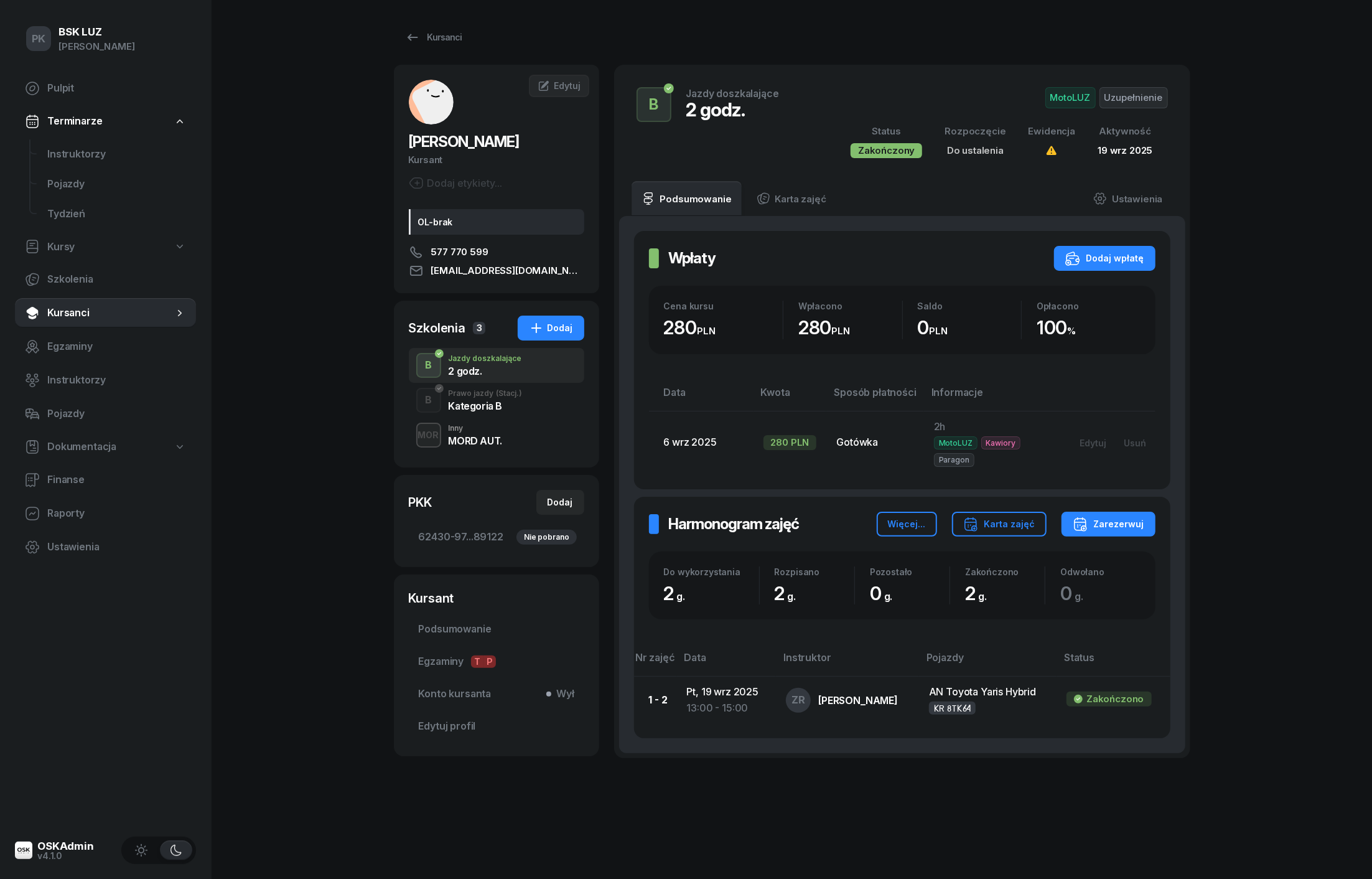
click at [472, 413] on div "B Prawo jazdy (Stacj.) Kategoria B" at bounding box center [497, 400] width 176 height 35
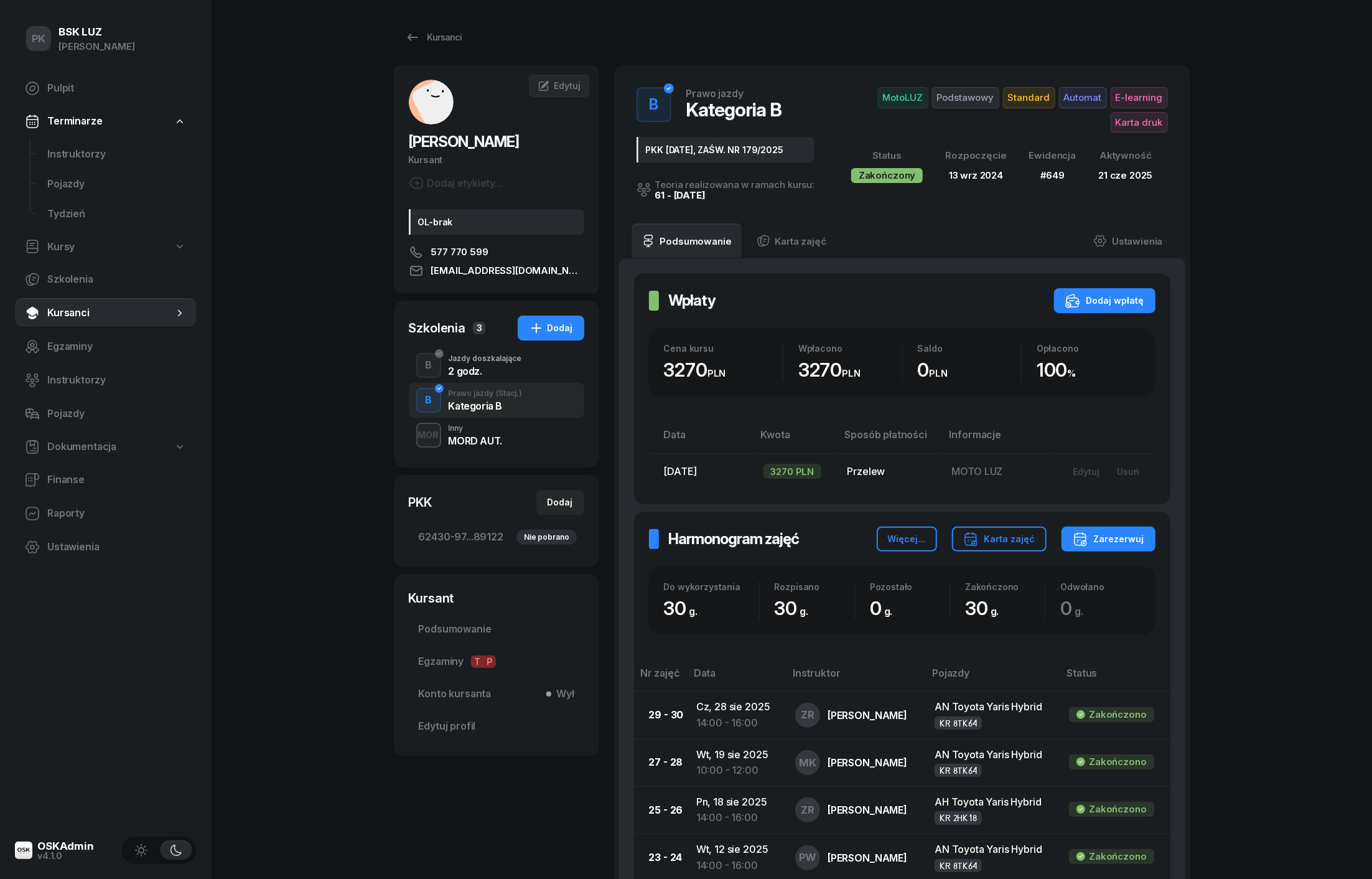
click at [468, 446] on div "MORD AUT." at bounding box center [475, 441] width 54 height 10
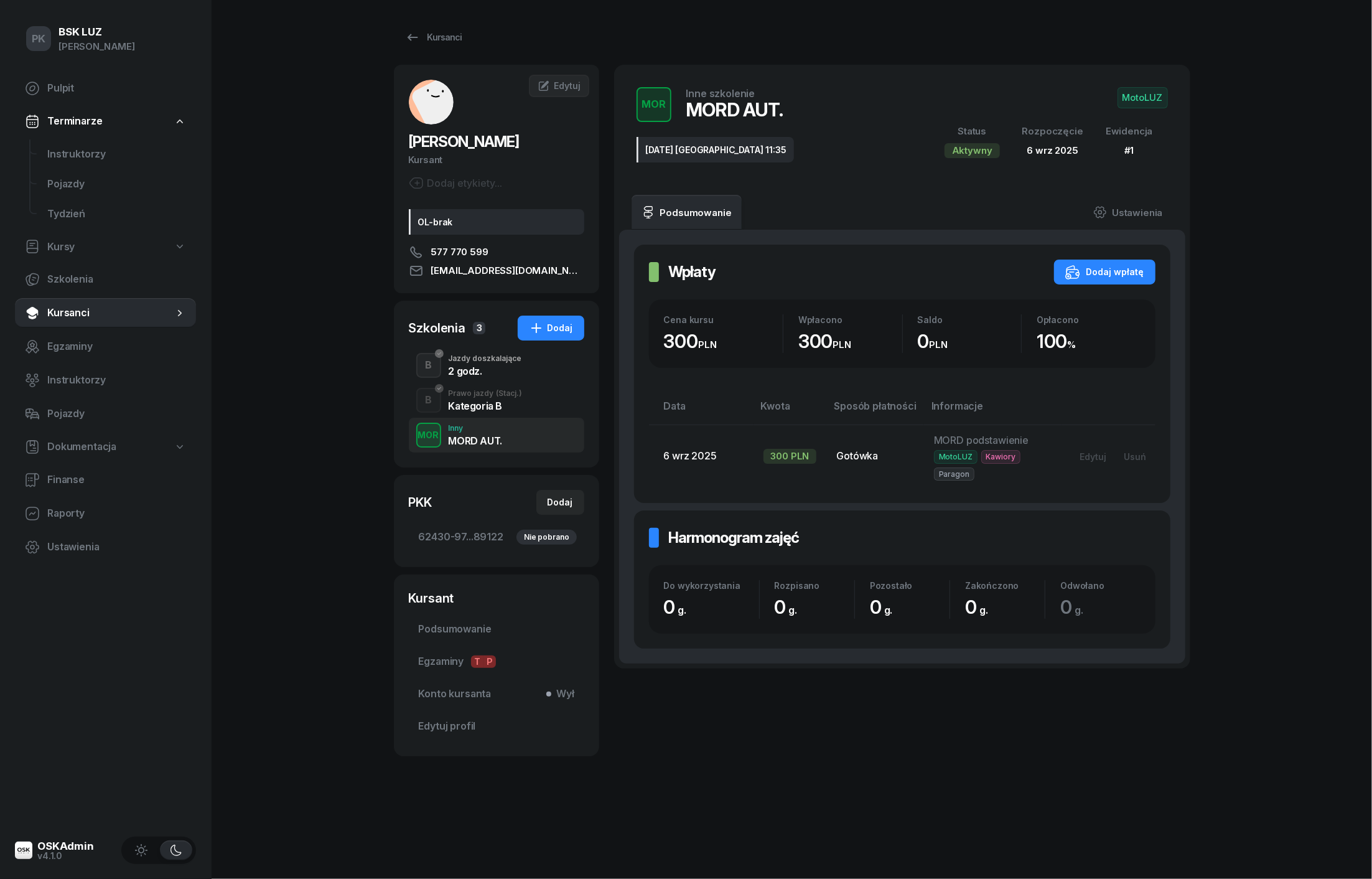
click at [472, 410] on div "Kategoria B" at bounding box center [485, 406] width 74 height 10
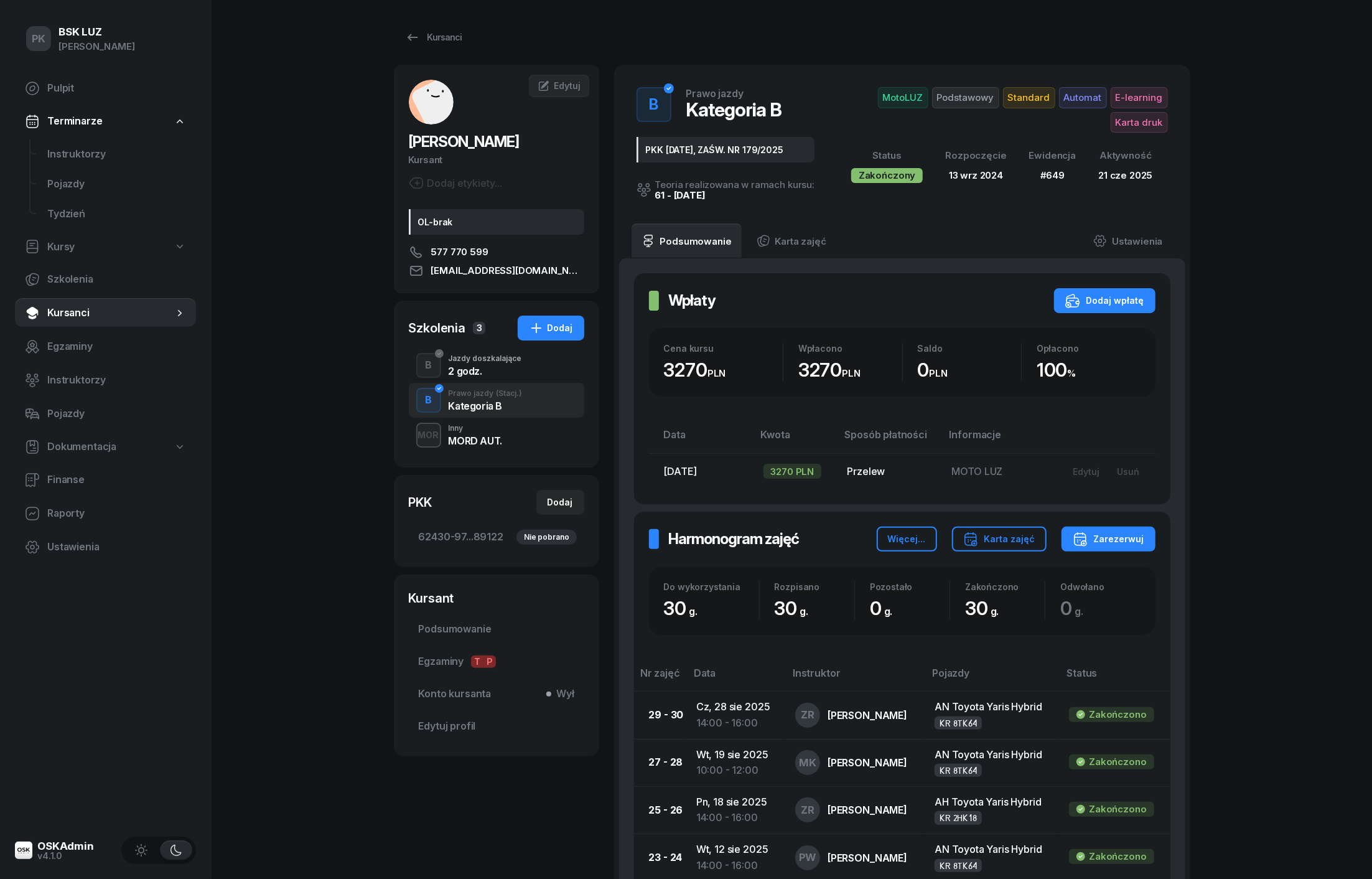
click at [472, 374] on div "2 godz." at bounding box center [485, 371] width 74 height 10
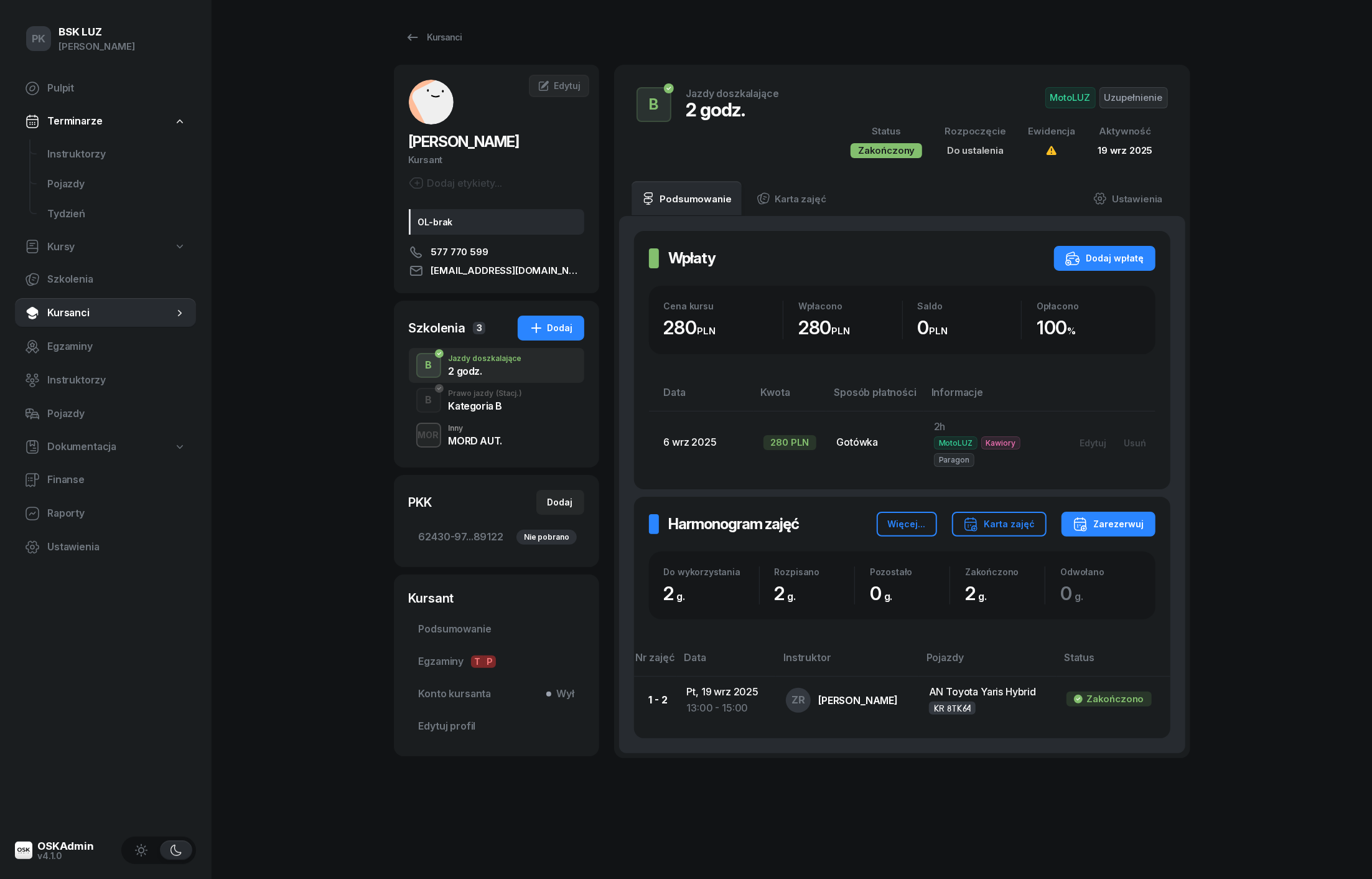
click at [479, 436] on div "MORD AUT." at bounding box center [475, 441] width 54 height 10
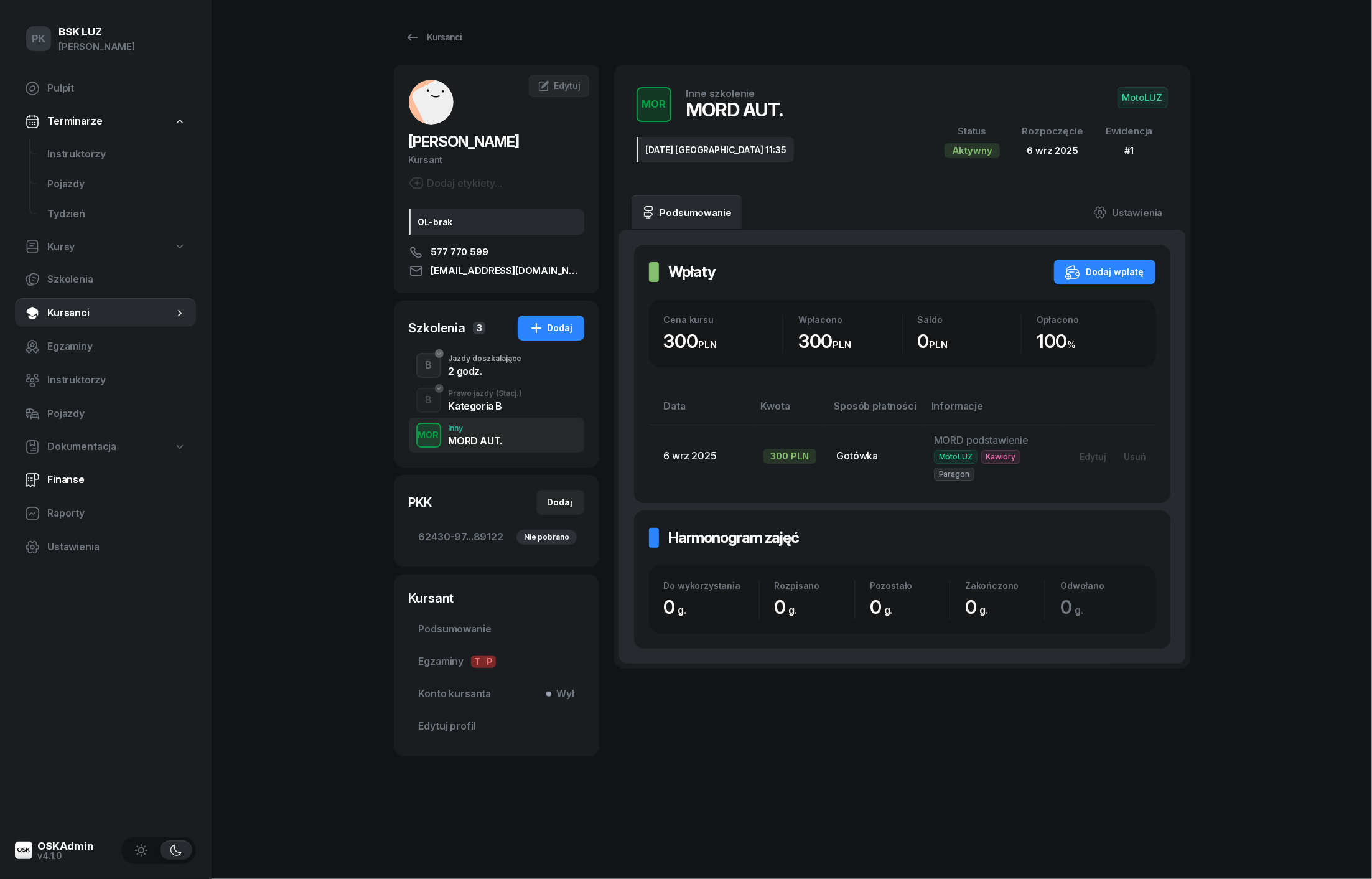
click at [64, 483] on span "Finanse" at bounding box center [117, 480] width 139 height 16
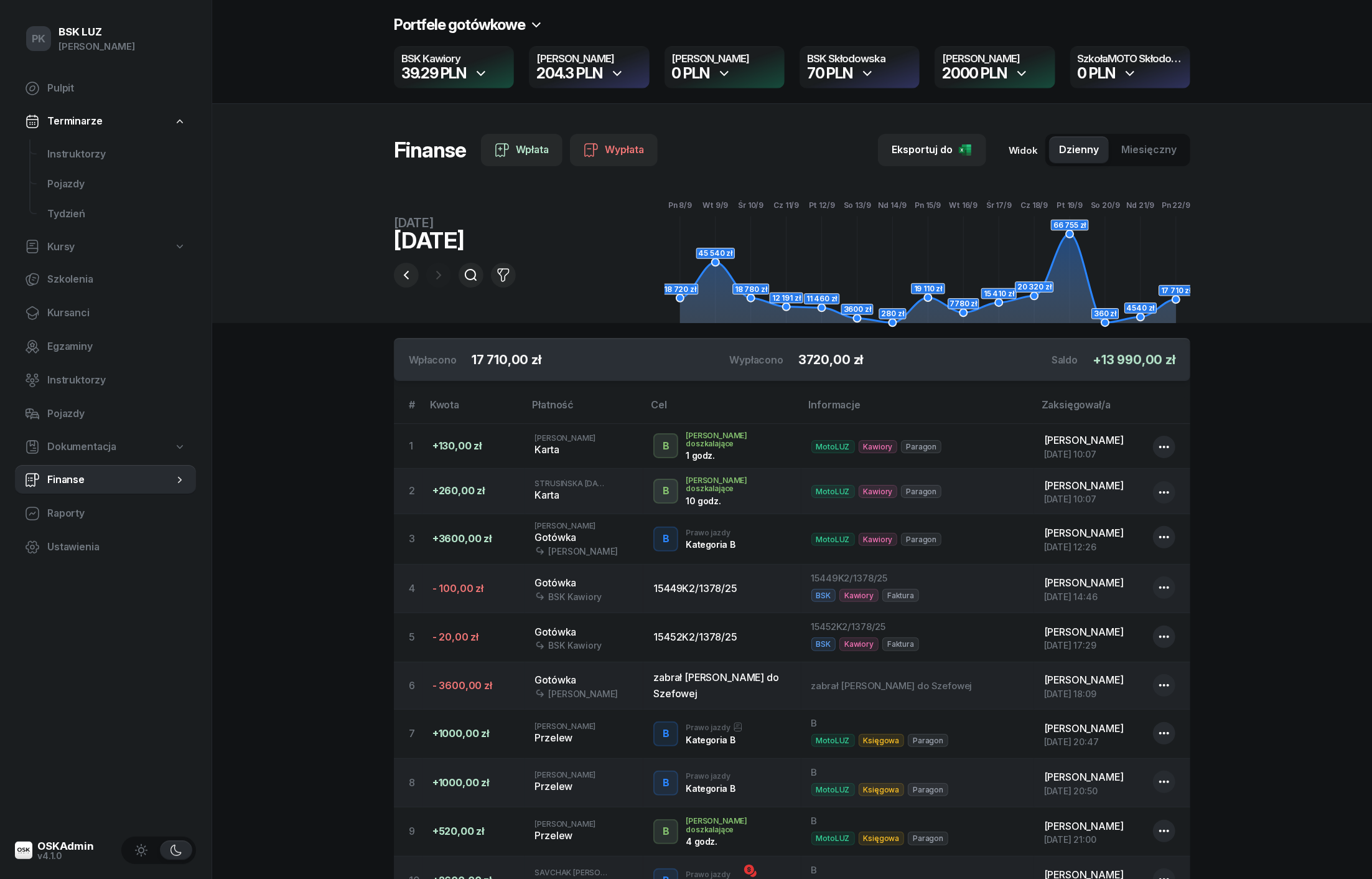
click at [487, 245] on div "22 września 2025" at bounding box center [471, 240] width 154 height 22
click at [407, 276] on icon "button" at bounding box center [406, 275] width 15 height 15
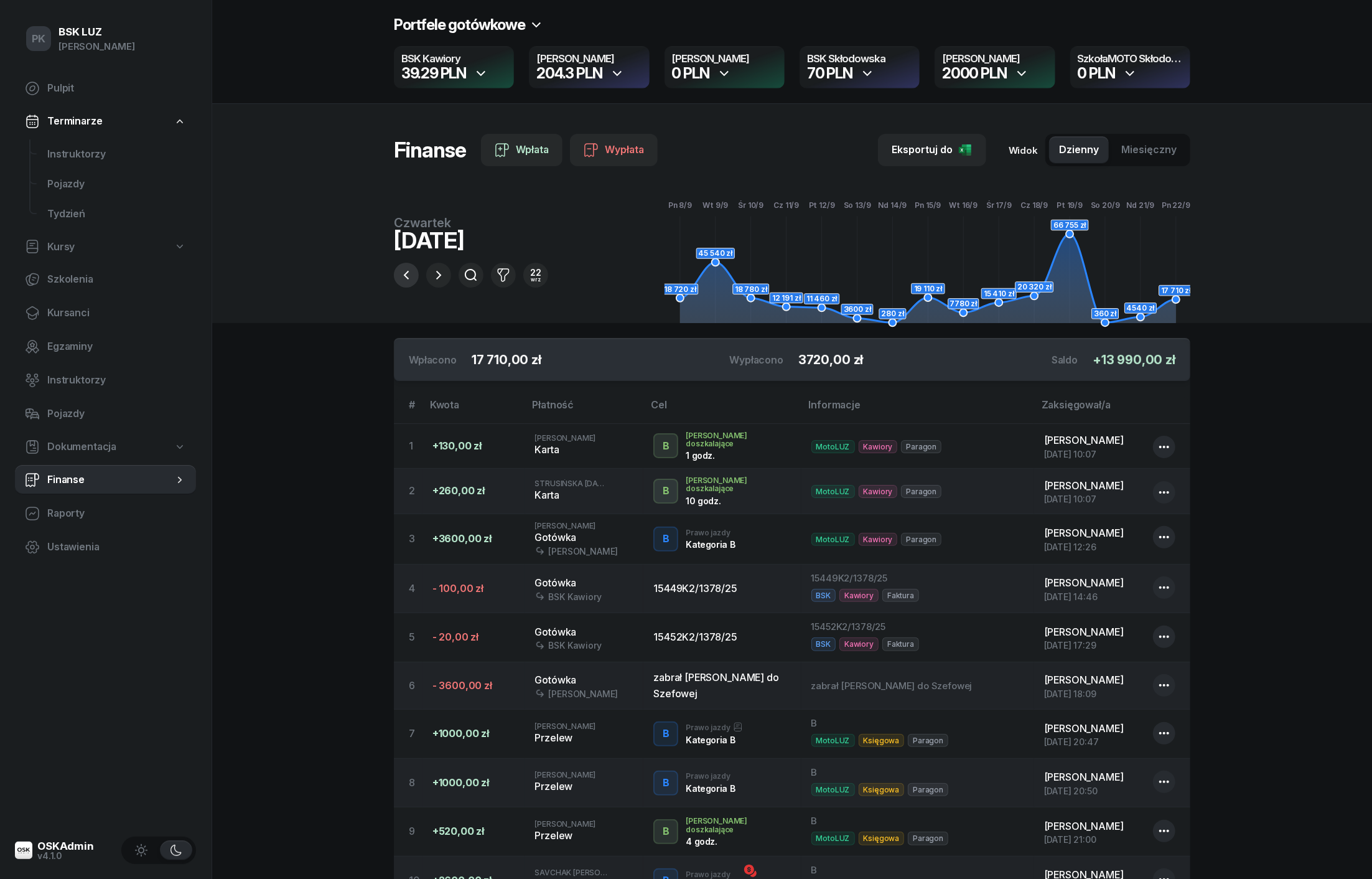
click at [407, 276] on icon "button" at bounding box center [406, 275] width 15 height 15
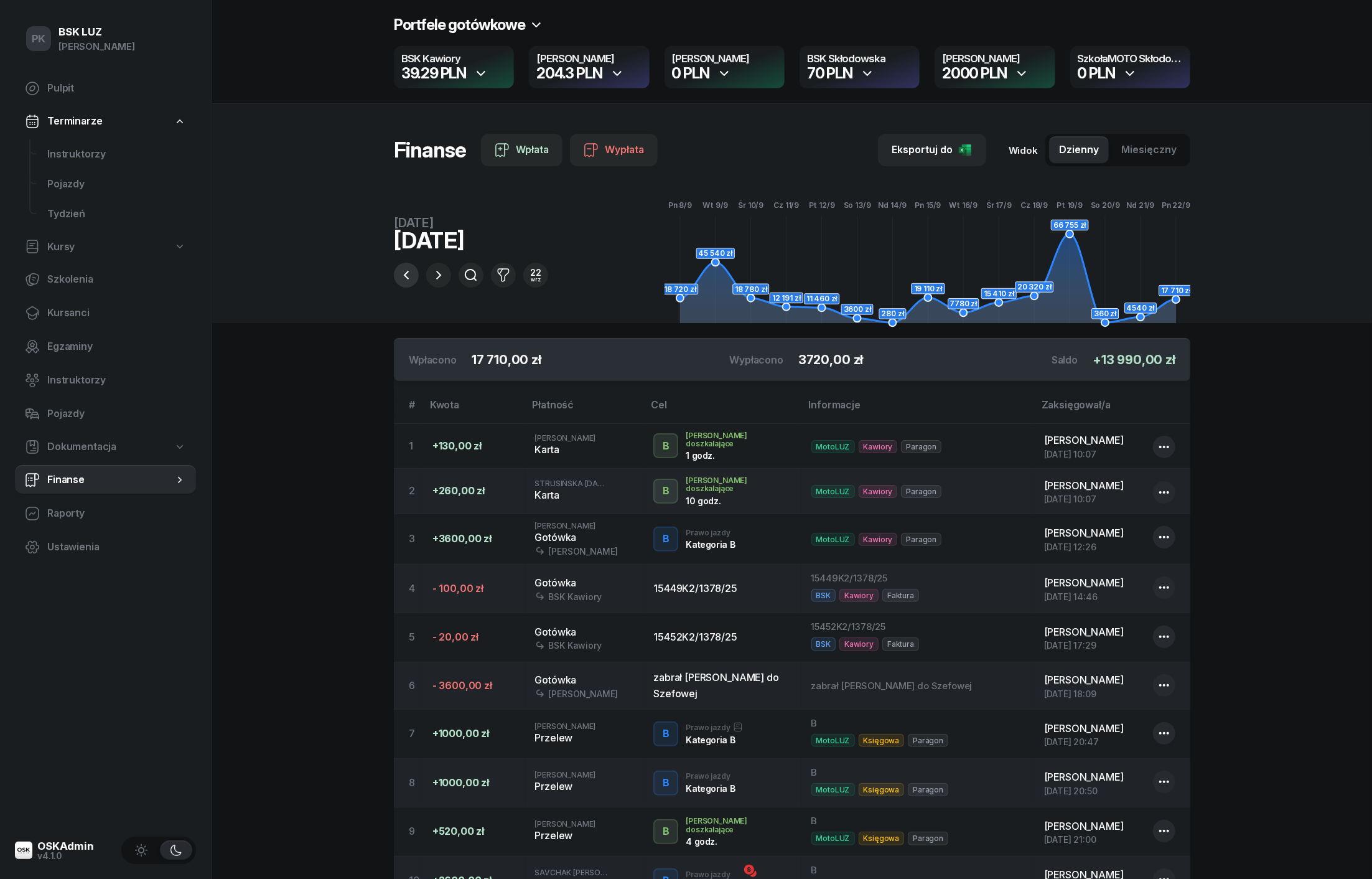
click at [407, 276] on icon "button" at bounding box center [406, 275] width 15 height 15
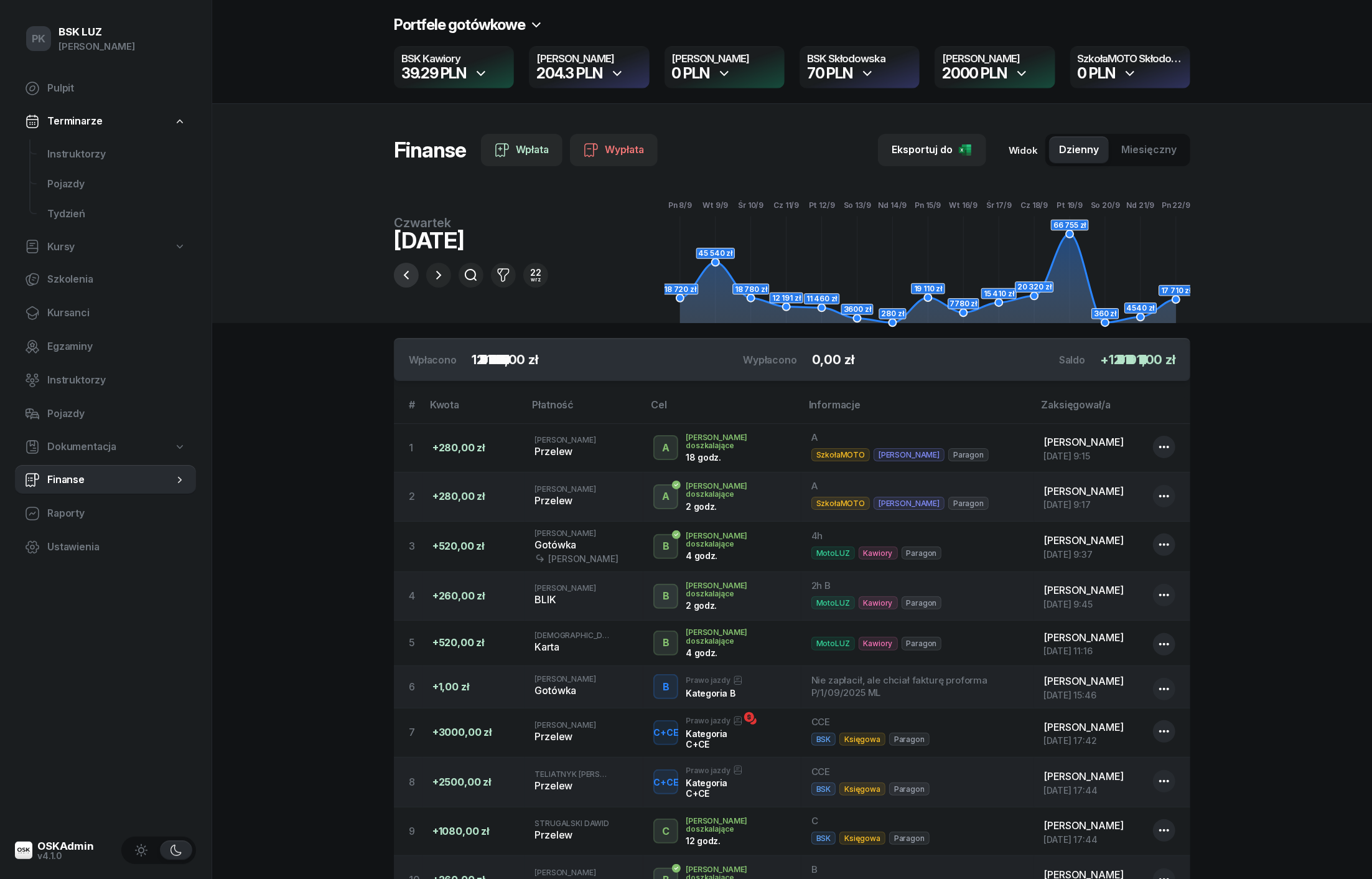
click at [407, 276] on icon "button" at bounding box center [406, 275] width 15 height 15
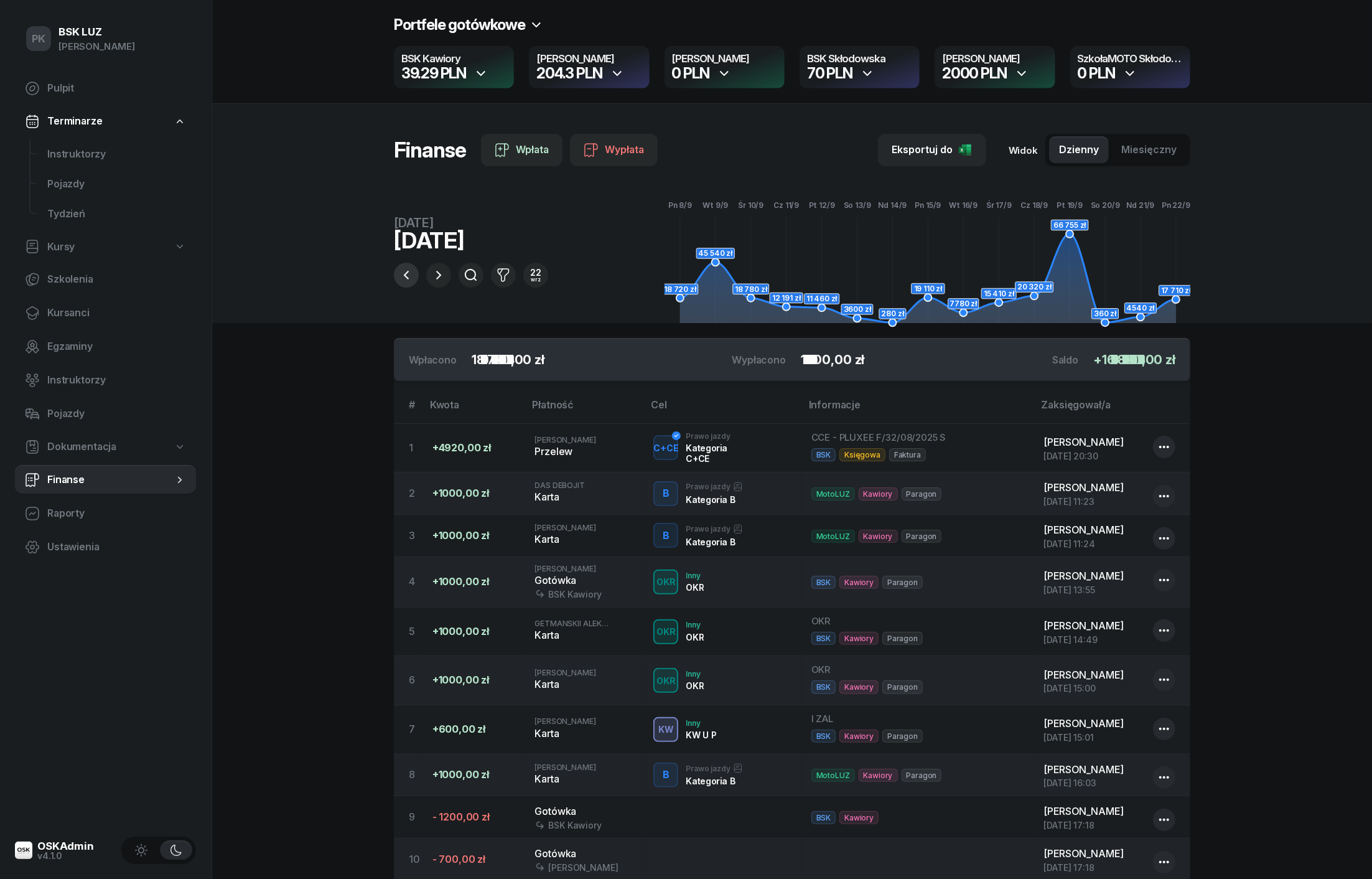
click at [407, 276] on icon "button" at bounding box center [406, 275] width 15 height 15
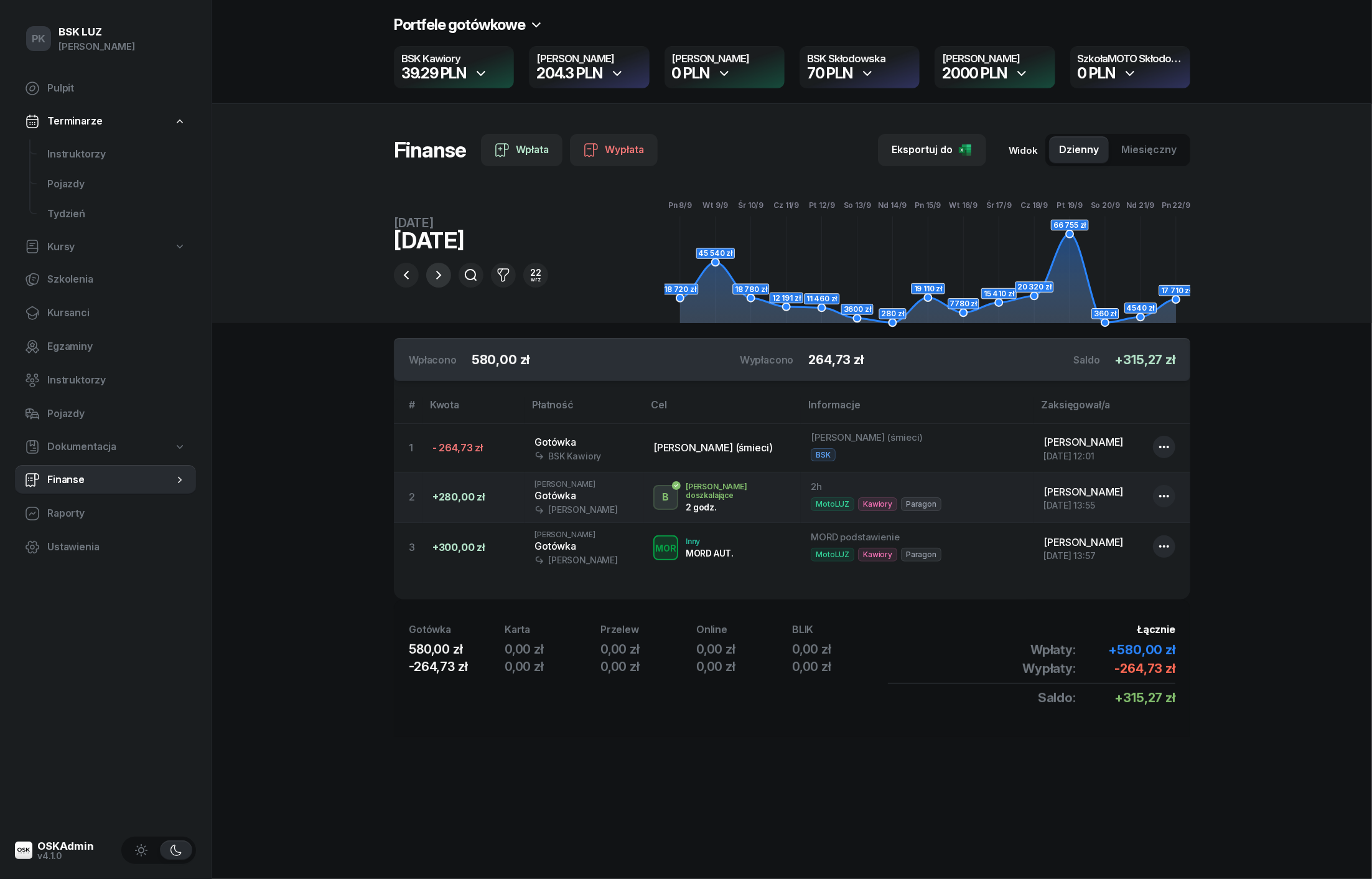
click at [438, 274] on icon "button" at bounding box center [438, 275] width 15 height 15
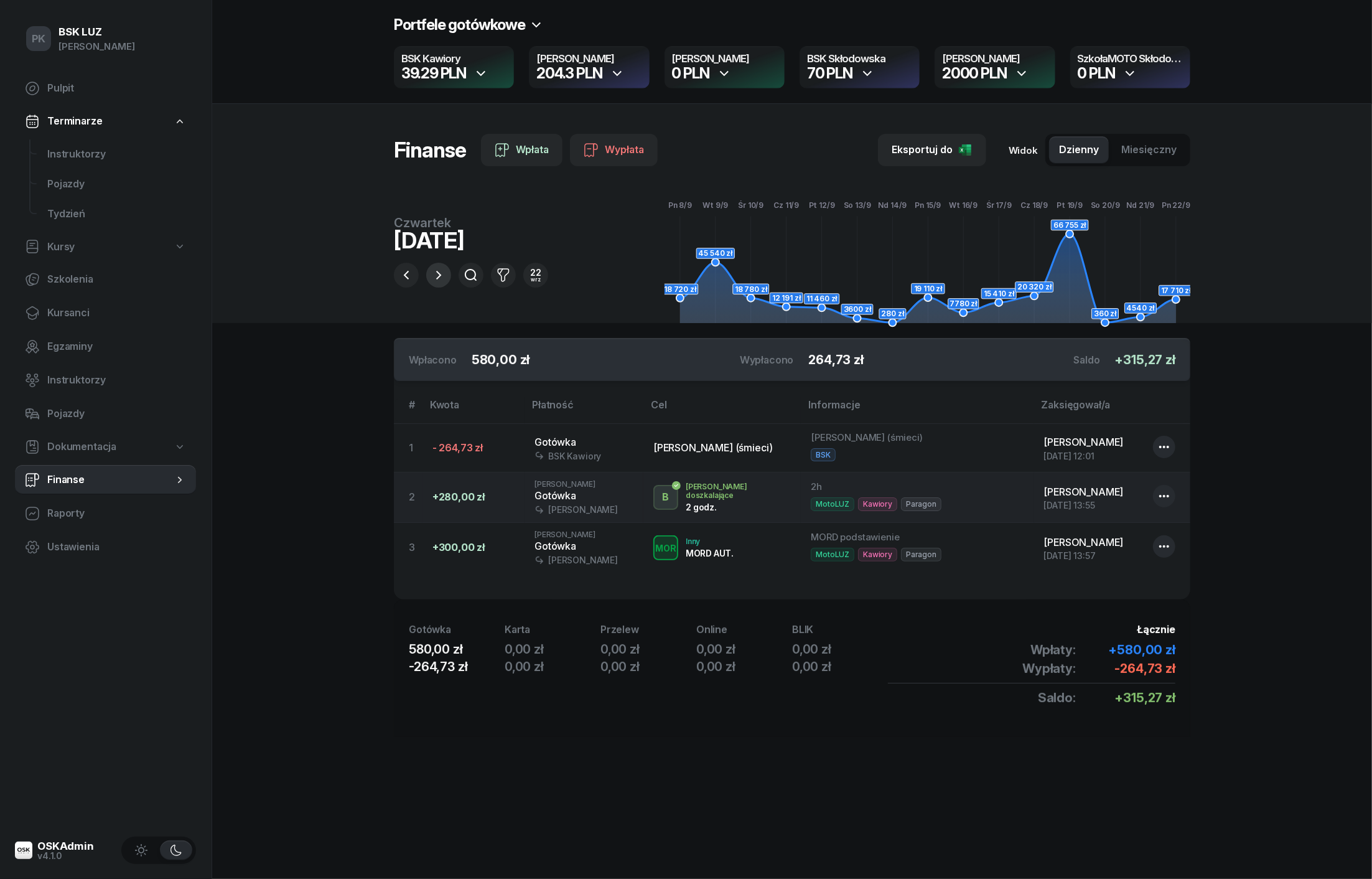
click at [438, 274] on icon "button" at bounding box center [438, 275] width 15 height 15
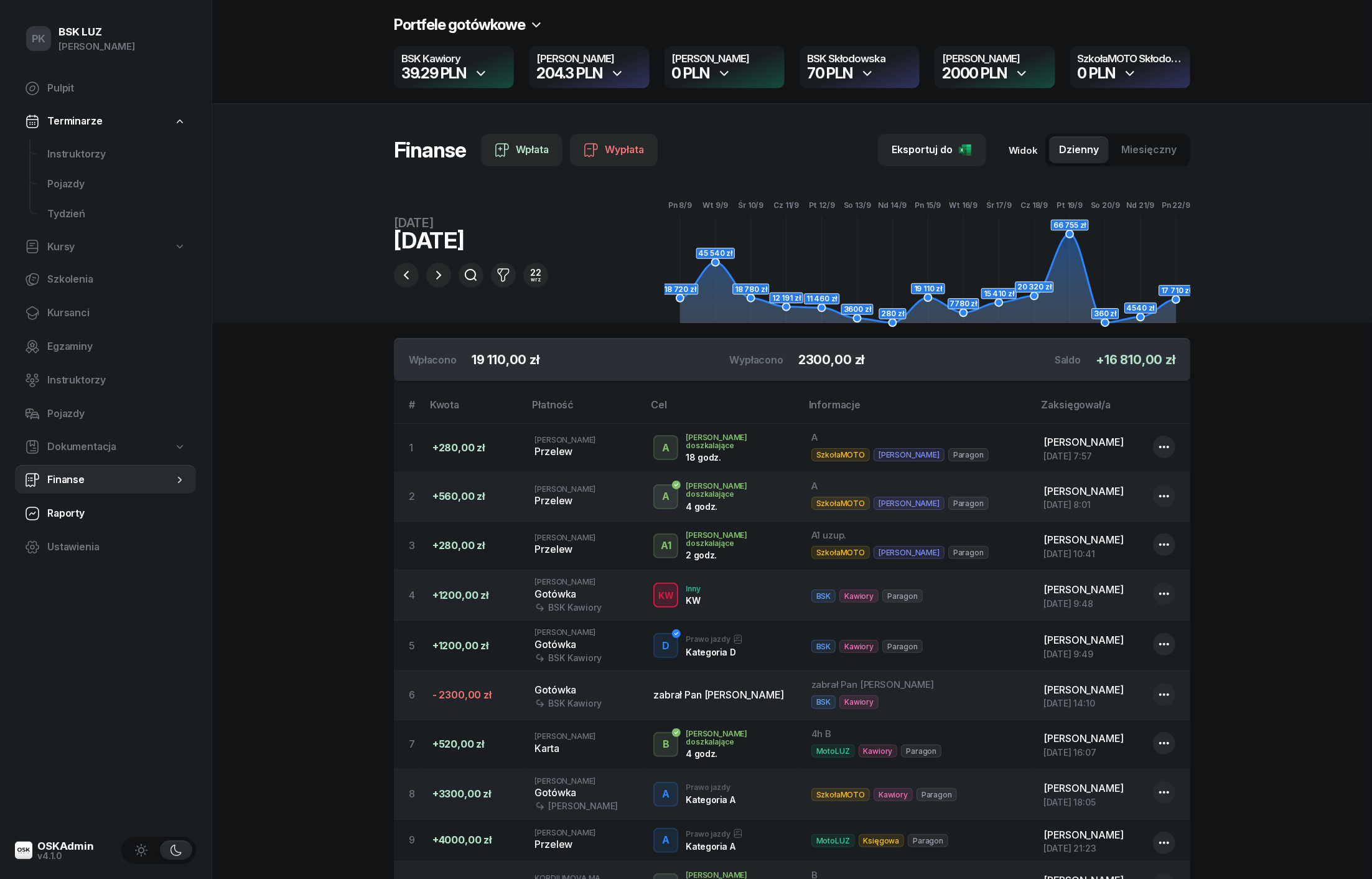
click at [66, 514] on span "Raporty" at bounding box center [117, 514] width 139 height 16
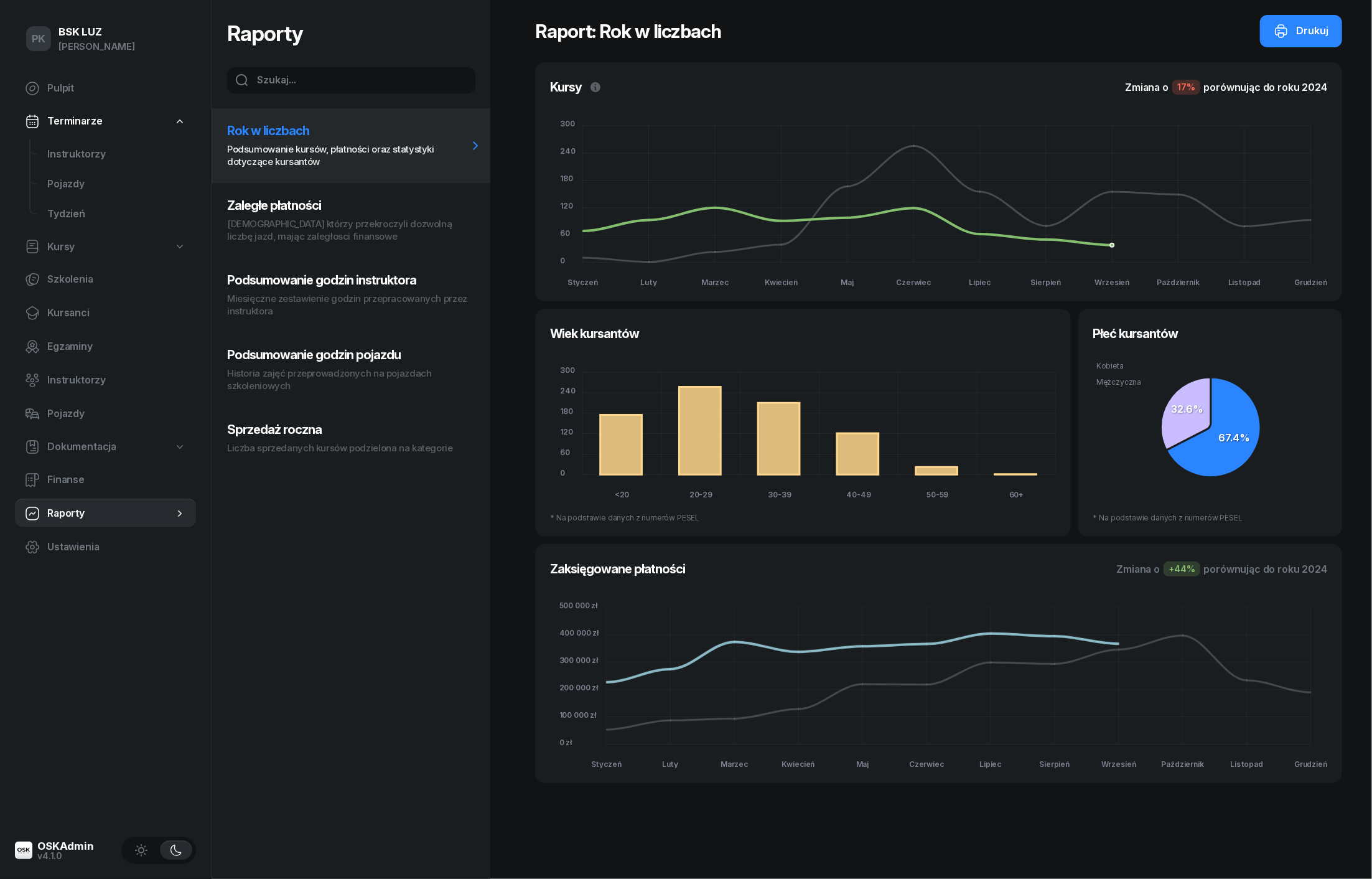
click at [295, 417] on button "Sprzedaż roczna Liczba sprzedanych kursów podzielona na kategorie" at bounding box center [351, 438] width 278 height 62
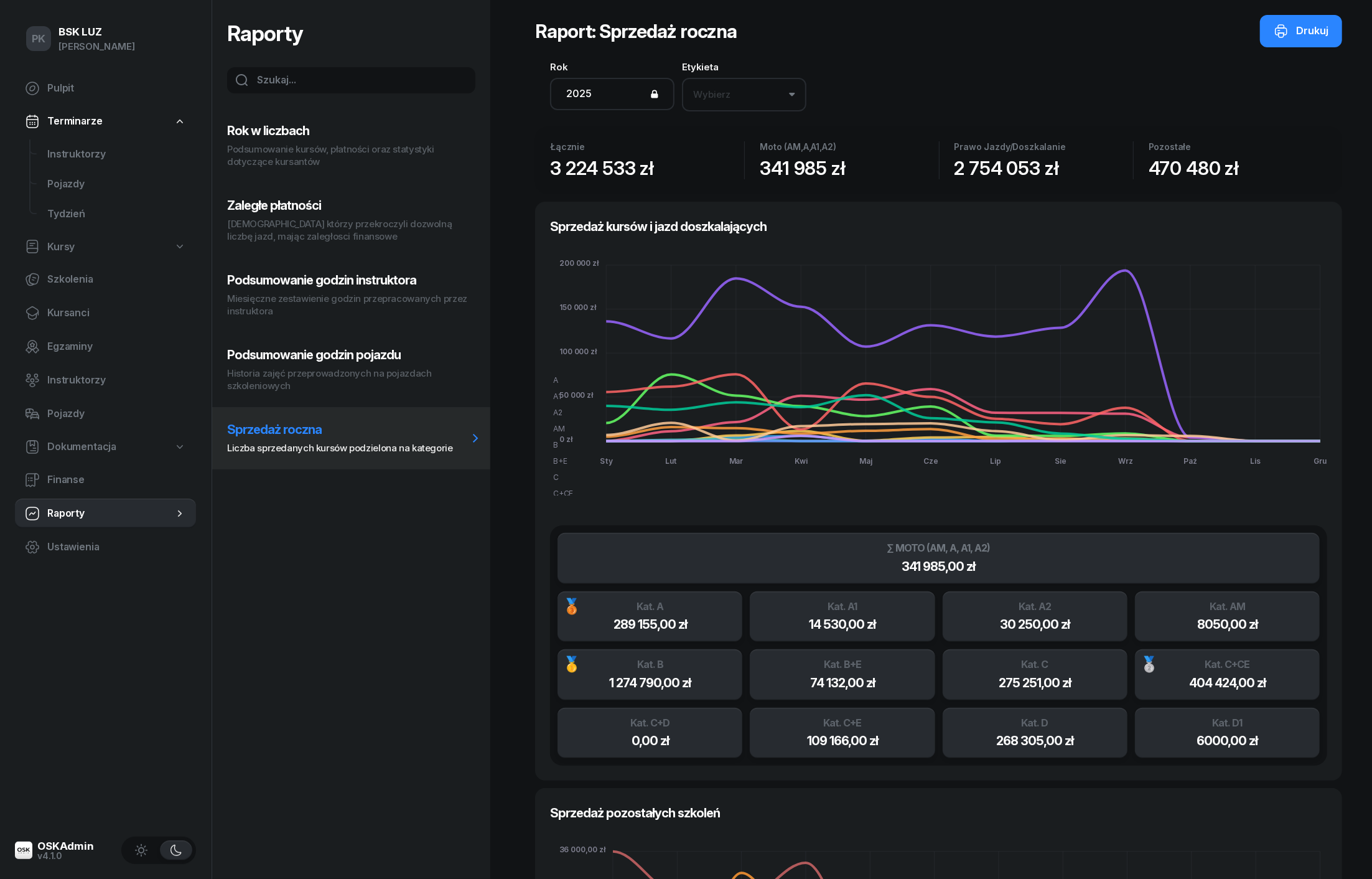
click at [302, 366] on button "Podsumowanie godzin pojazdu Historia zajęć przeprowadzonych na pojazdach szkole…" at bounding box center [351, 369] width 278 height 74
select select "week"
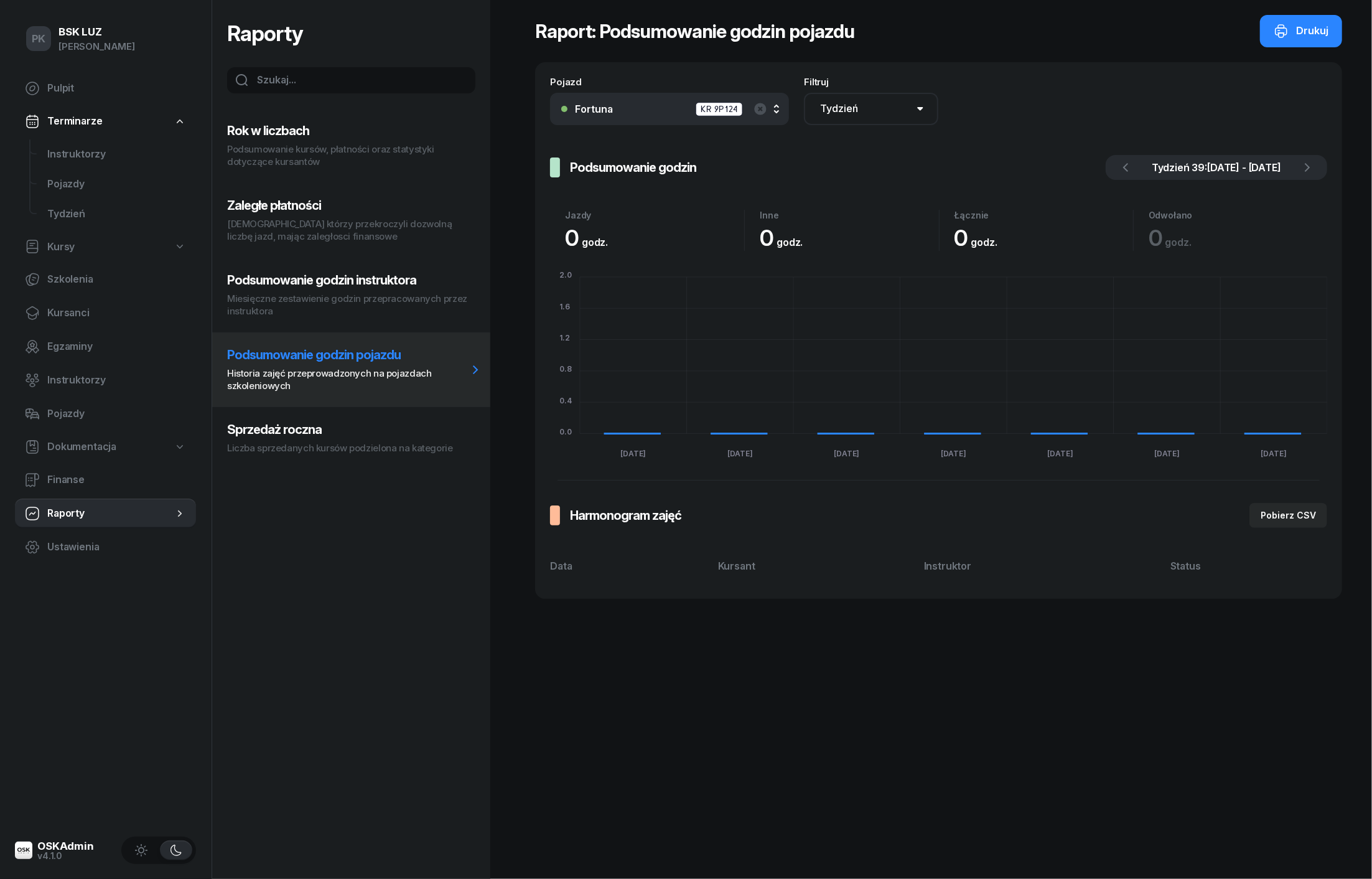
click at [321, 300] on p "Miesięczne zestawienie godzin przepracowanych przez instruktora" at bounding box center [347, 304] width 241 height 25
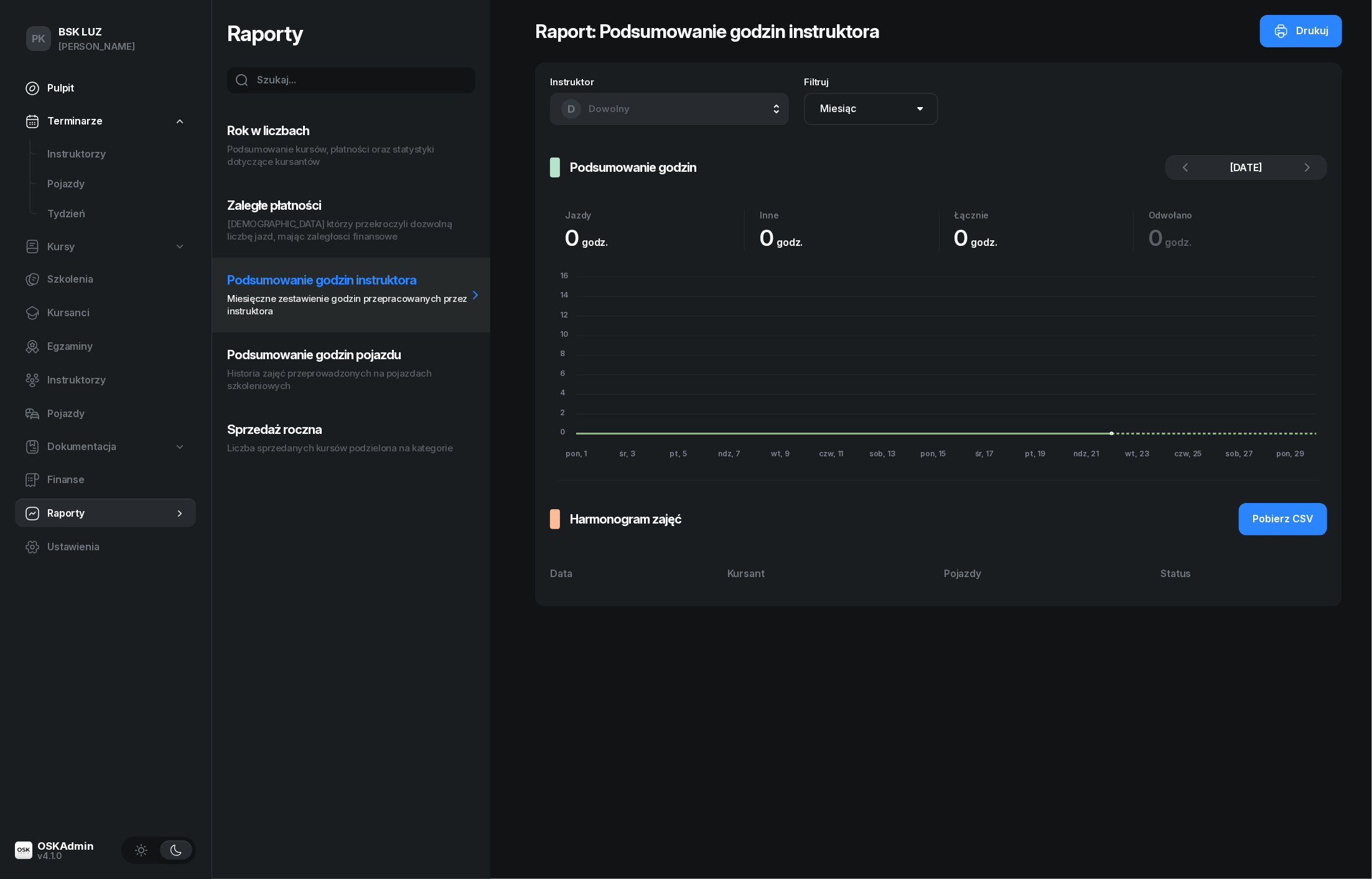
click at [70, 87] on span "Pulpit" at bounding box center [117, 89] width 139 height 16
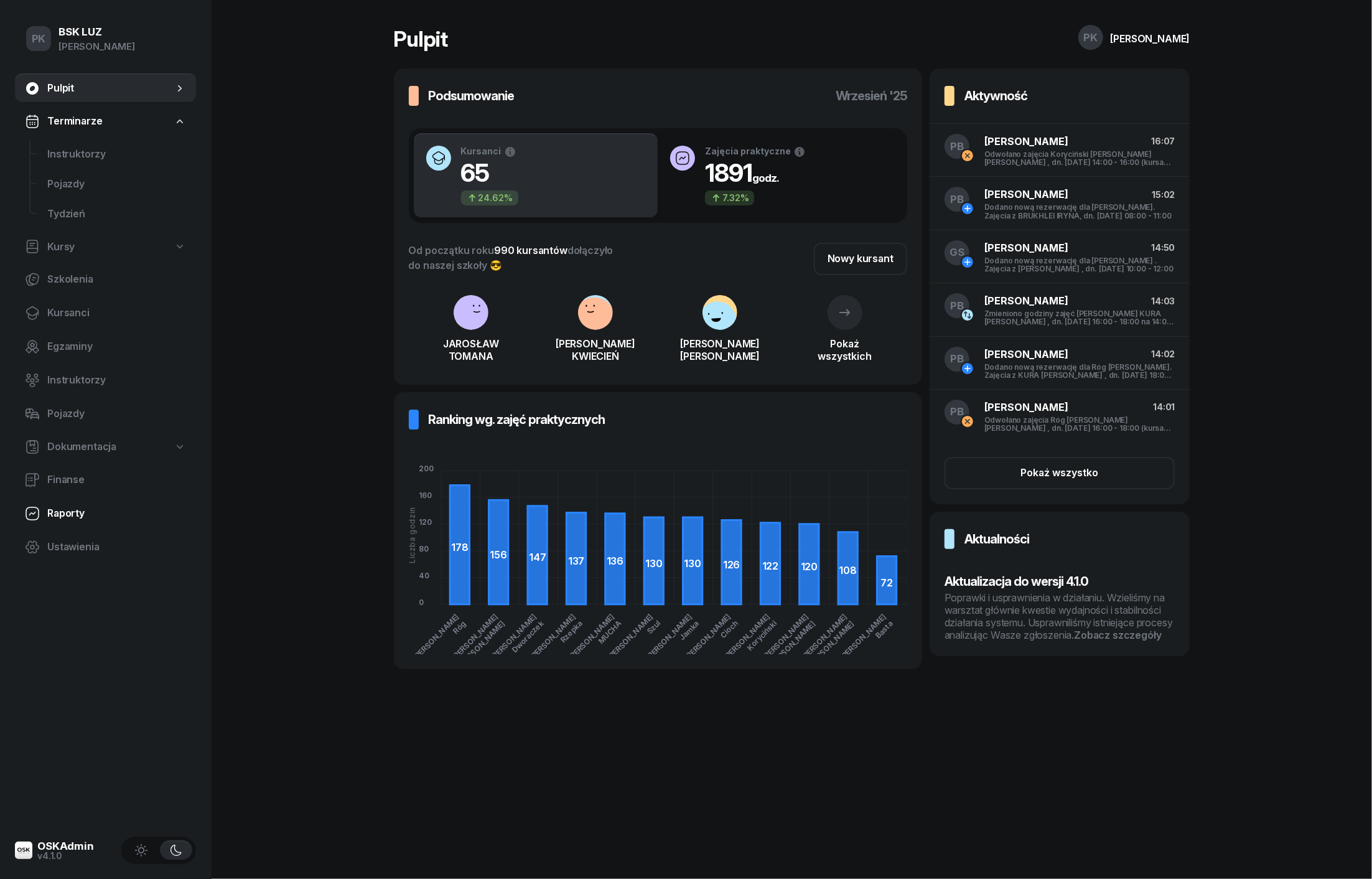
click at [80, 514] on span "Raporty" at bounding box center [117, 514] width 139 height 16
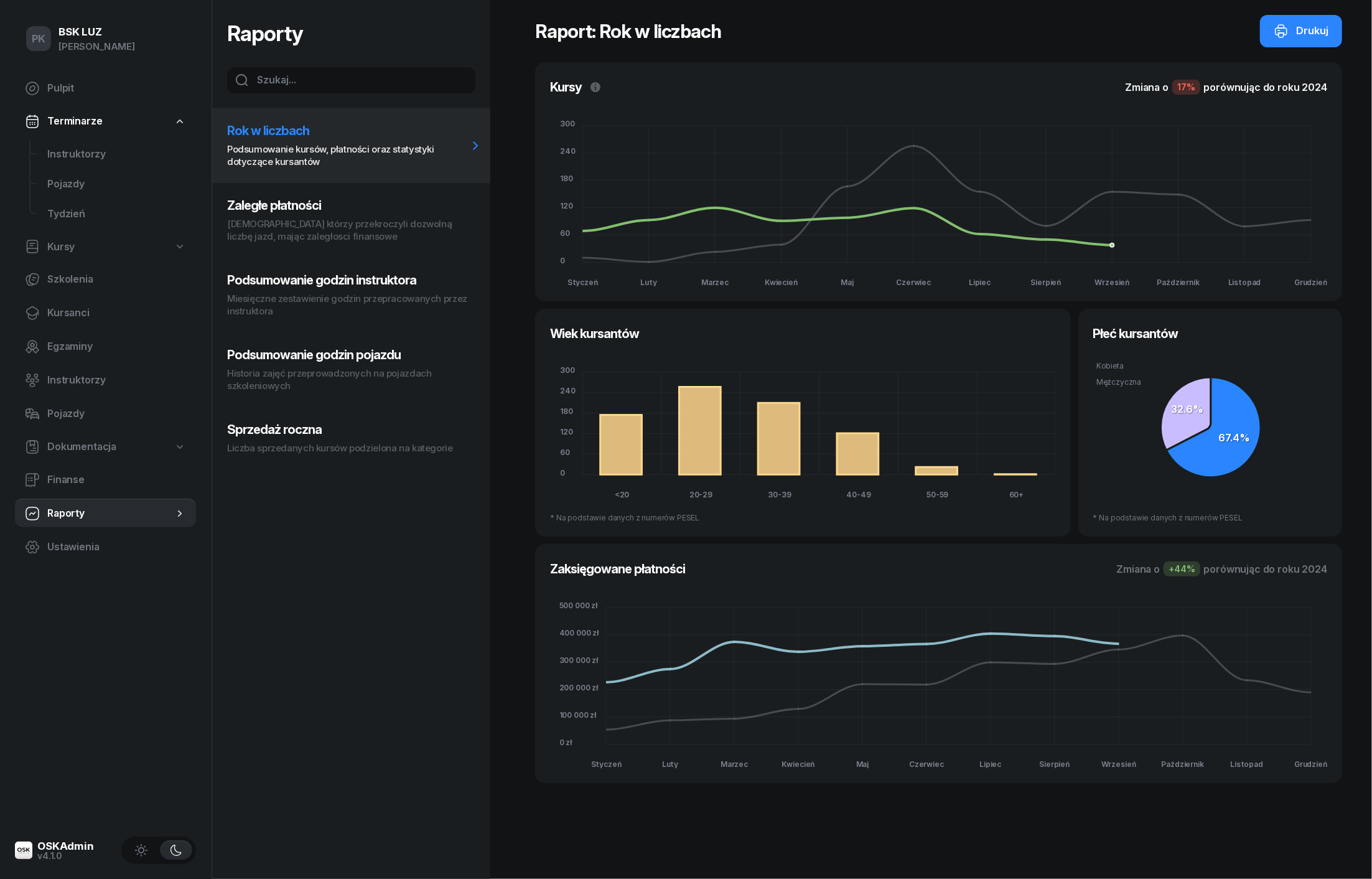
click at [371, 157] on p "Podsumowanie kursów, płatności oraz statystyki dotyczące kursantów" at bounding box center [347, 156] width 241 height 25
click at [302, 428] on h3 "Sprzedaż roczna" at bounding box center [347, 429] width 241 height 15
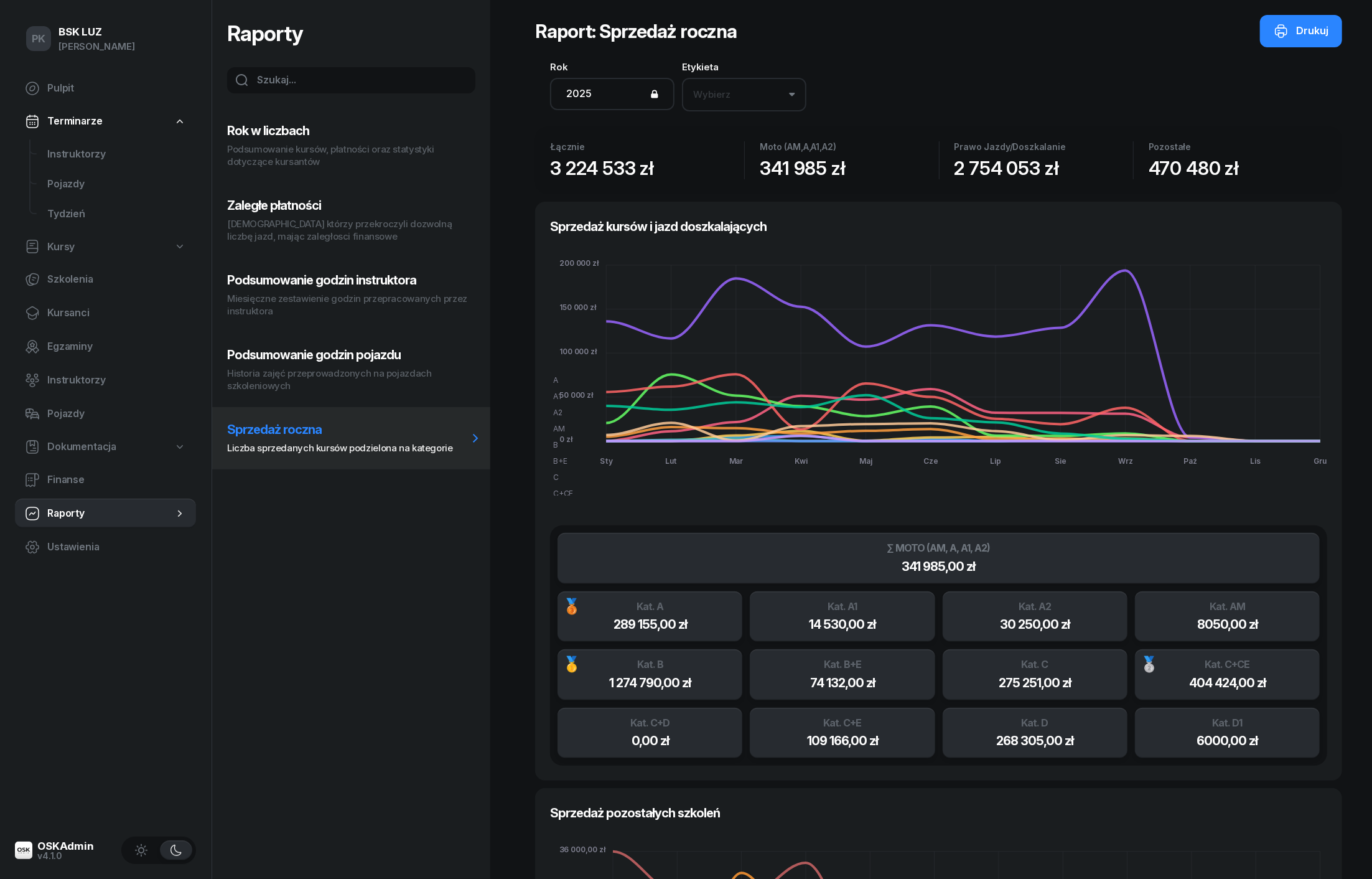
click at [698, 86] on div "Wybierz" at bounding box center [712, 95] width 38 height 16
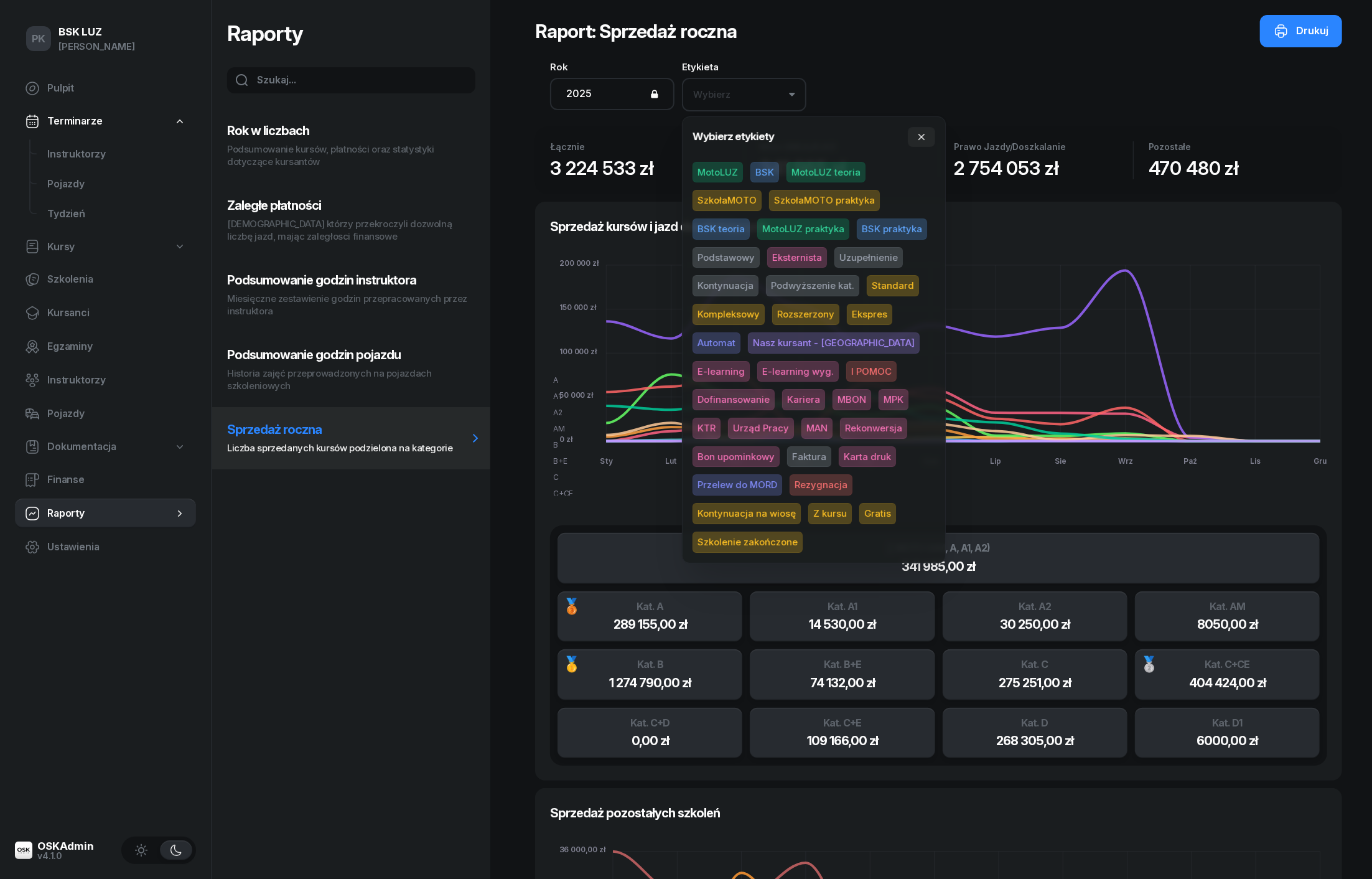
click at [773, 174] on span "BSK" at bounding box center [765, 172] width 29 height 21
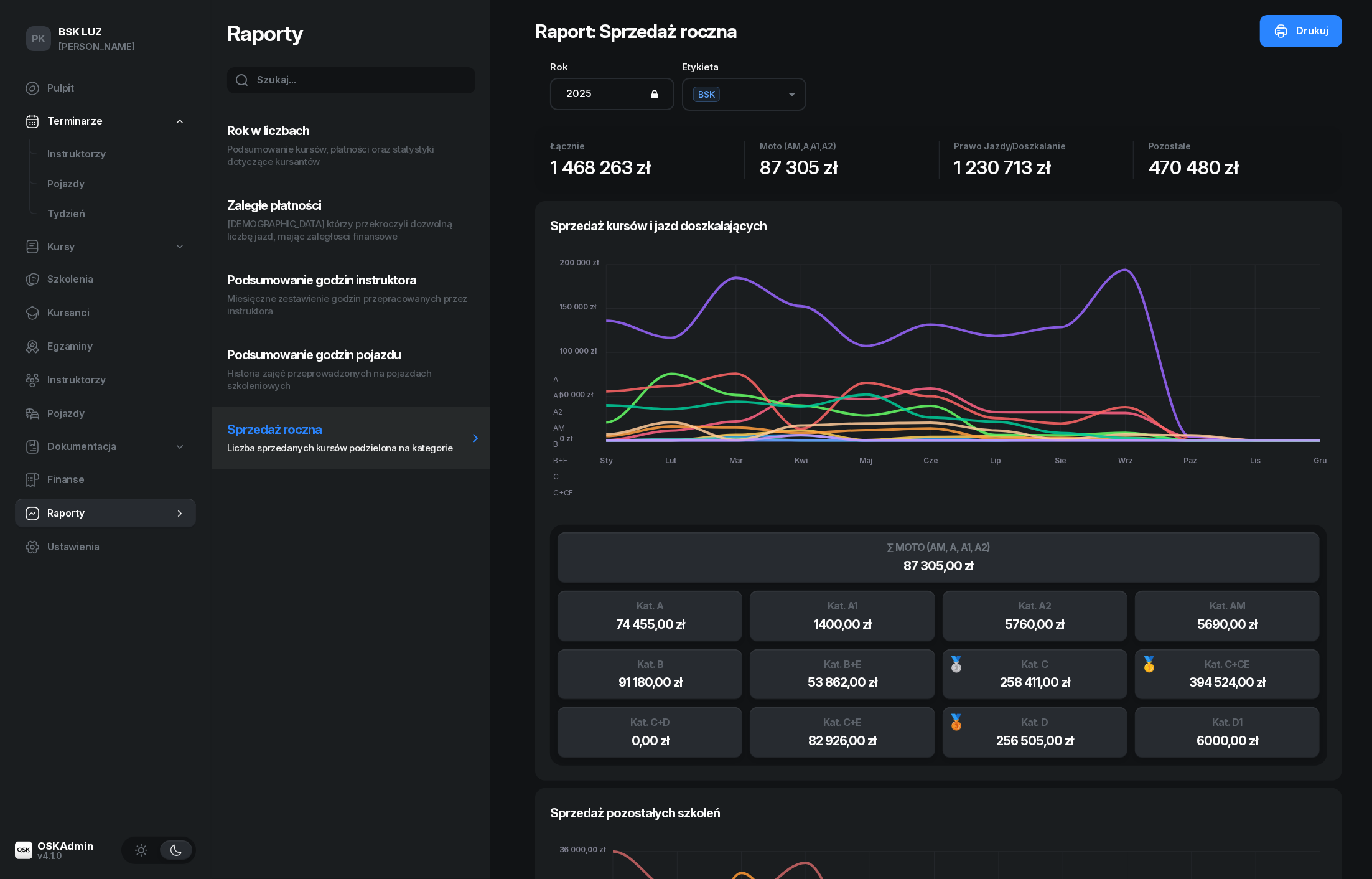
click at [705, 93] on span "BSK" at bounding box center [706, 94] width 27 height 15
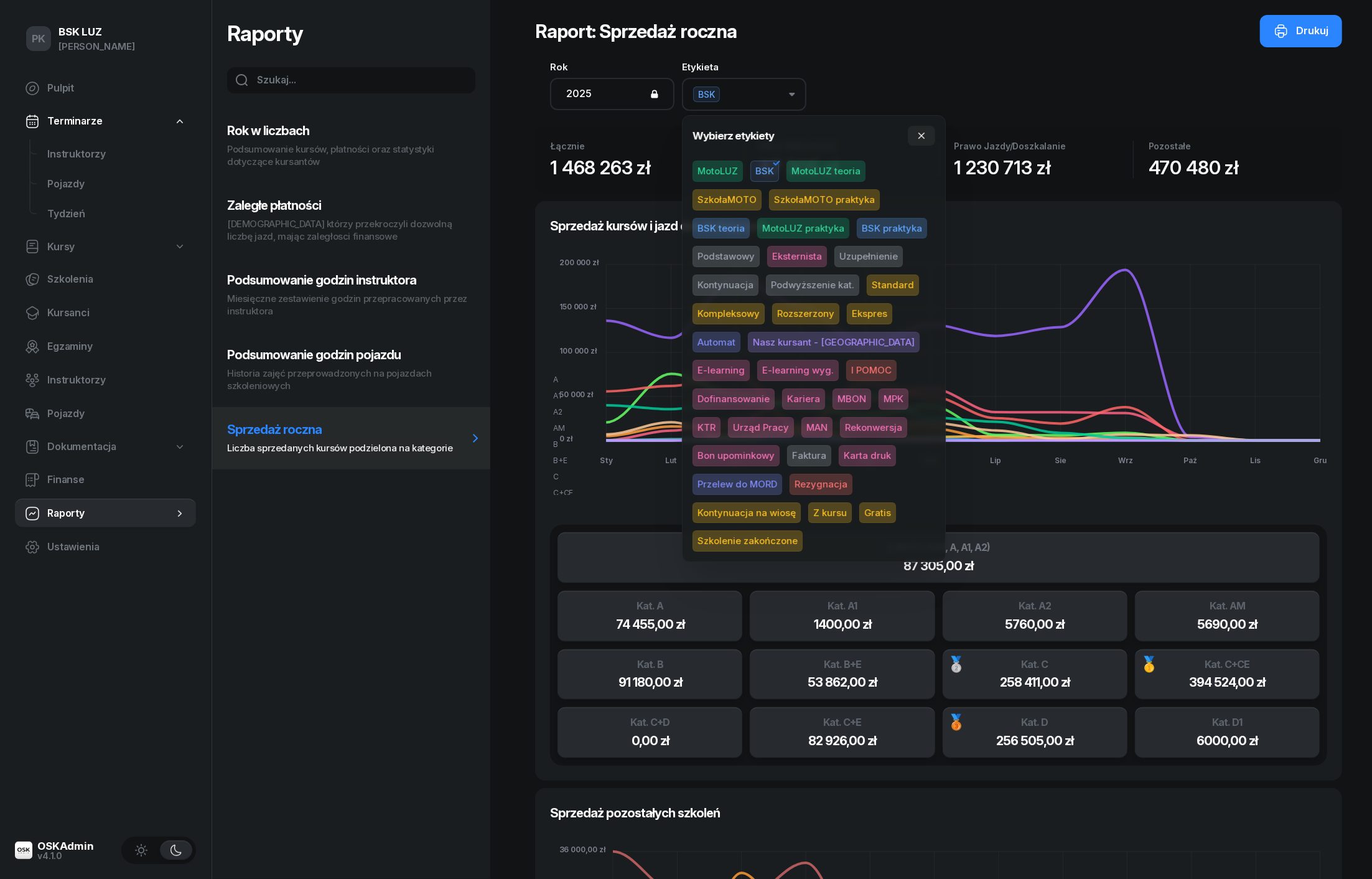
click at [725, 173] on span "MotoLUZ" at bounding box center [717, 172] width 50 height 21
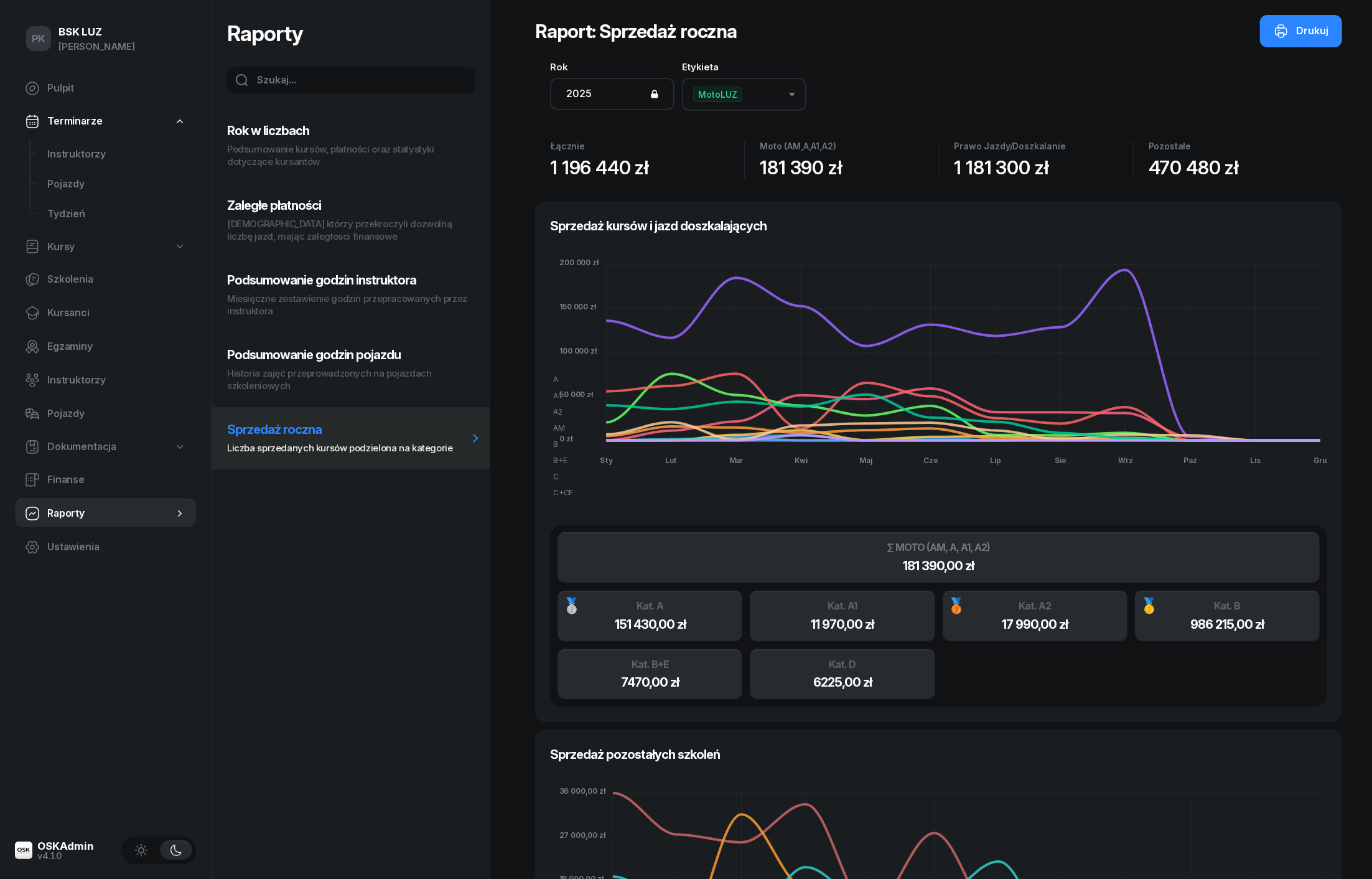
click at [725, 90] on span "MotoLUZ" at bounding box center [717, 94] width 49 height 15
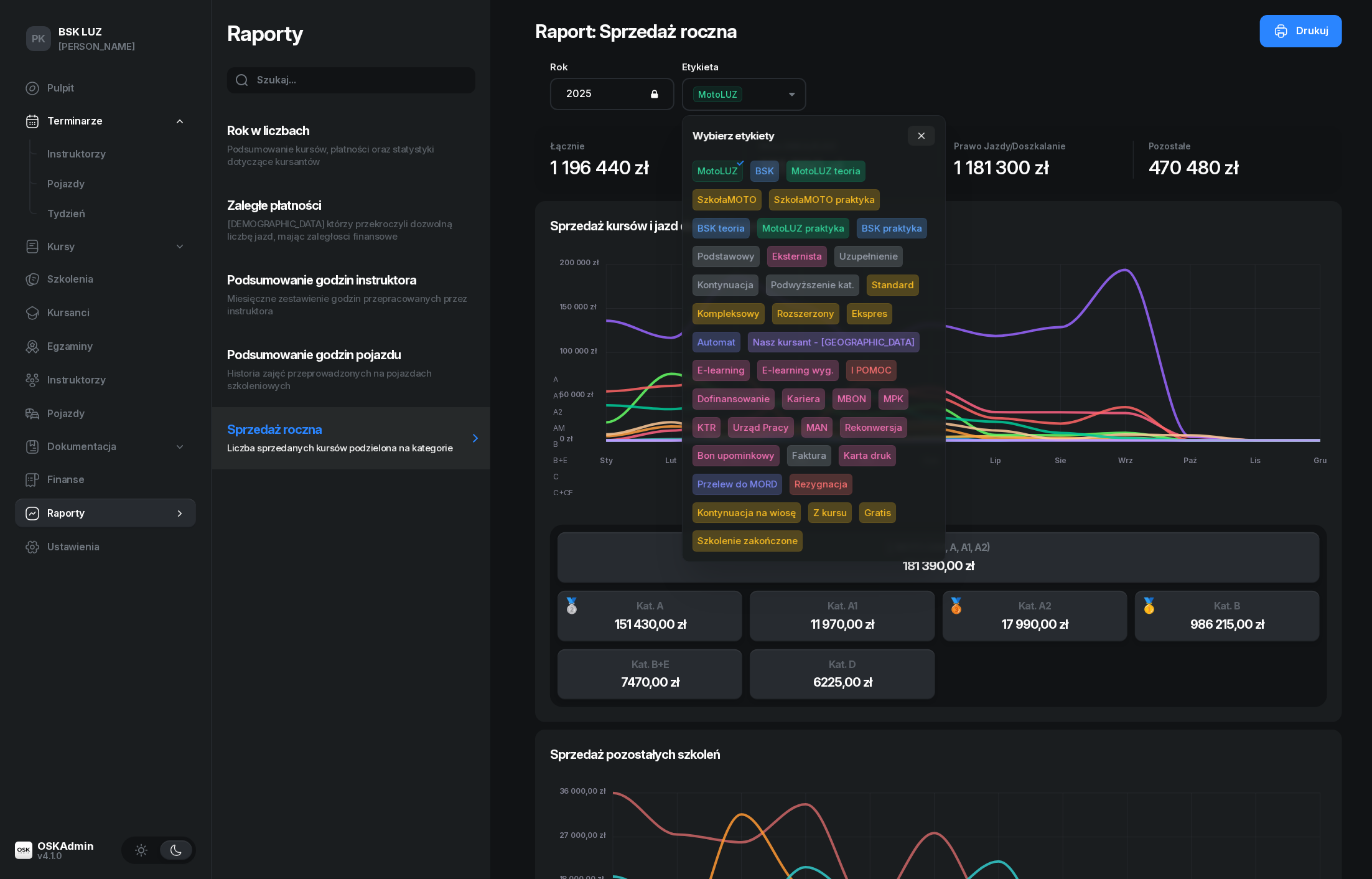
click at [820, 68] on div "Rok 2025 Etykieta MotoLUZ" at bounding box center [938, 86] width 807 height 48
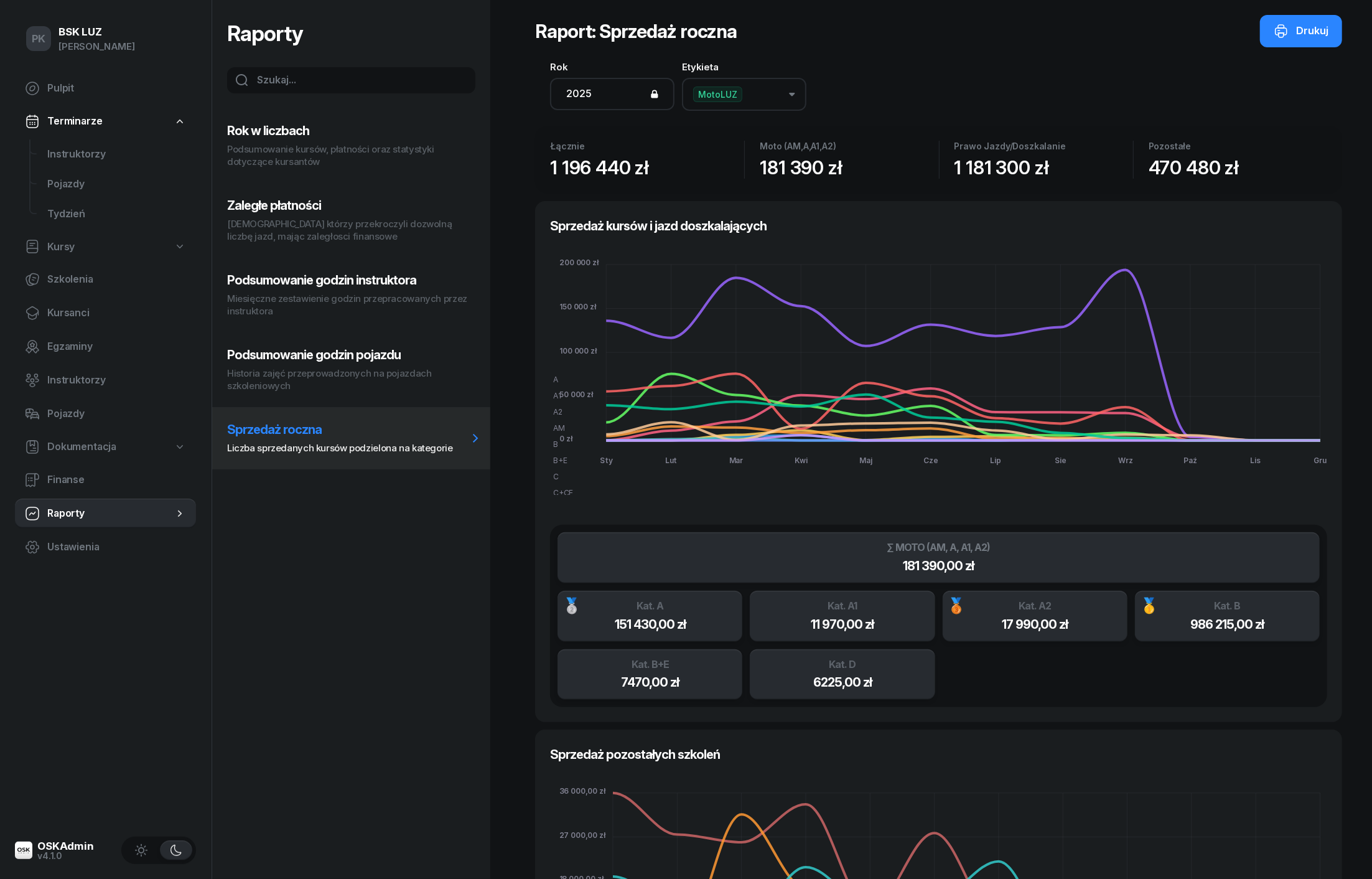
click at [729, 90] on span "MotoLUZ" at bounding box center [717, 94] width 49 height 15
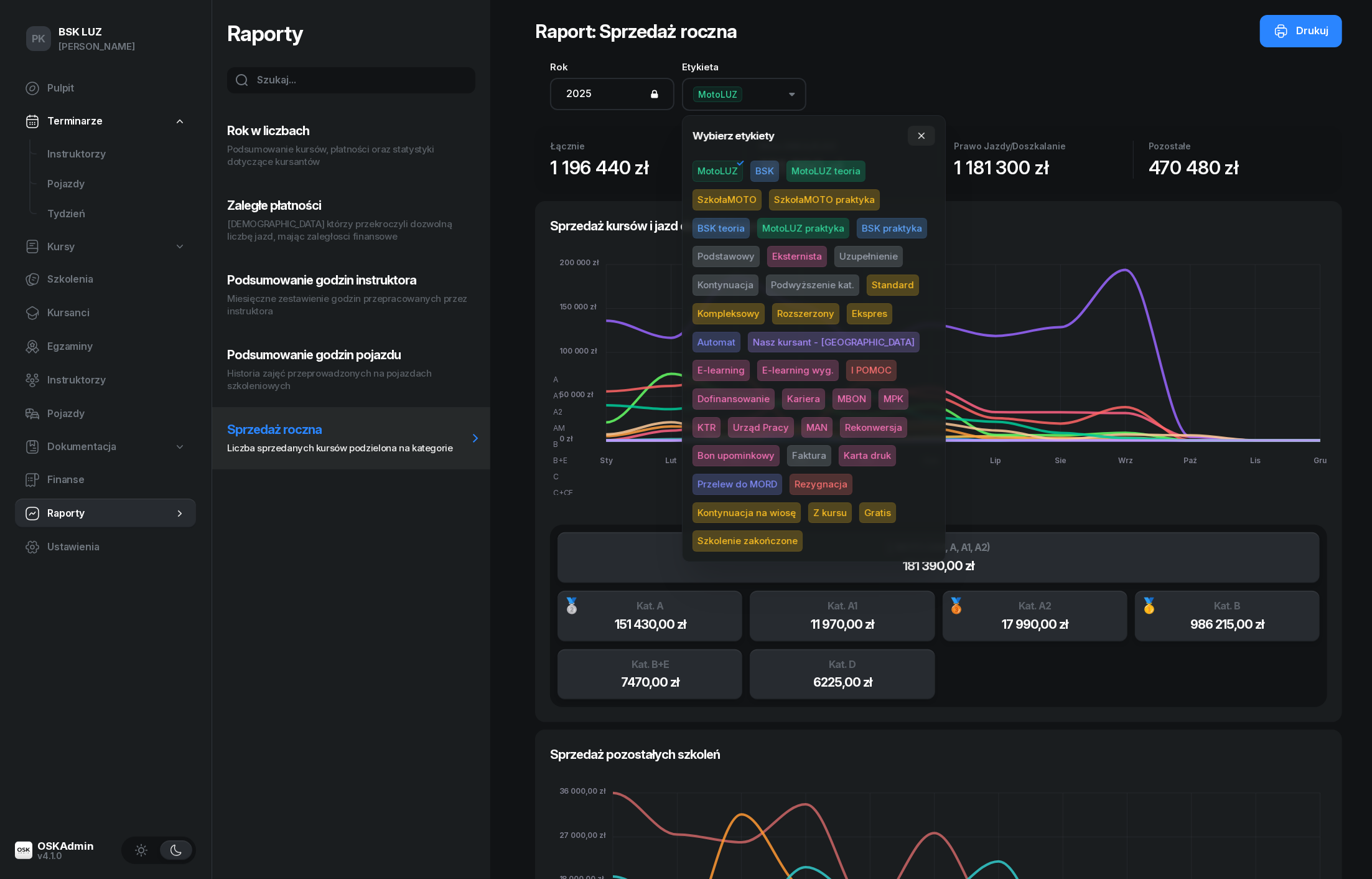
click at [732, 197] on span "SzkołaMOTO" at bounding box center [727, 200] width 69 height 21
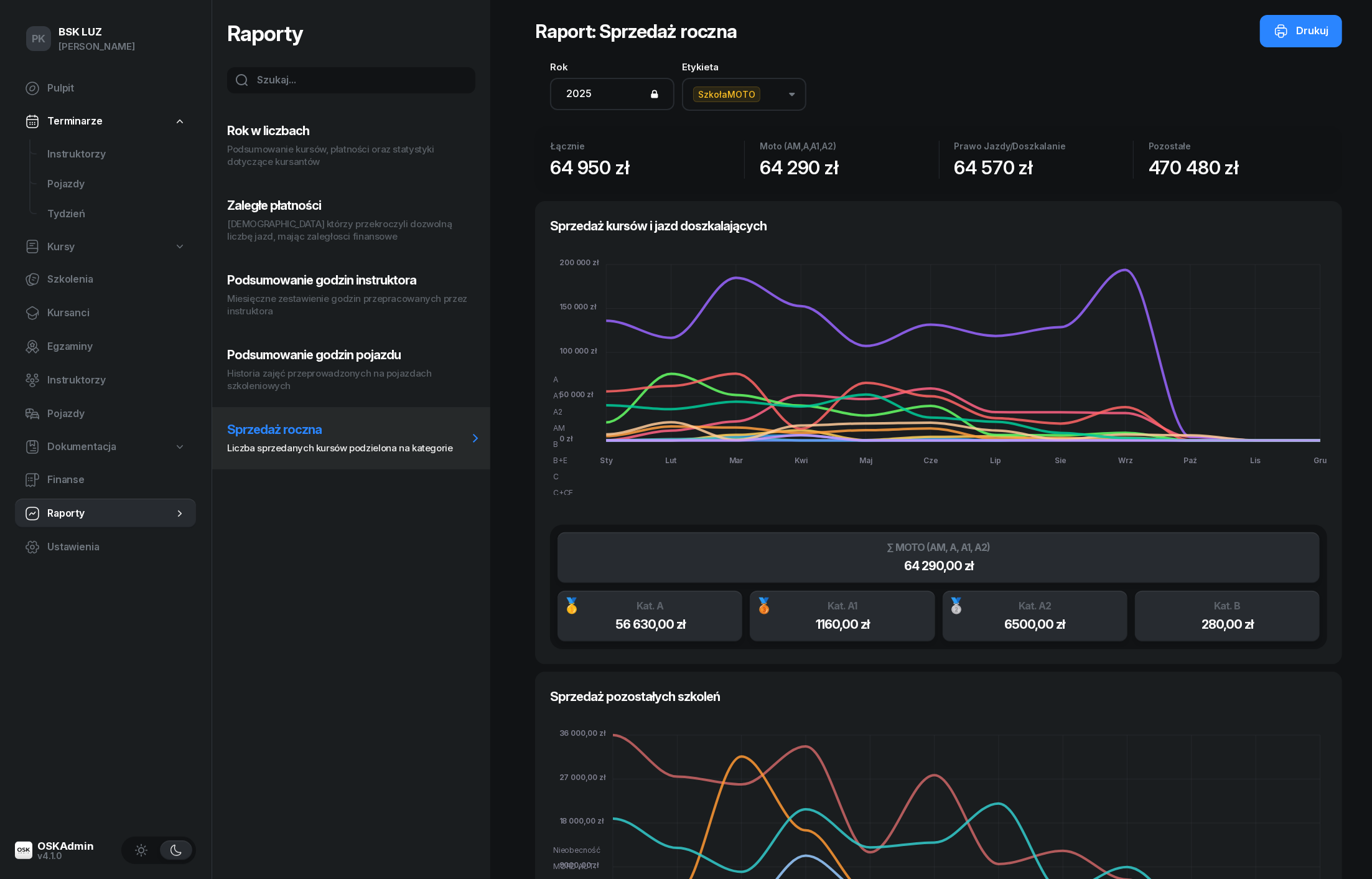
click at [371, 225] on p "Kursanci którzy przekroczyli dozwolną liczbę jazd, mając zaległosci finansowe" at bounding box center [347, 230] width 241 height 25
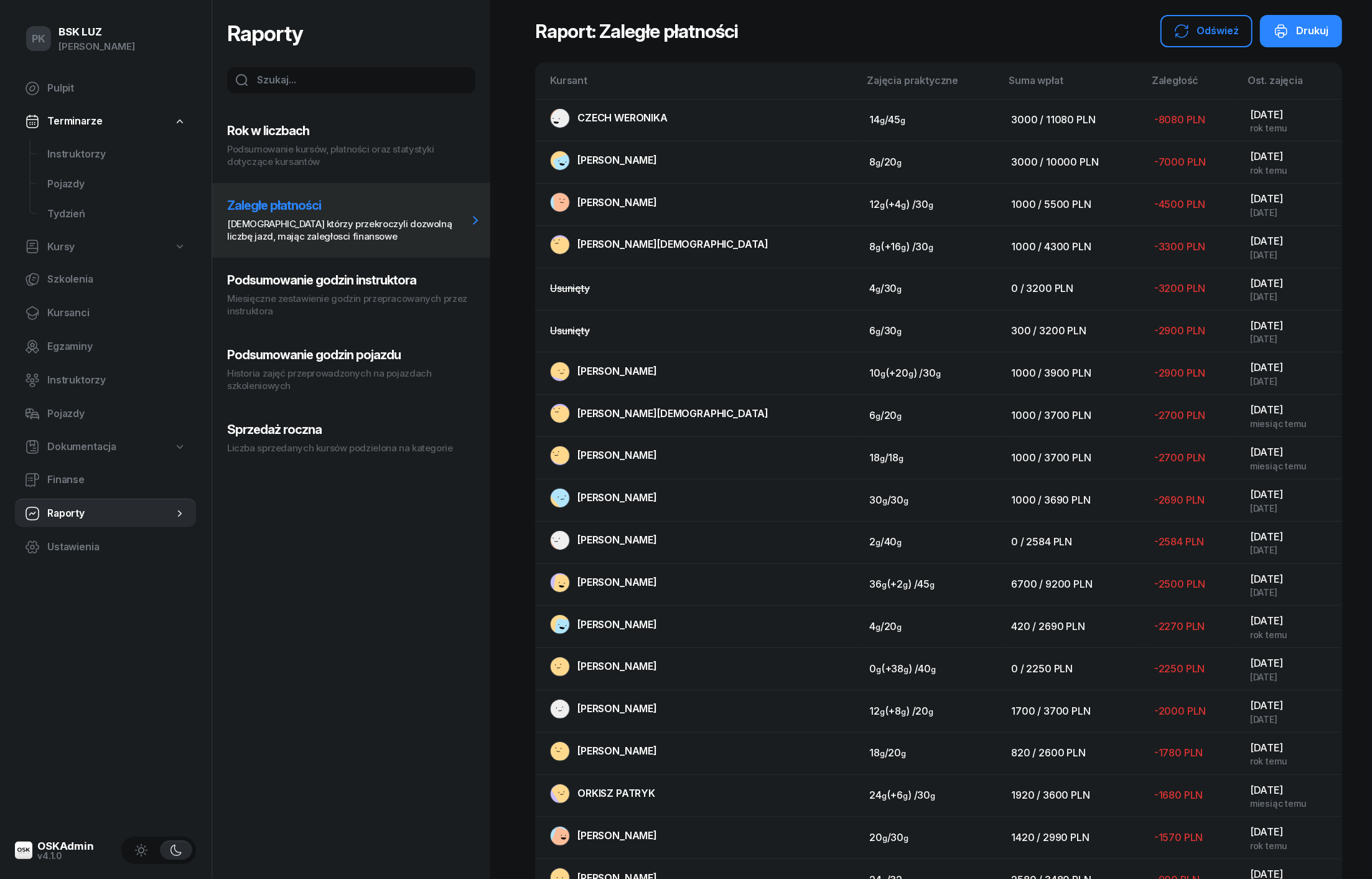
click at [352, 150] on p "Podsumowanie kursów, płatności oraz statystyki dotyczące kursantów" at bounding box center [347, 156] width 241 height 25
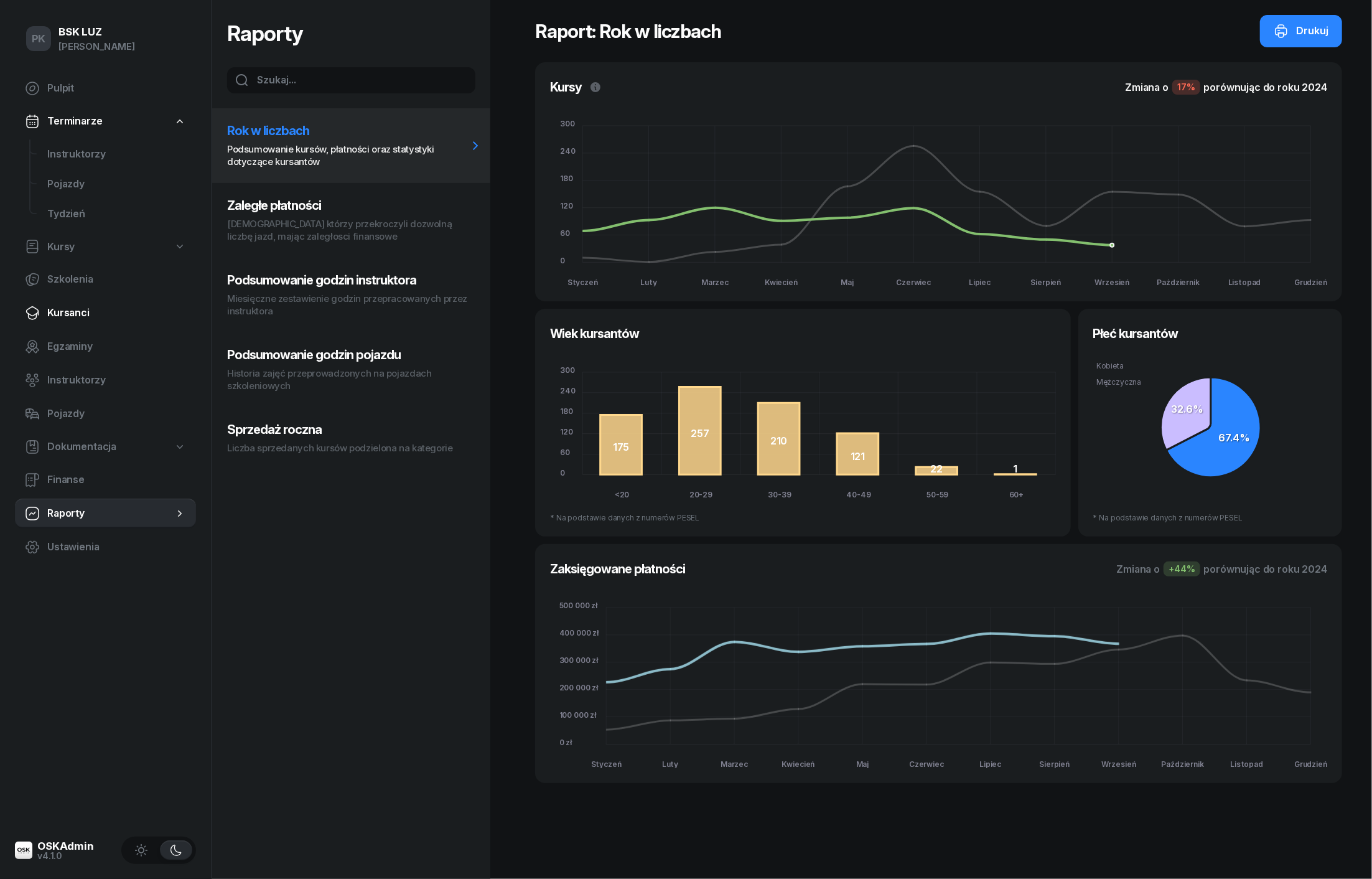
click at [76, 317] on span "Kursanci" at bounding box center [117, 313] width 139 height 16
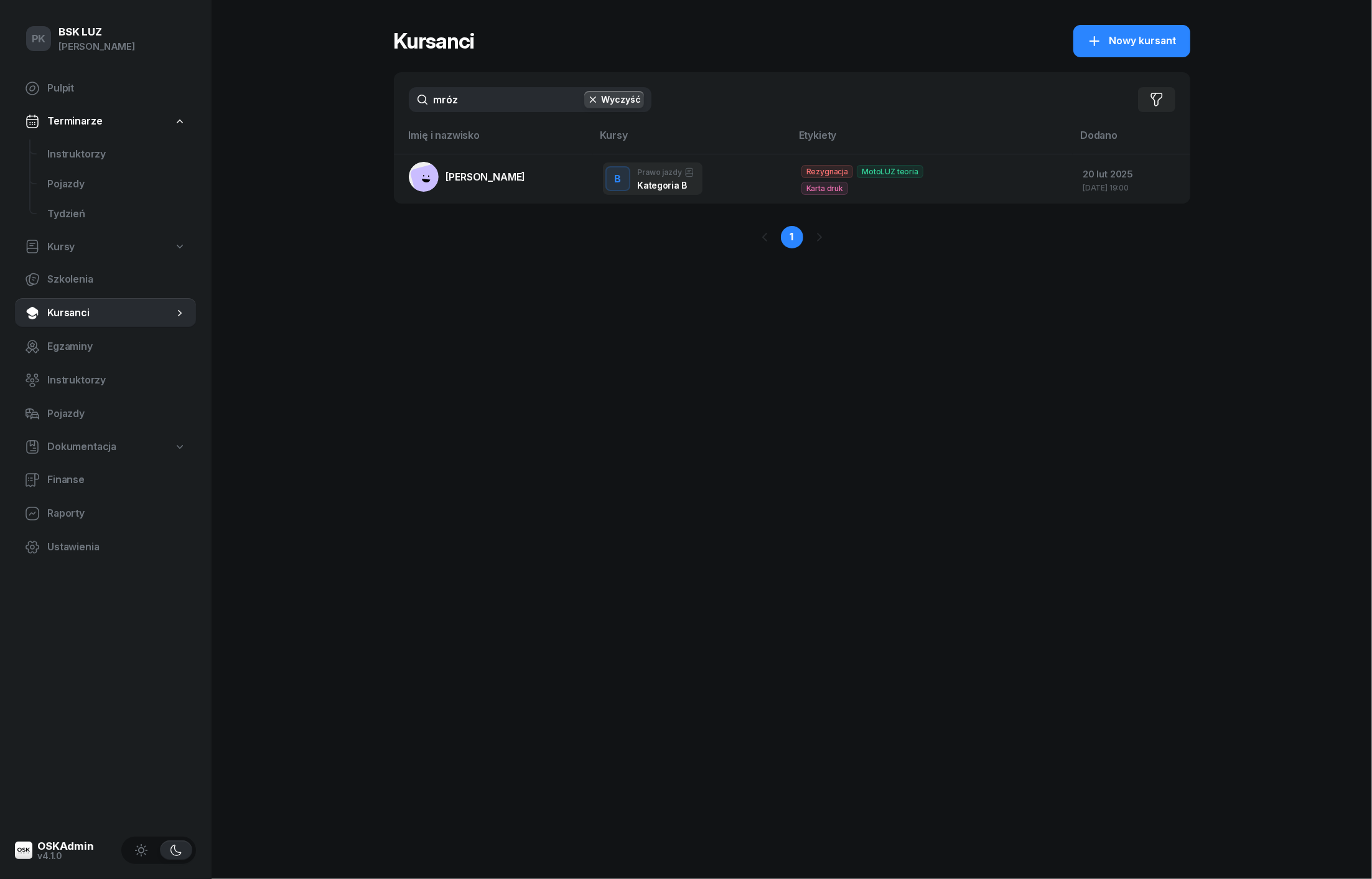
click at [617, 95] on button "Wyczyść" at bounding box center [614, 100] width 60 height 17
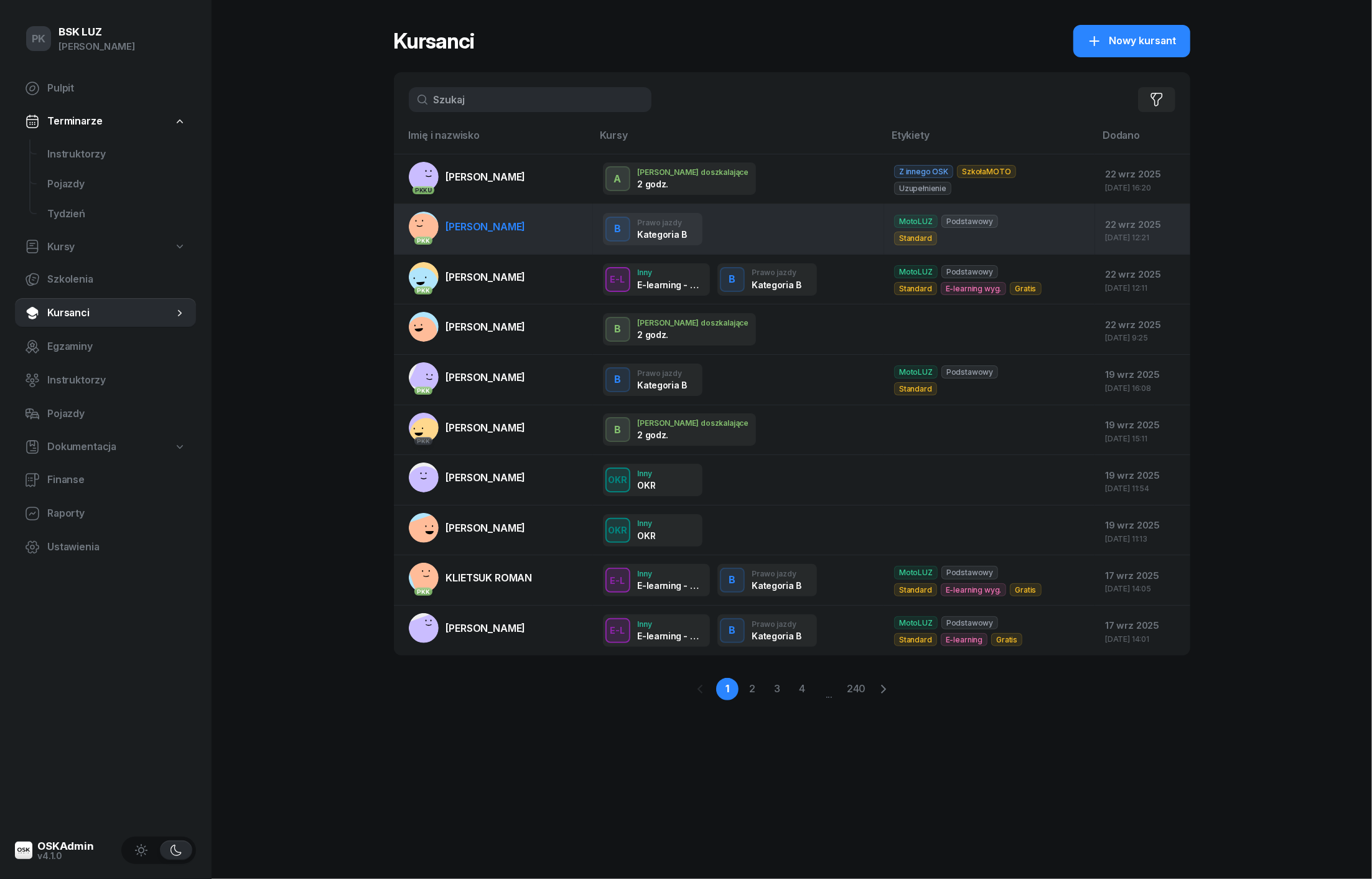
click at [525, 221] on span "KWIECIEŃ MAŁGORZATA" at bounding box center [486, 227] width 80 height 13
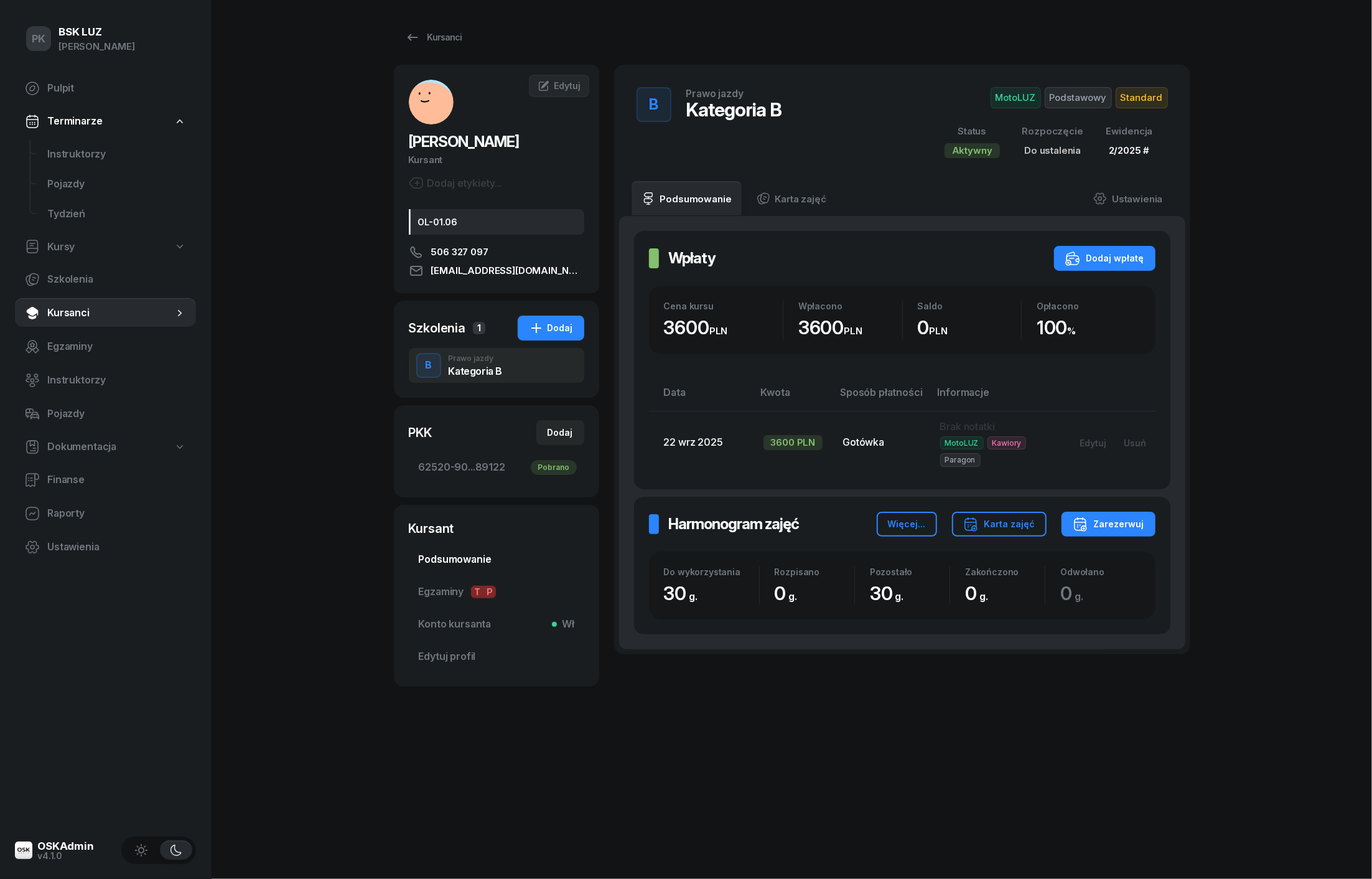
click at [474, 564] on span "Podsumowanie" at bounding box center [497, 559] width 155 height 16
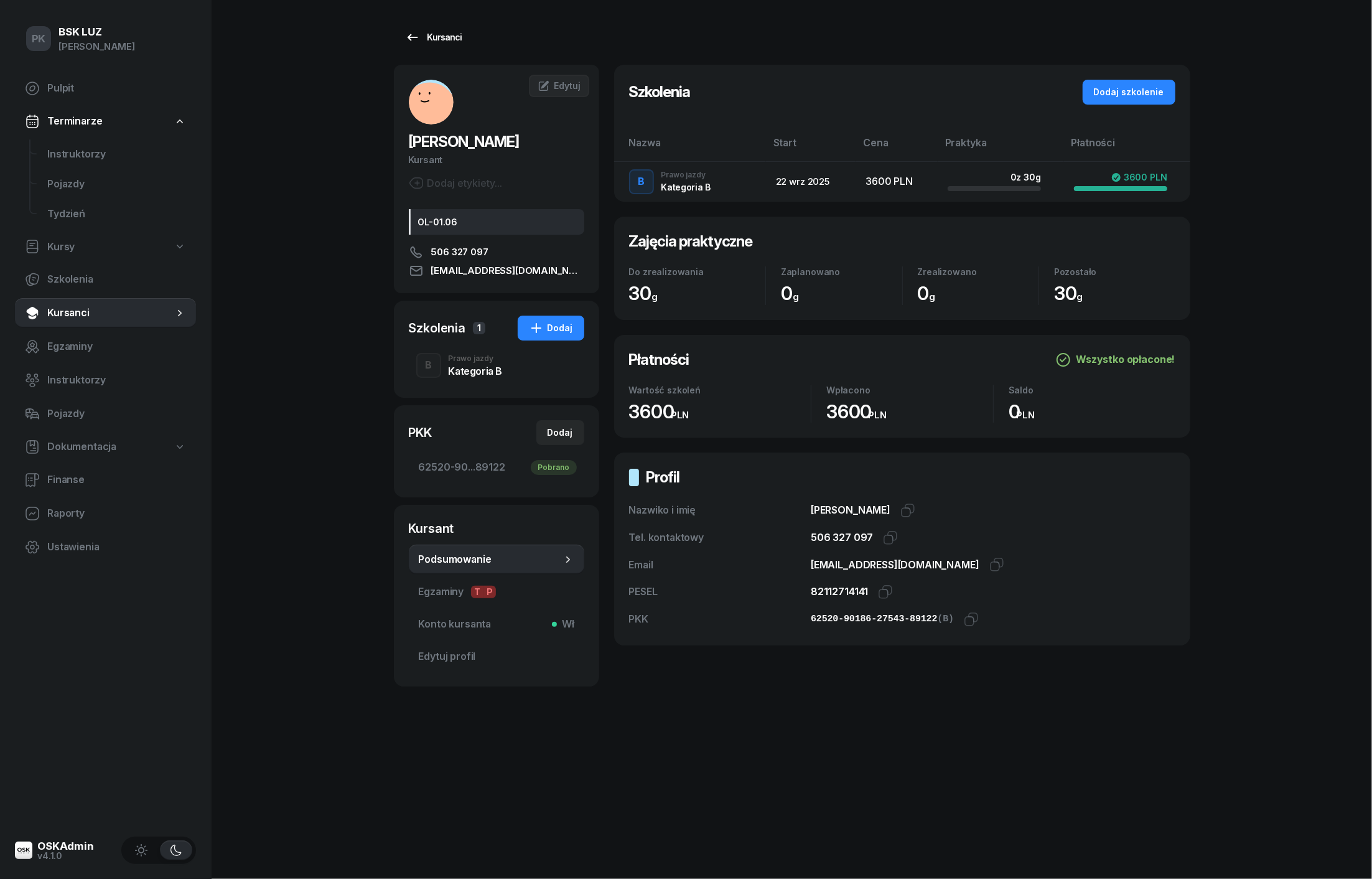
click at [446, 39] on div "Kursanci" at bounding box center [433, 38] width 57 height 15
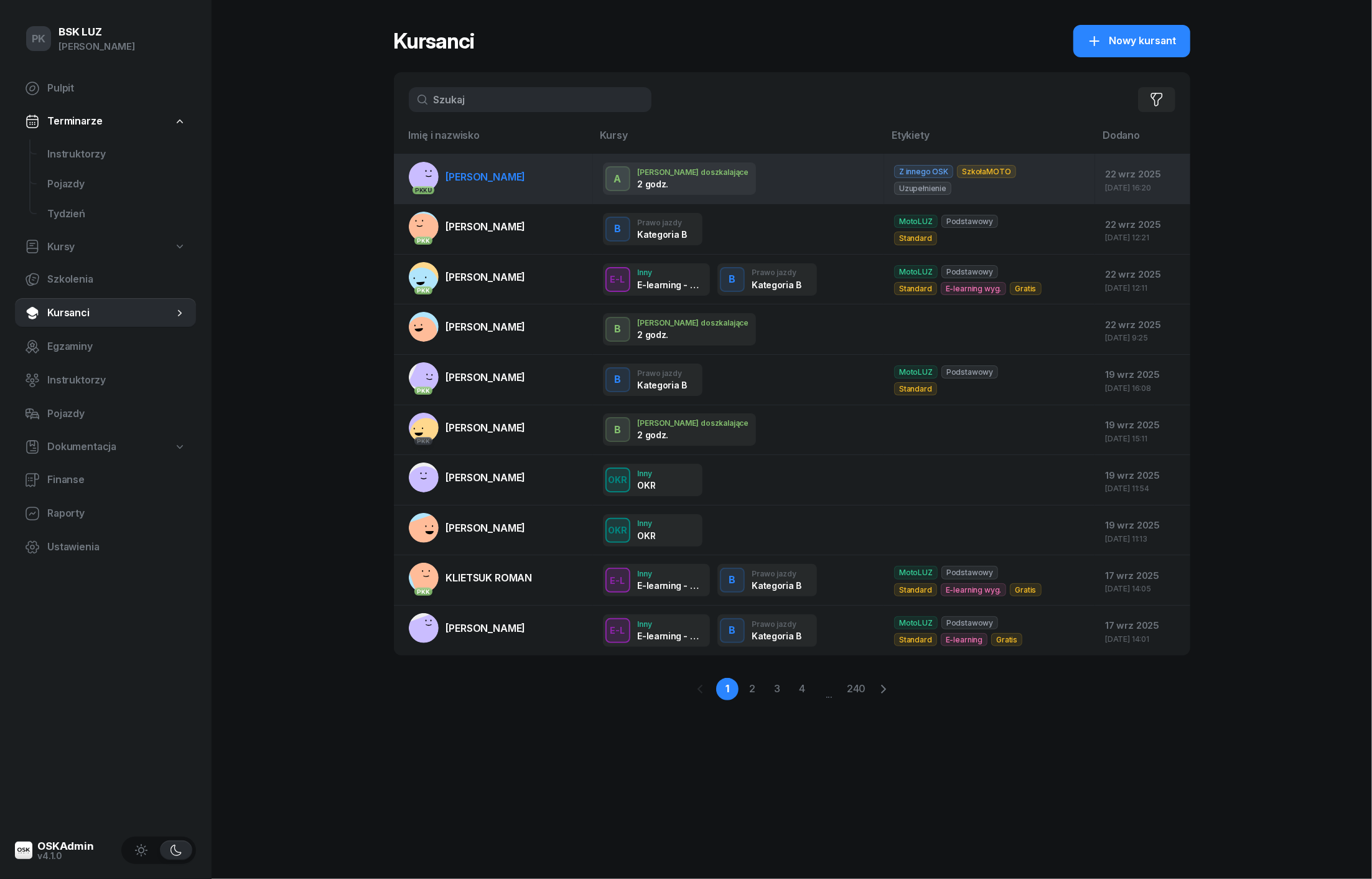
click at [471, 182] on span "TOMANA JAROSŁAW" at bounding box center [486, 176] width 80 height 13
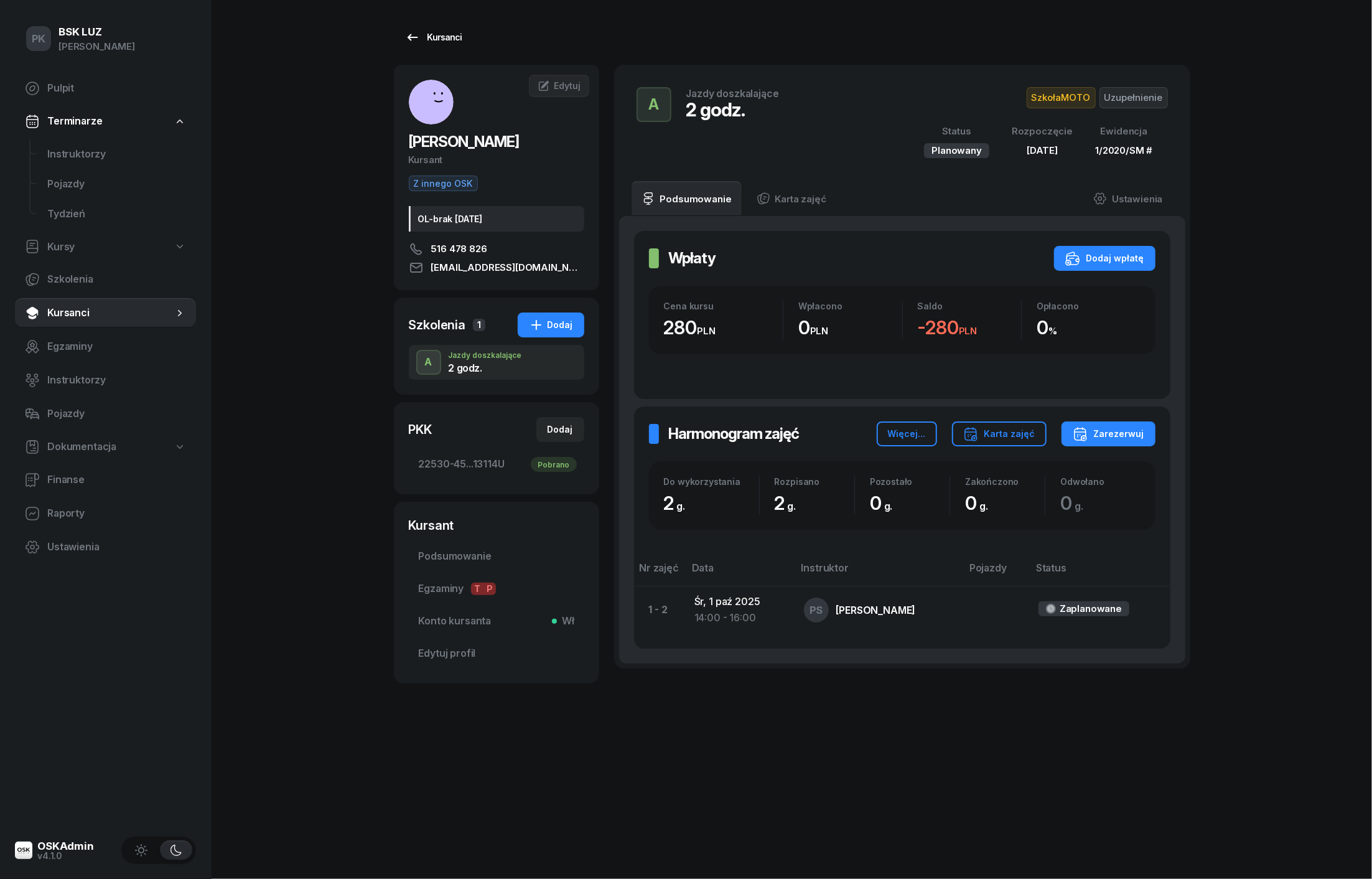
click at [436, 25] on link "Kursanci" at bounding box center [434, 37] width 80 height 25
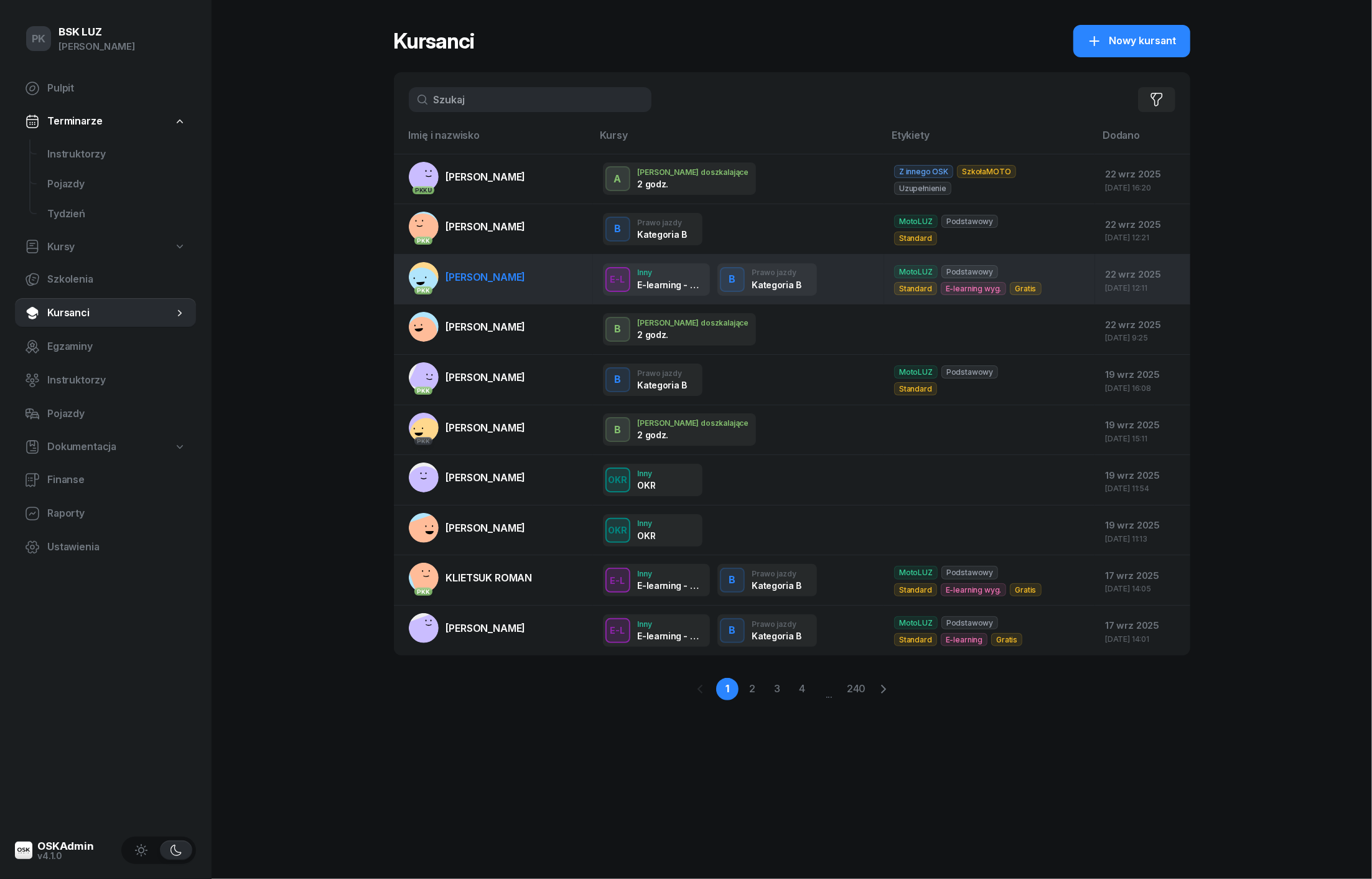
click at [469, 273] on span "TABISZ MATEUSZ" at bounding box center [486, 277] width 80 height 13
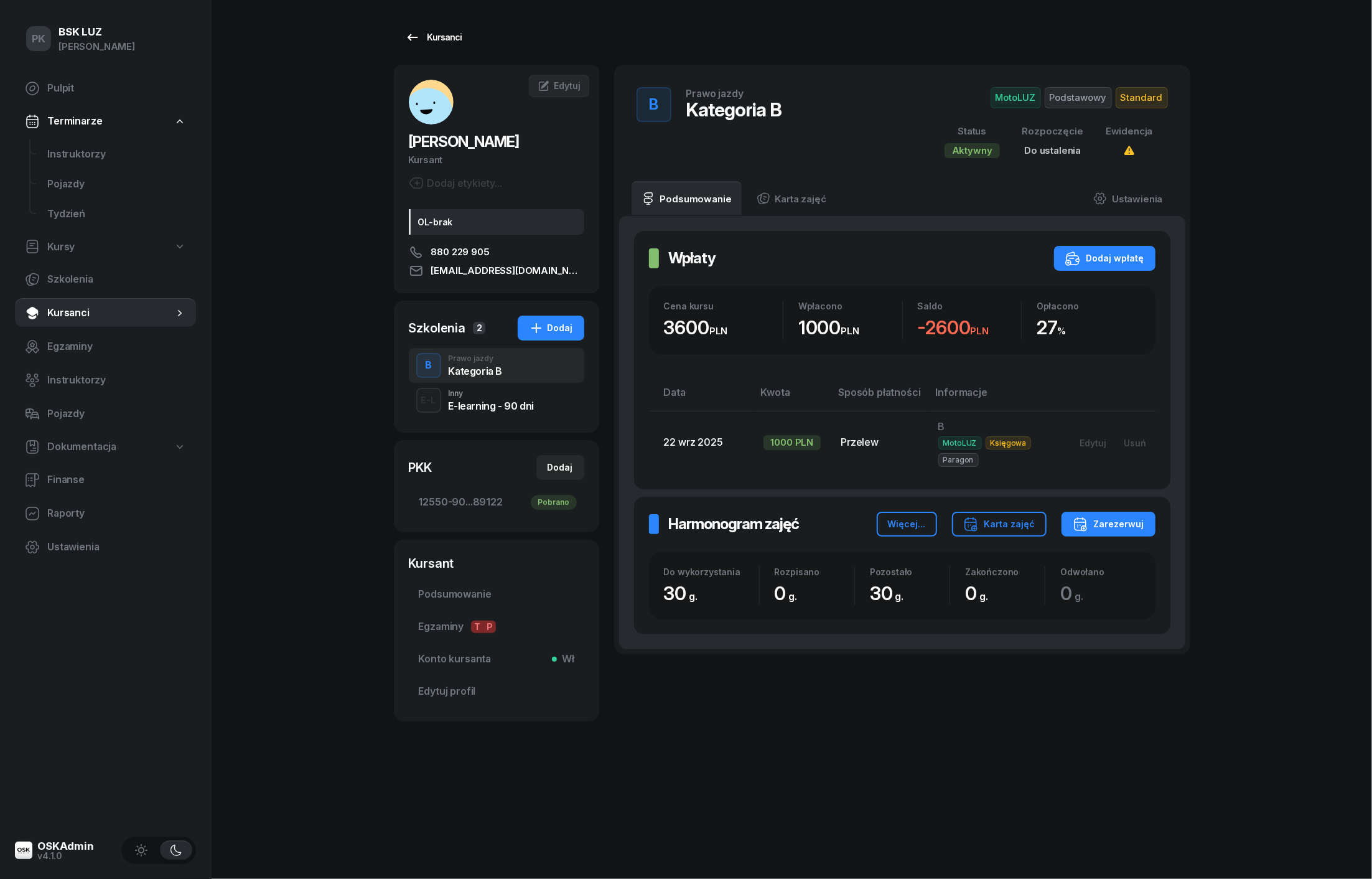
click at [447, 31] on div "Kursanci" at bounding box center [433, 38] width 57 height 15
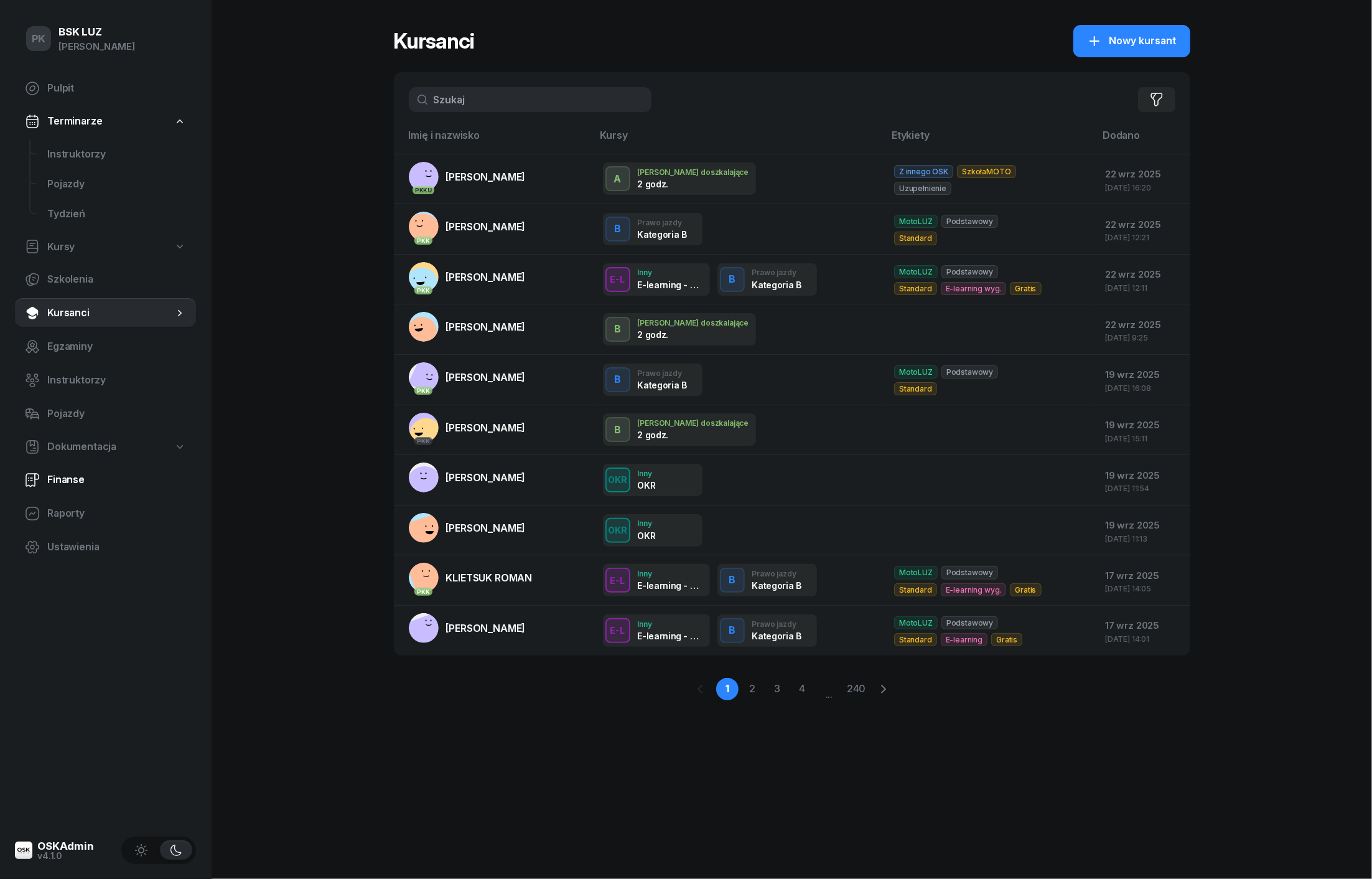
click at [68, 486] on span "Finanse" at bounding box center [117, 480] width 139 height 16
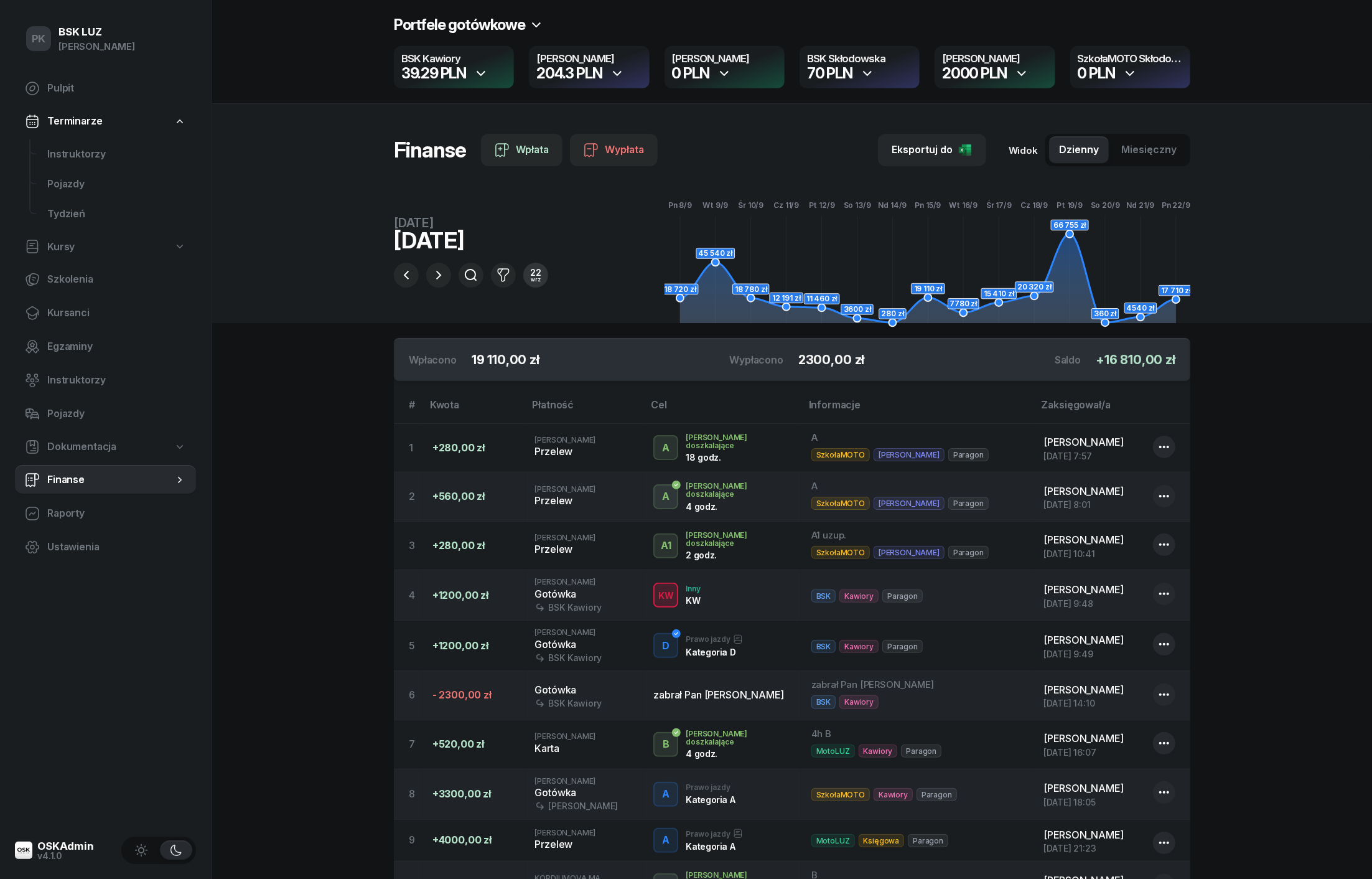
click at [530, 280] on div "wrz" at bounding box center [536, 279] width 11 height 5
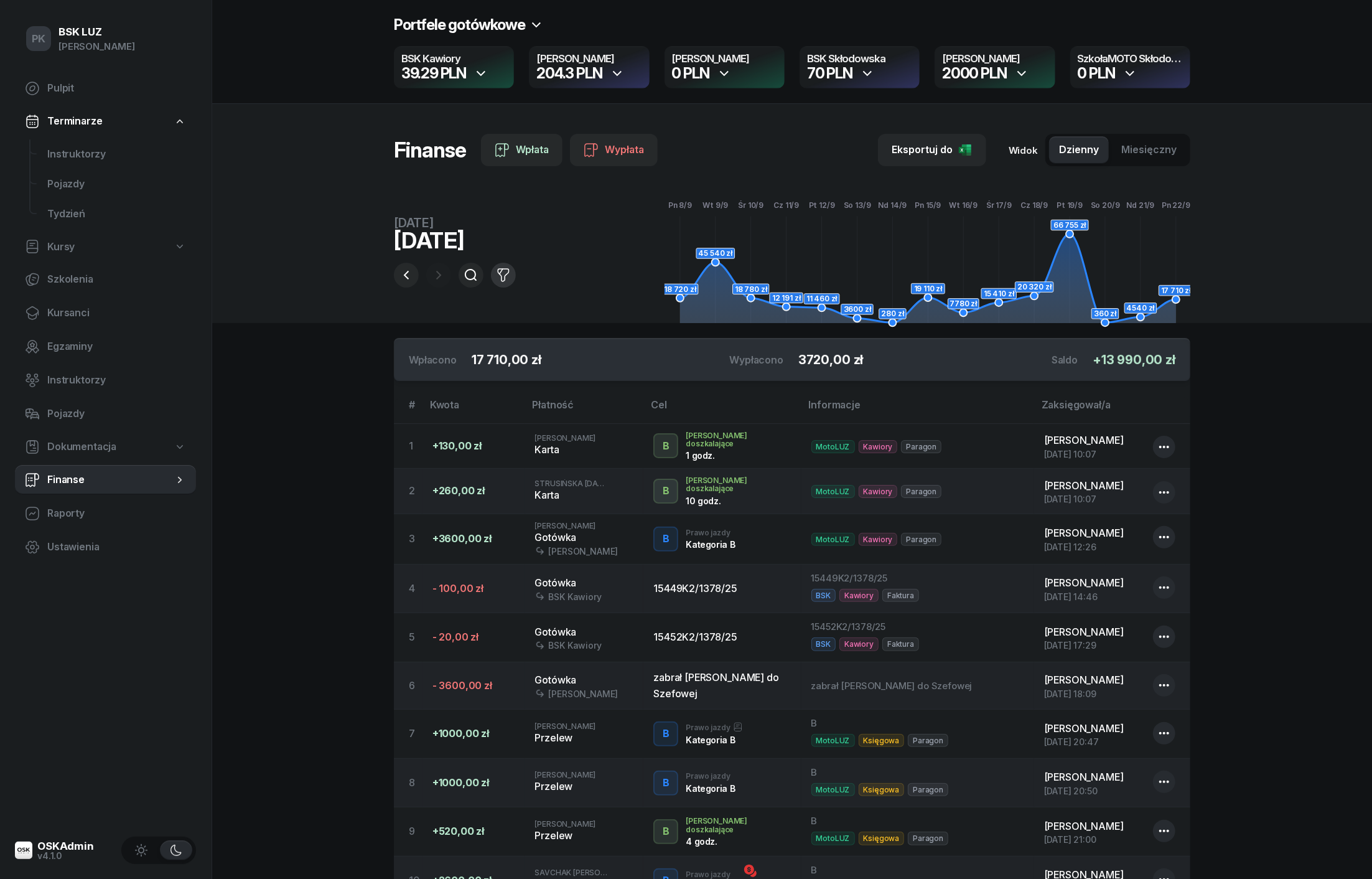
click at [508, 280] on icon "button" at bounding box center [503, 275] width 15 height 15
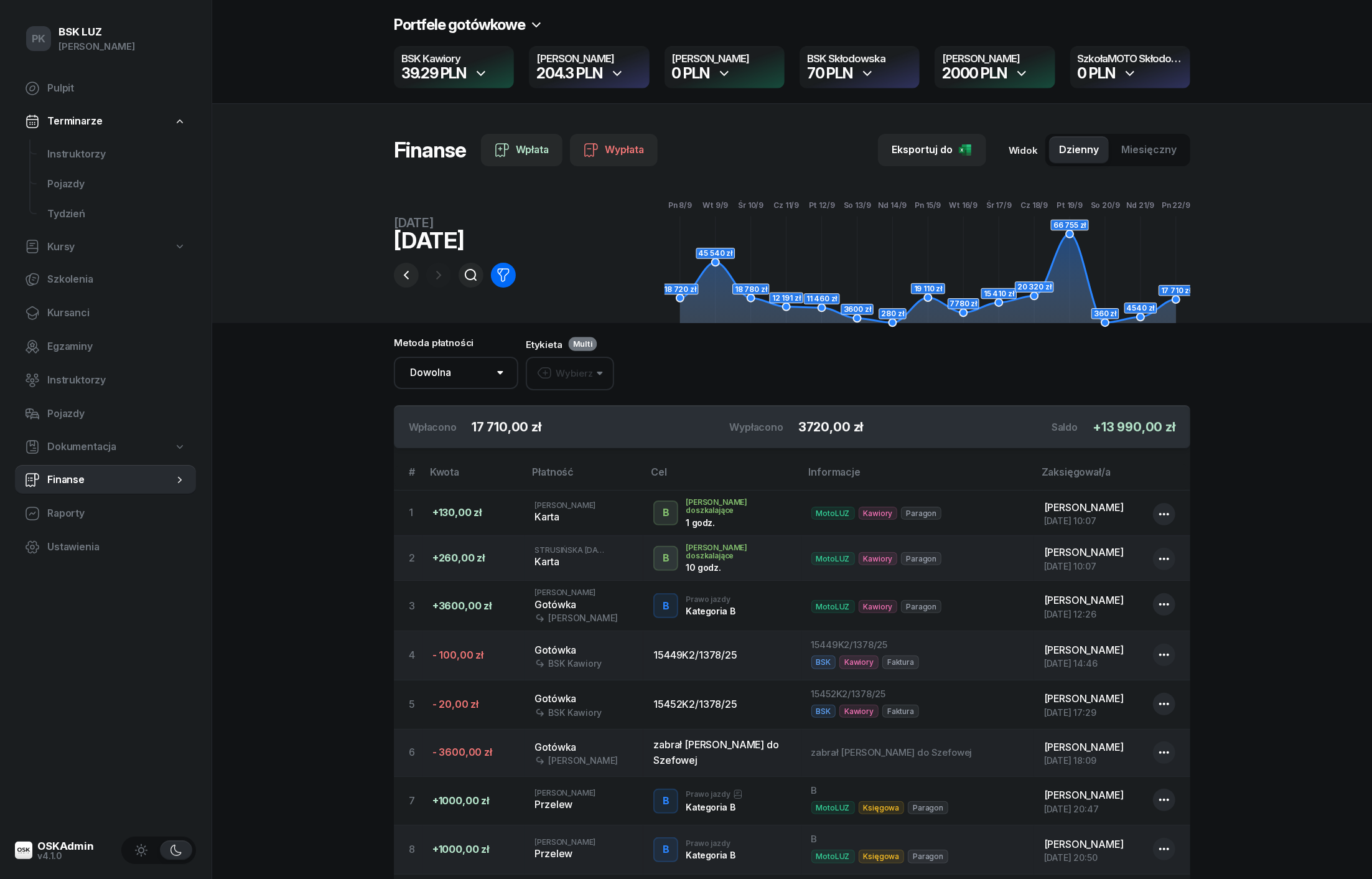
click at [508, 280] on icon "button" at bounding box center [503, 275] width 15 height 15
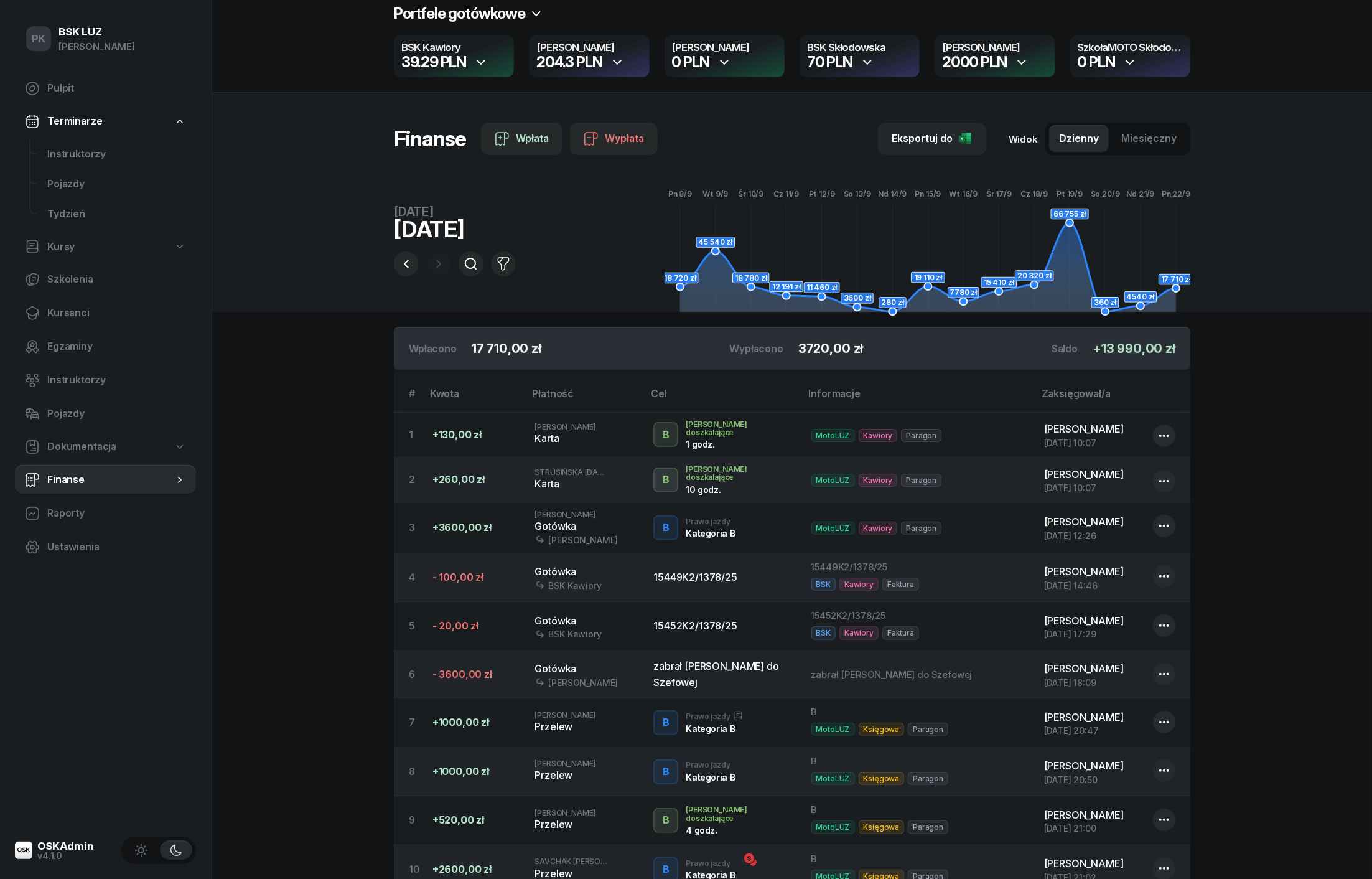
scroll to position [11, 0]
